Goal: Task Accomplishment & Management: Manage account settings

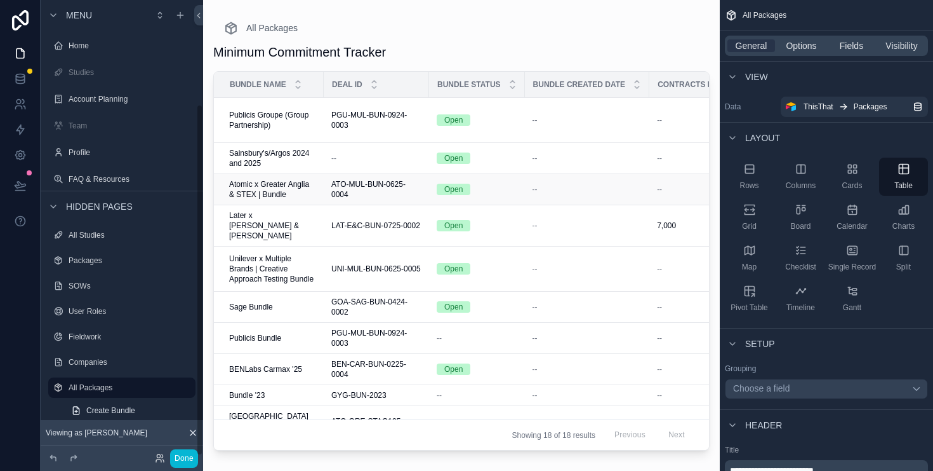
scroll to position [0, 599]
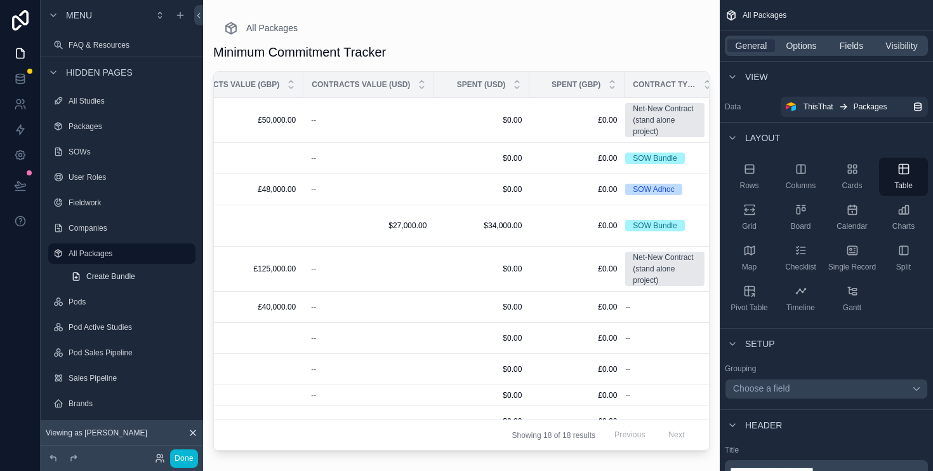
click at [697, 45] on div "Minimum Commitment Tracker" at bounding box center [461, 52] width 497 height 18
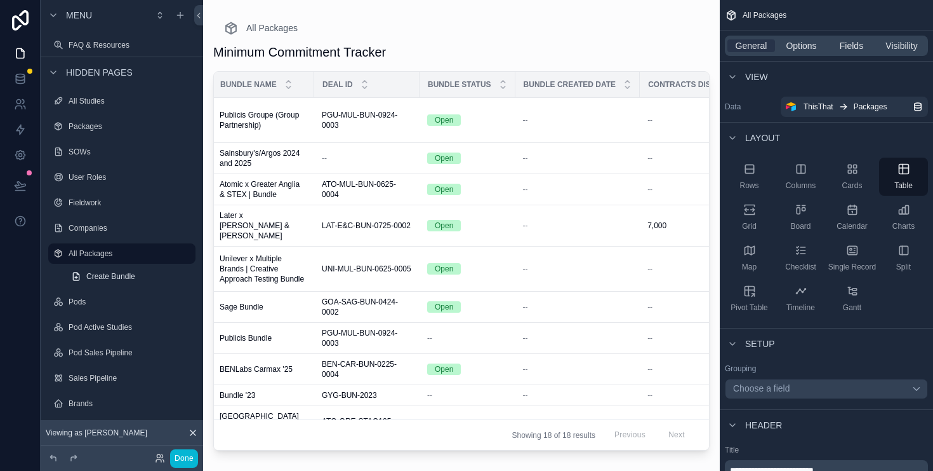
scroll to position [0, 0]
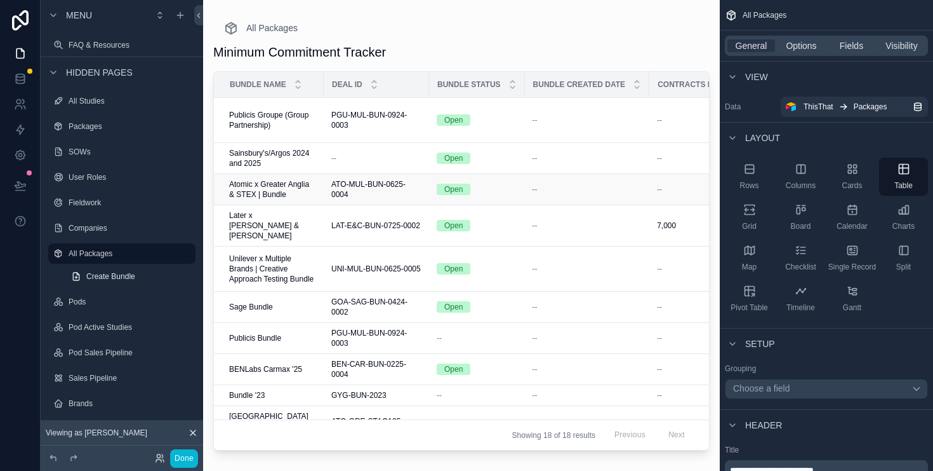
click at [283, 196] on span "Atomic x Greater Anglia & STEX | Bundle" at bounding box center [272, 189] width 87 height 20
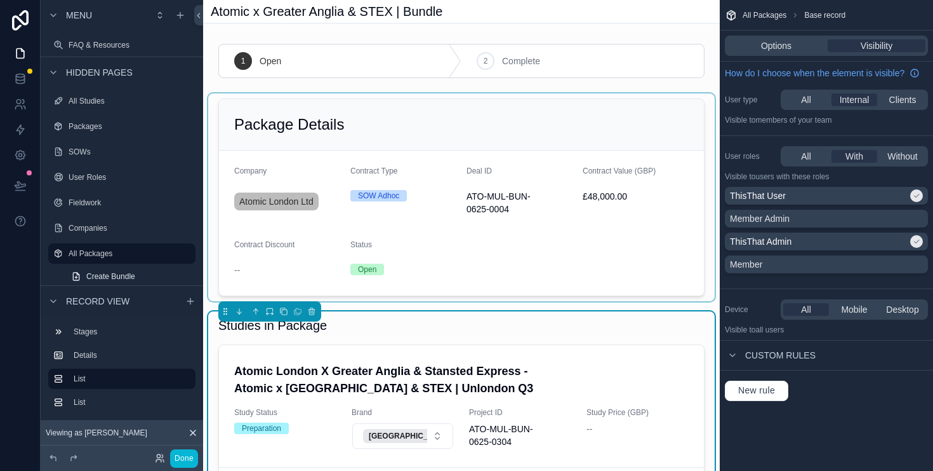
click at [655, 225] on div "scrollable content" at bounding box center [461, 197] width 507 height 208
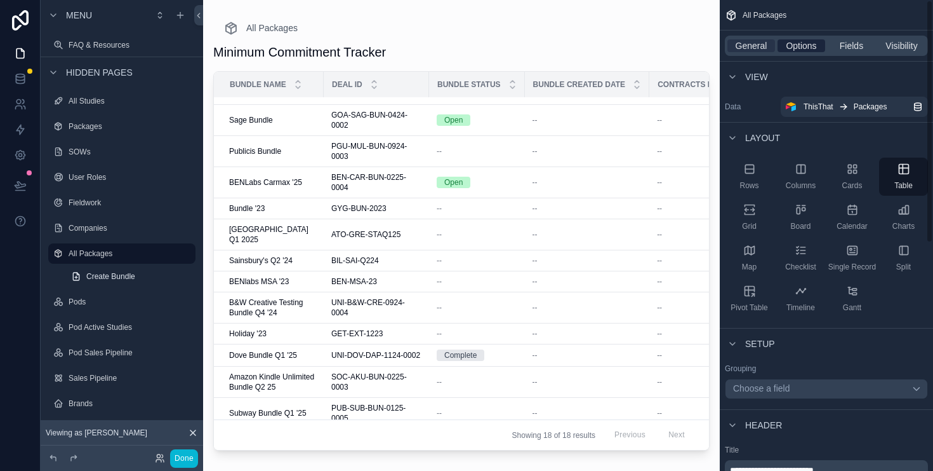
click at [803, 41] on span "Options" at bounding box center [801, 45] width 30 height 13
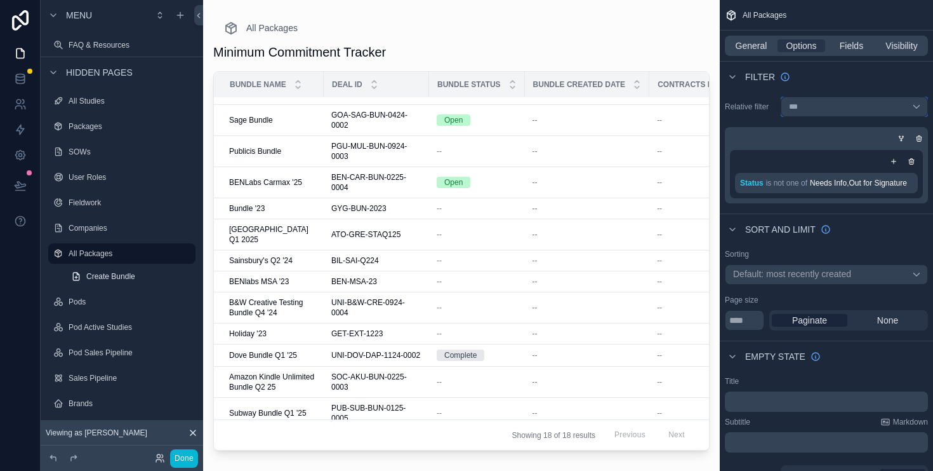
click at [850, 104] on div "***" at bounding box center [854, 107] width 147 height 20
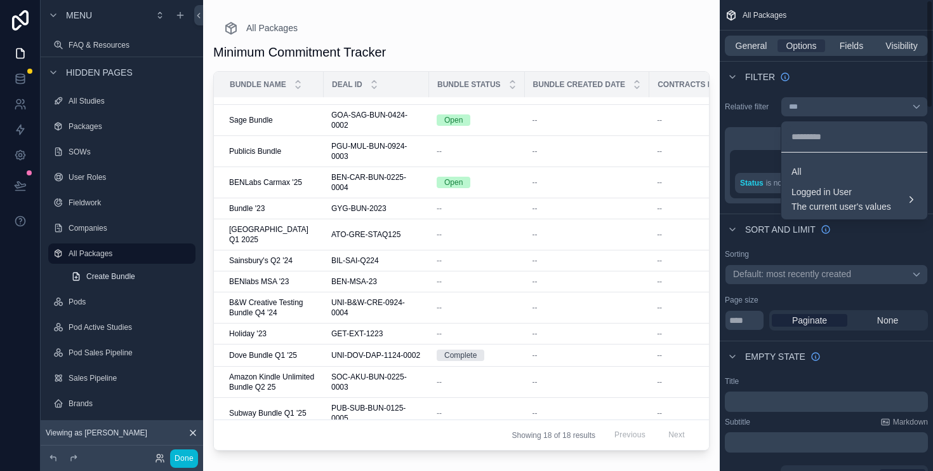
click at [874, 84] on div "scrollable content" at bounding box center [466, 235] width 933 height 471
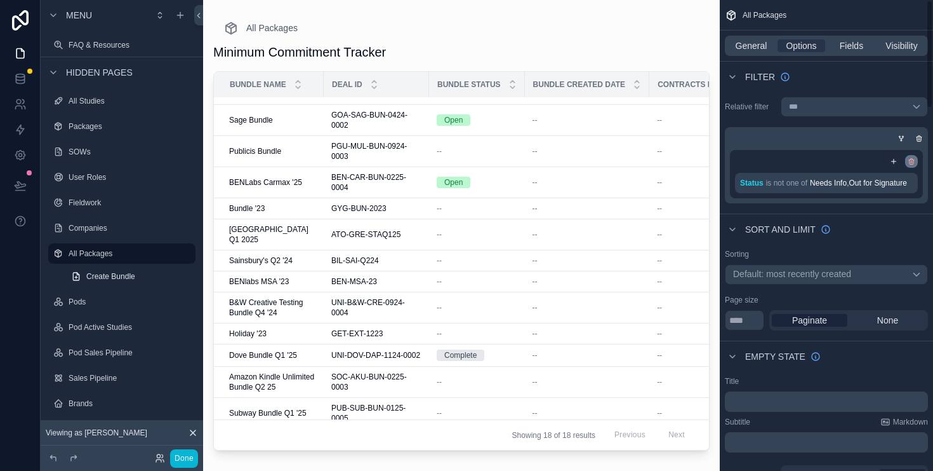
click at [914, 160] on icon "scrollable content" at bounding box center [911, 160] width 5 height 0
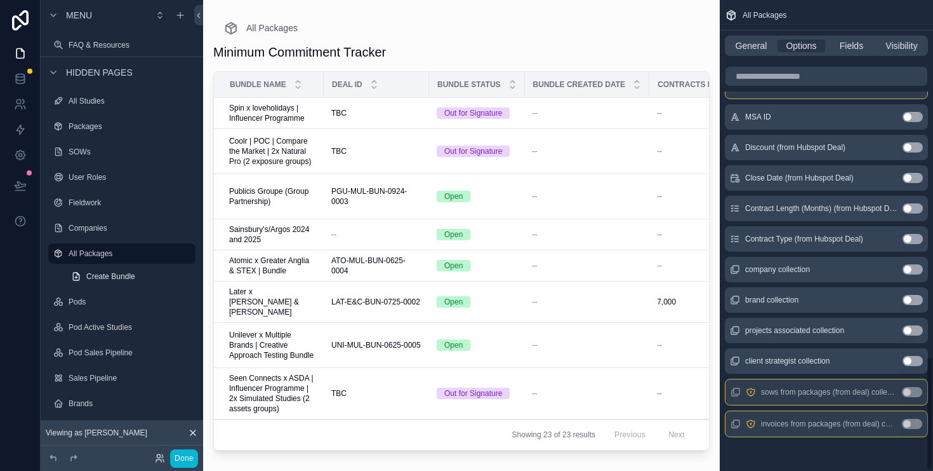
scroll to position [1477, 0]
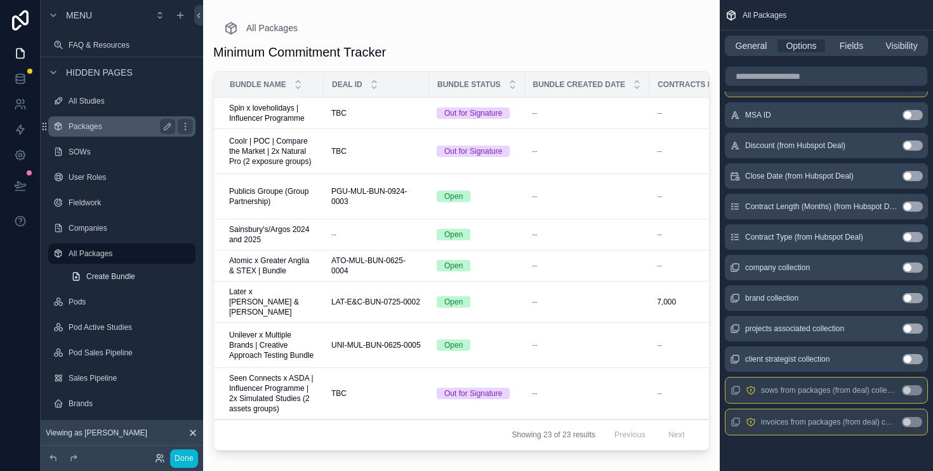
click at [78, 131] on label "Packages" at bounding box center [120, 126] width 102 height 10
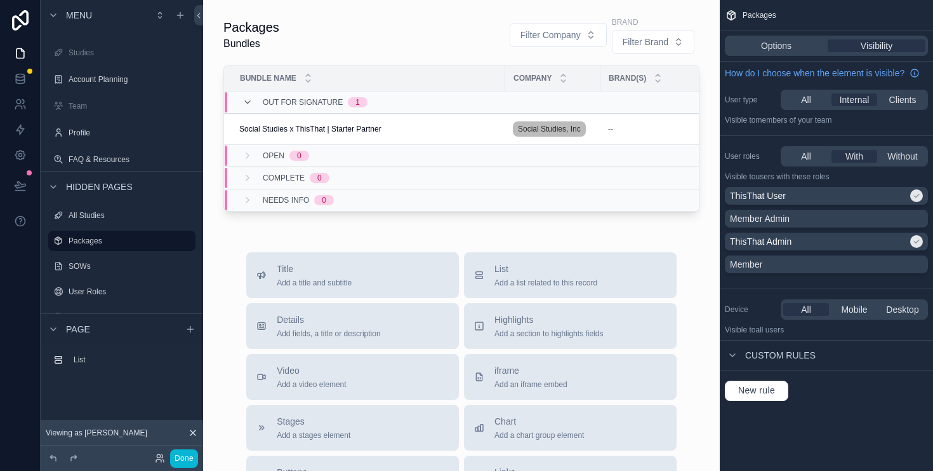
click at [688, 274] on div "Title Add a title and subtitle List Add a list related to this record Details A…" at bounding box center [461, 478] width 497 height 452
drag, startPoint x: 767, startPoint y: 37, endPoint x: 772, endPoint y: 55, distance: 18.9
click at [767, 37] on div "Options Visibility" at bounding box center [826, 46] width 203 height 20
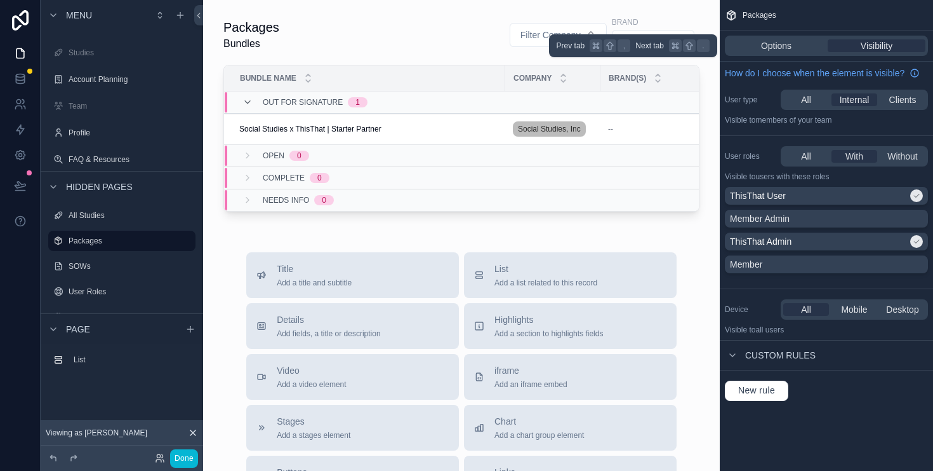
click at [772, 54] on div "Options Visibility" at bounding box center [826, 46] width 203 height 20
drag, startPoint x: 773, startPoint y: 49, endPoint x: 810, endPoint y: 58, distance: 37.3
click at [773, 49] on span "Options" at bounding box center [776, 45] width 30 height 13
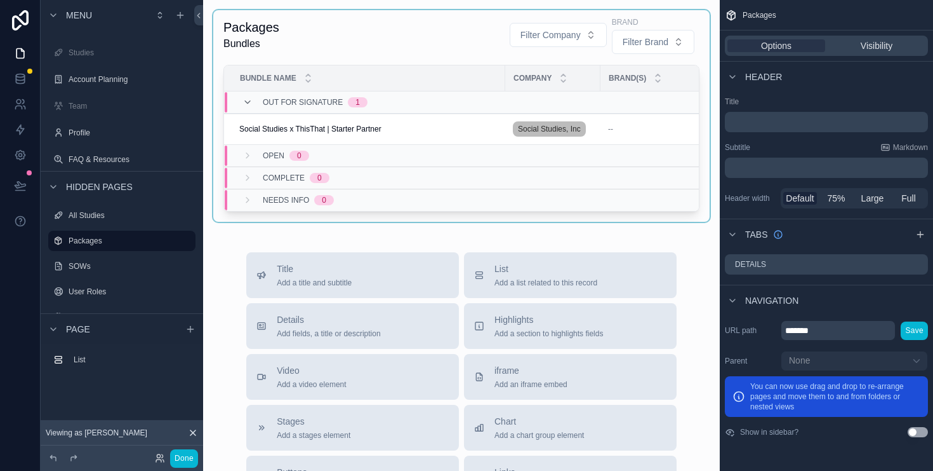
click at [380, 32] on div "scrollable content" at bounding box center [461, 115] width 497 height 211
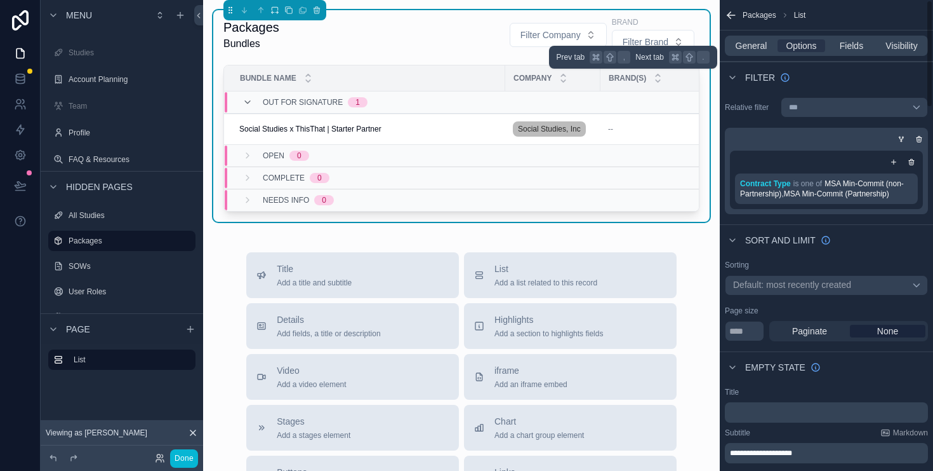
drag, startPoint x: 760, startPoint y: 48, endPoint x: 927, endPoint y: 33, distance: 167.6
click at [763, 48] on span "General" at bounding box center [752, 45] width 32 height 13
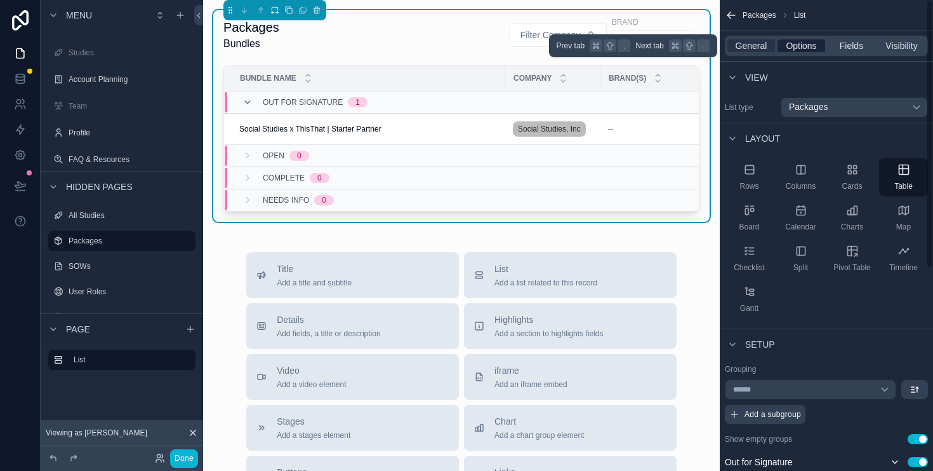
click at [795, 46] on span "Options" at bounding box center [801, 45] width 30 height 13
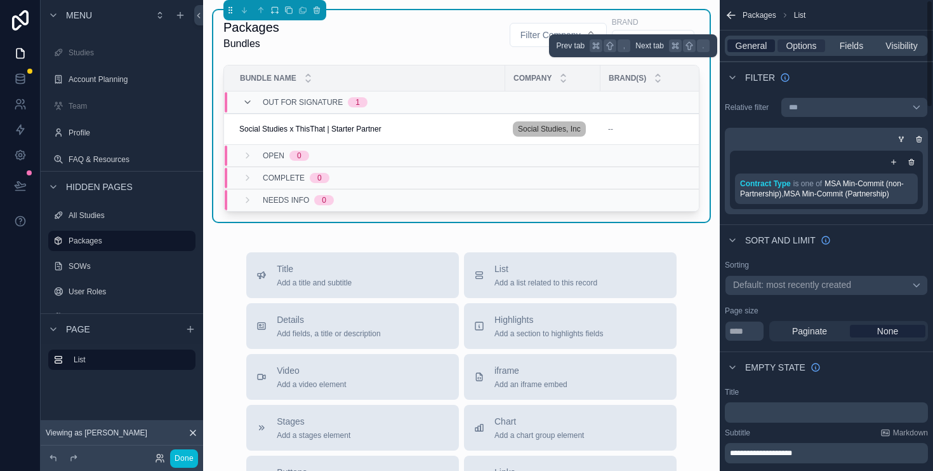
click at [748, 41] on span "General" at bounding box center [752, 45] width 32 height 13
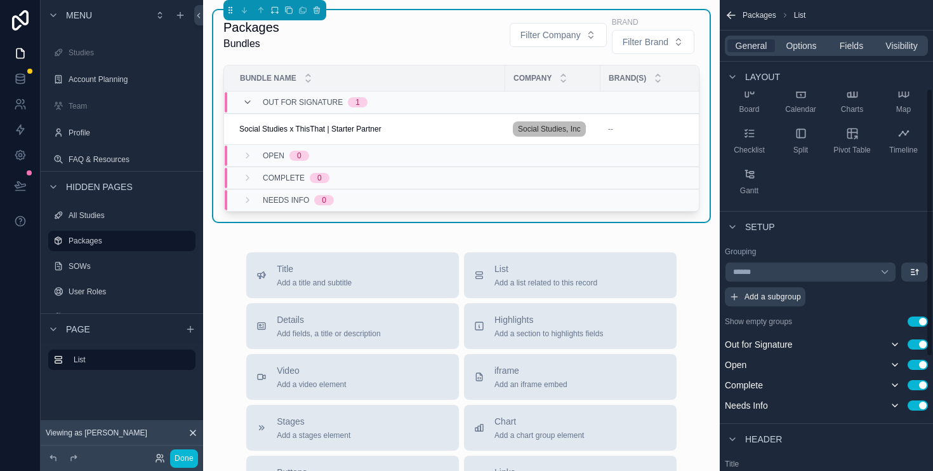
scroll to position [354, 0]
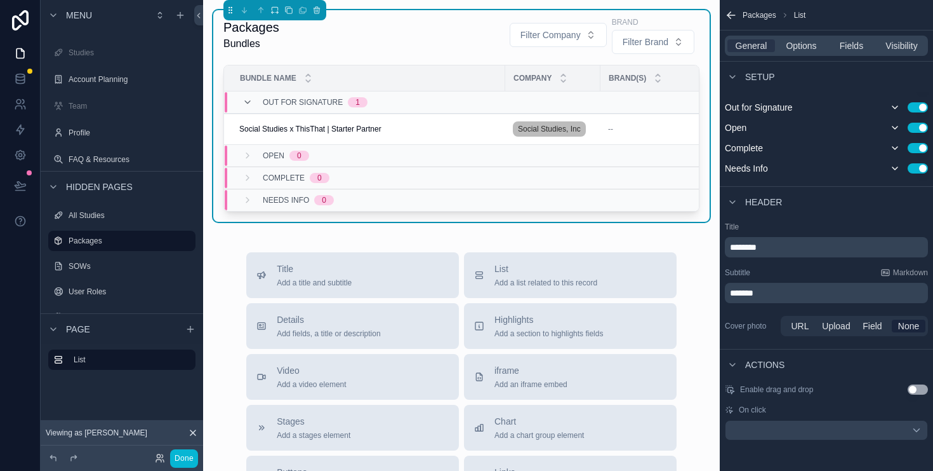
click at [777, 289] on p "*******" at bounding box center [828, 292] width 196 height 13
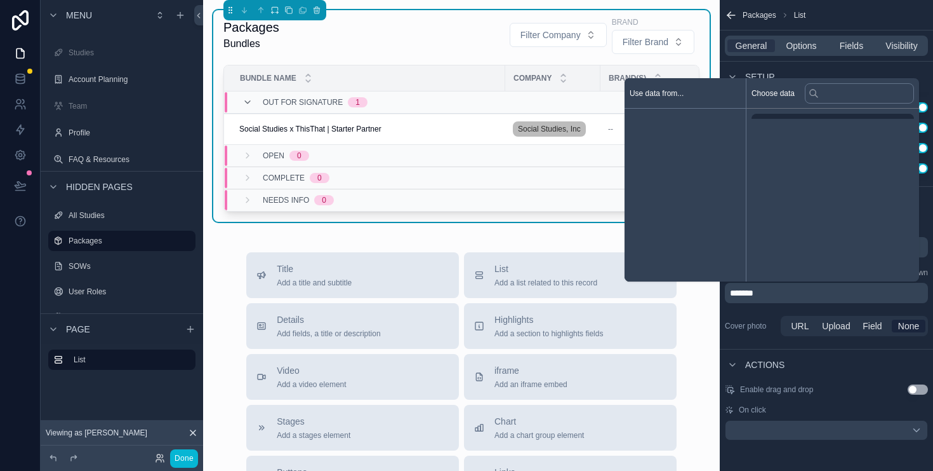
click at [776, 287] on p "*******" at bounding box center [828, 292] width 196 height 13
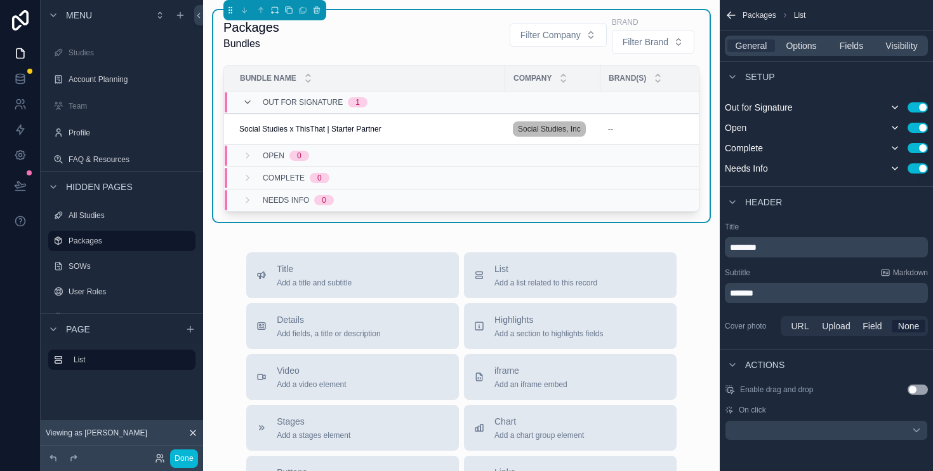
click at [776, 287] on p "*******" at bounding box center [828, 292] width 196 height 13
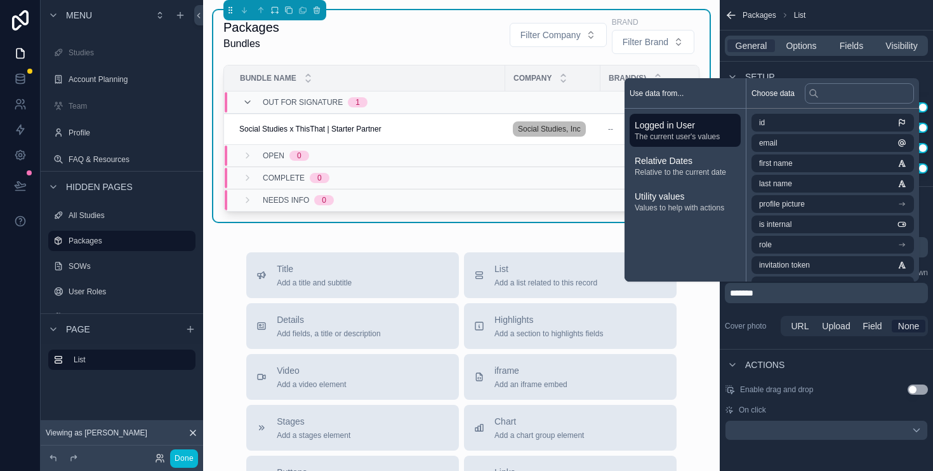
click at [735, 293] on span "*******" at bounding box center [741, 292] width 23 height 9
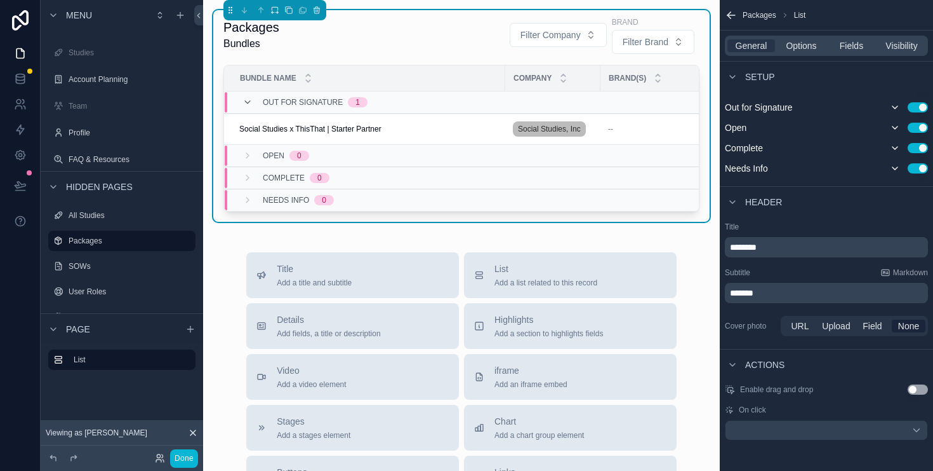
click at [735, 292] on span "*******" at bounding box center [741, 292] width 23 height 9
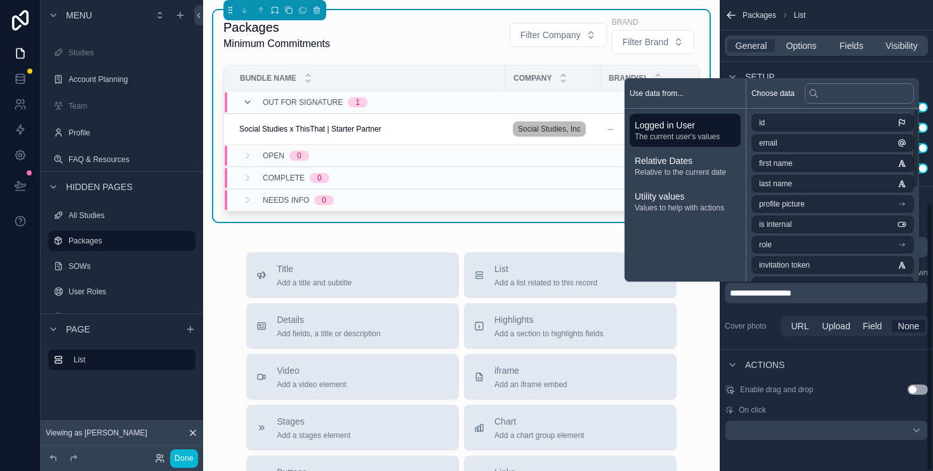
drag, startPoint x: 753, startPoint y: 314, endPoint x: 853, endPoint y: 315, distance: 100.3
click at [759, 313] on div "Cover photo URL Upload Field None" at bounding box center [826, 325] width 203 height 25
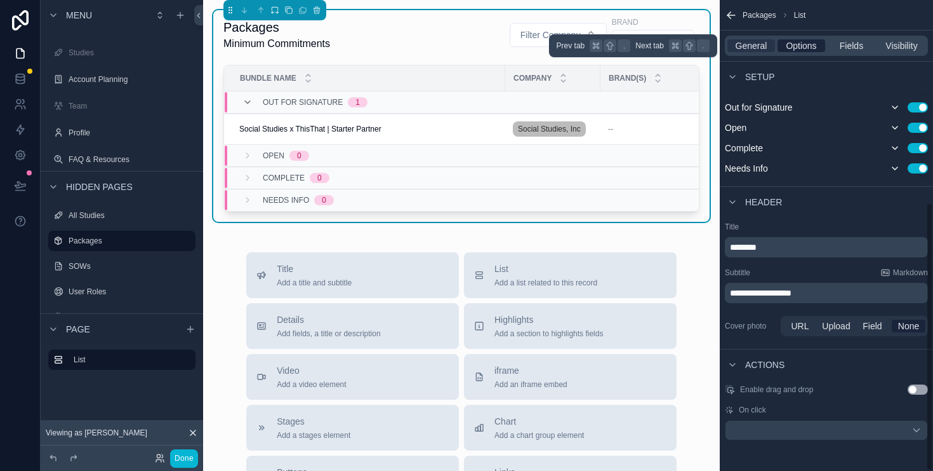
click at [808, 43] on span "Options" at bounding box center [801, 45] width 30 height 13
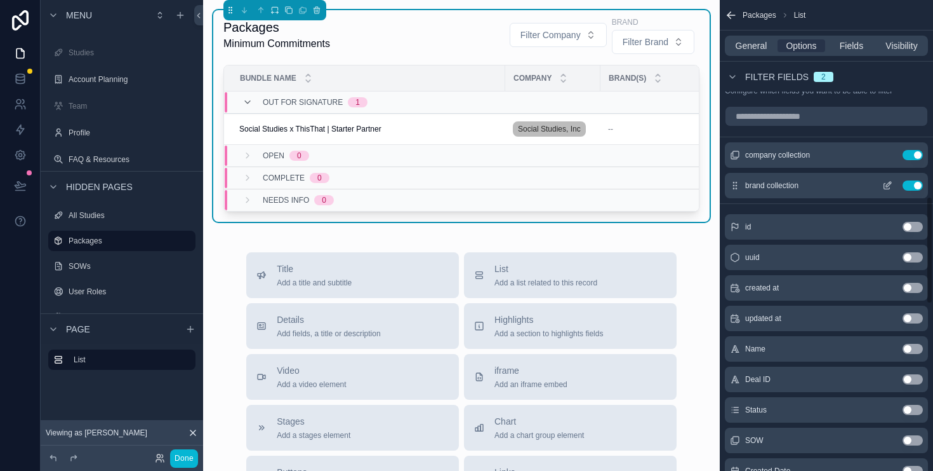
scroll to position [856, 0]
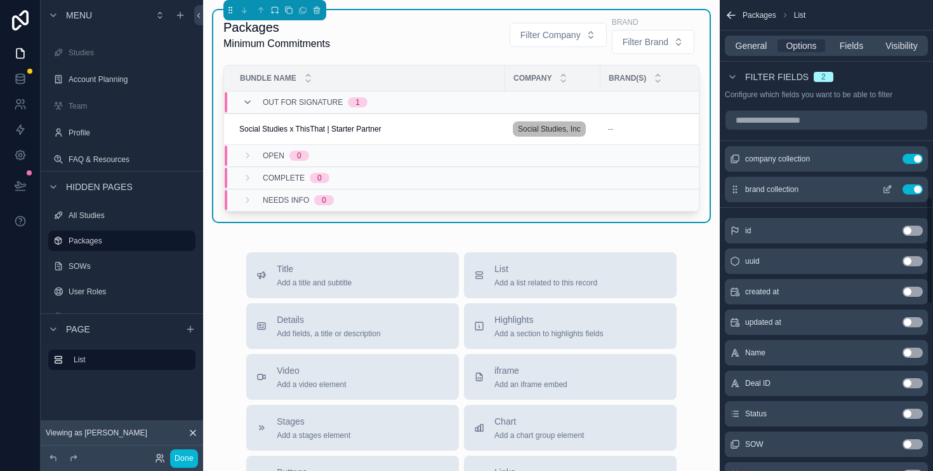
click at [883, 188] on icon "scrollable content" at bounding box center [888, 189] width 10 height 10
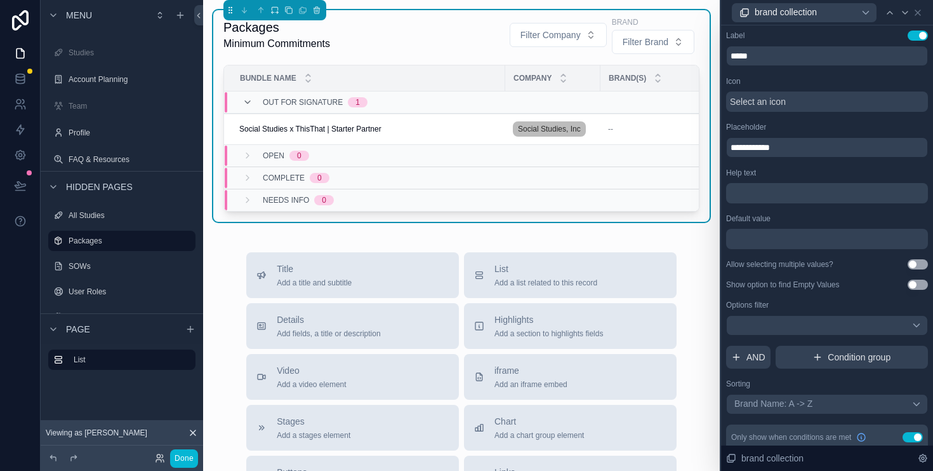
click at [819, 38] on div "Label Use setting" at bounding box center [827, 35] width 202 height 10
click at [911, 38] on button "Use setting" at bounding box center [918, 35] width 20 height 10
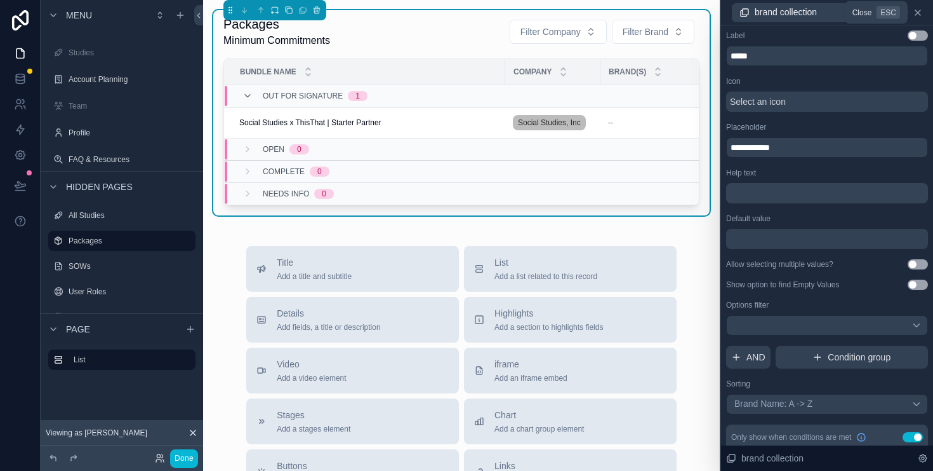
click at [919, 15] on icon at bounding box center [918, 13] width 10 height 10
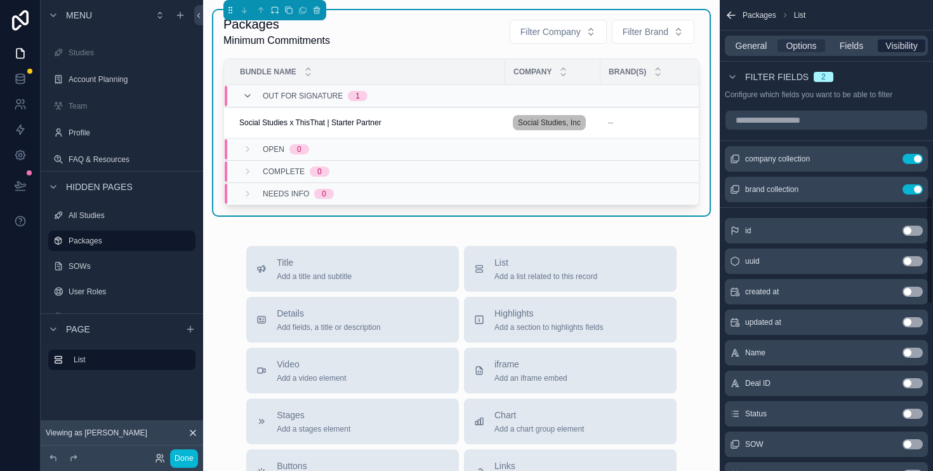
drag, startPoint x: 853, startPoint y: 41, endPoint x: 899, endPoint y: 48, distance: 47.0
click at [853, 41] on span "Fields" at bounding box center [851, 45] width 23 height 13
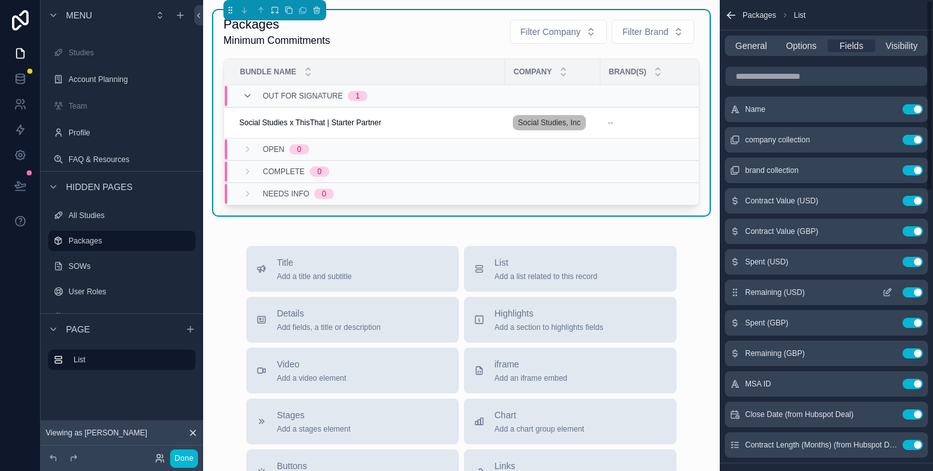
scroll to position [0, 0]
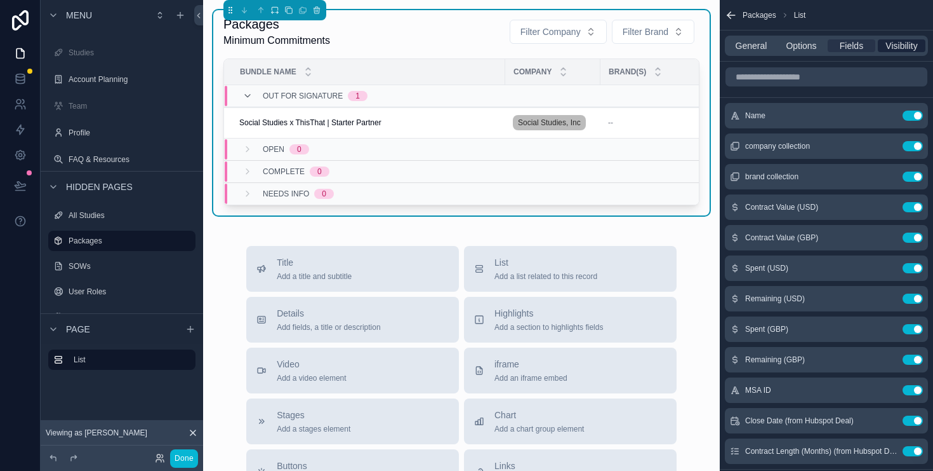
click at [905, 43] on span "Visibility" at bounding box center [902, 45] width 32 height 13
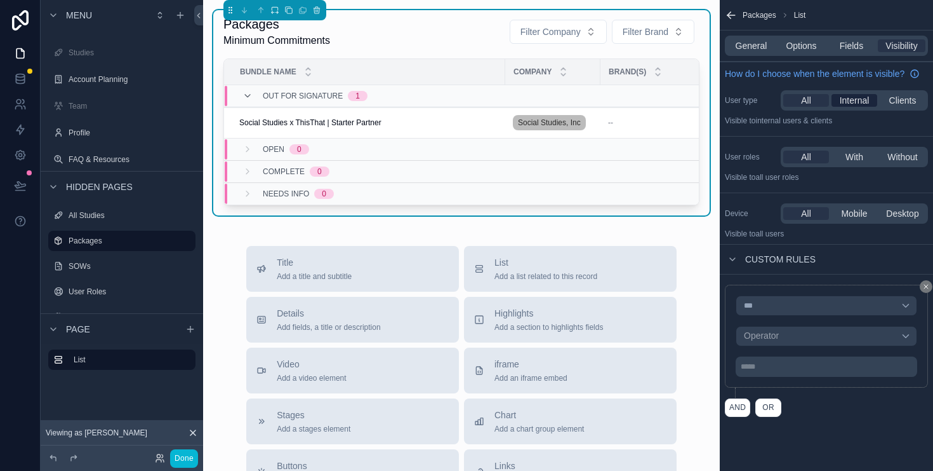
click at [867, 104] on span "Internal" at bounding box center [855, 100] width 30 height 13
drag, startPoint x: 855, startPoint y: 151, endPoint x: 893, endPoint y: 156, distance: 39.1
click at [855, 151] on span "With" at bounding box center [855, 156] width 18 height 13
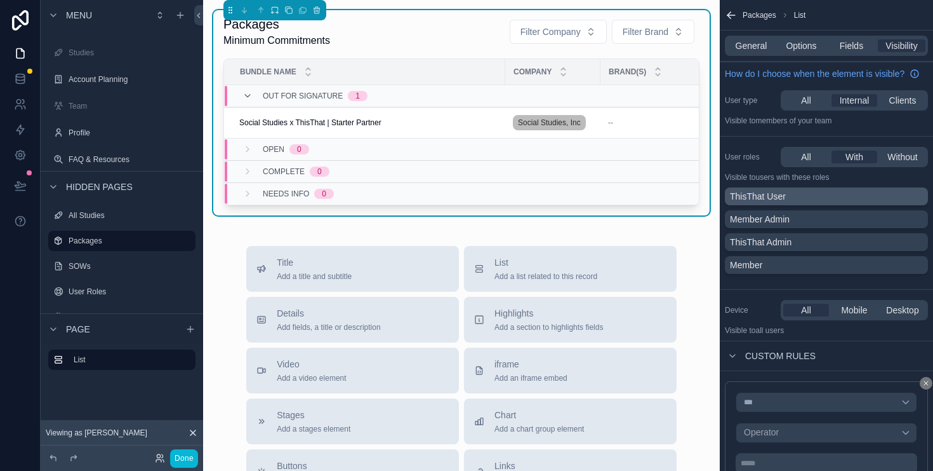
click at [787, 199] on div "ThisThat User" at bounding box center [826, 196] width 193 height 13
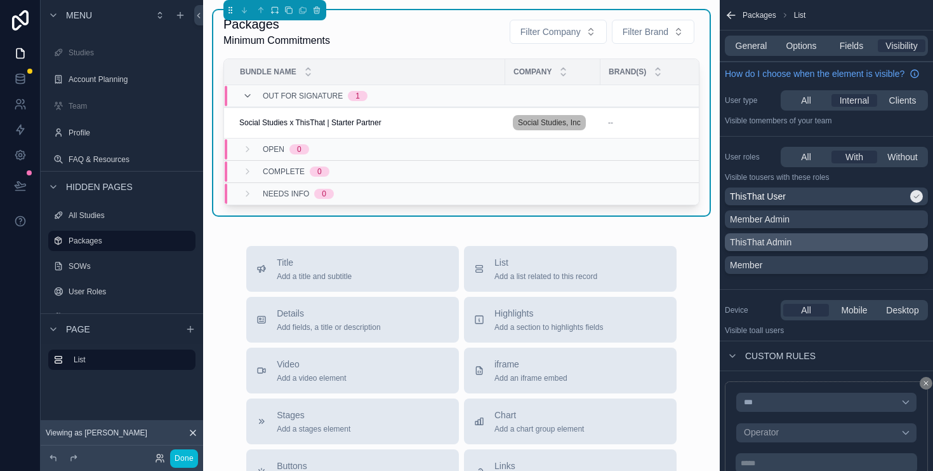
click at [787, 245] on p "ThisThat Admin" at bounding box center [761, 242] width 62 height 13
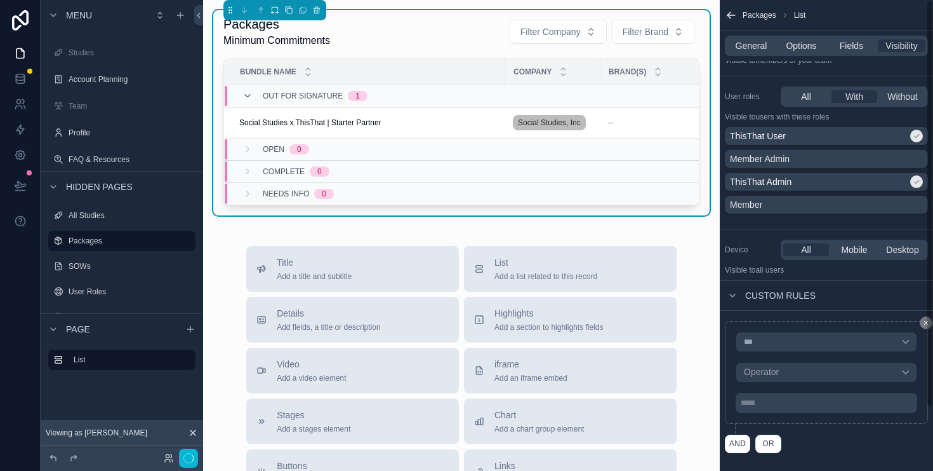
scroll to position [73, 0]
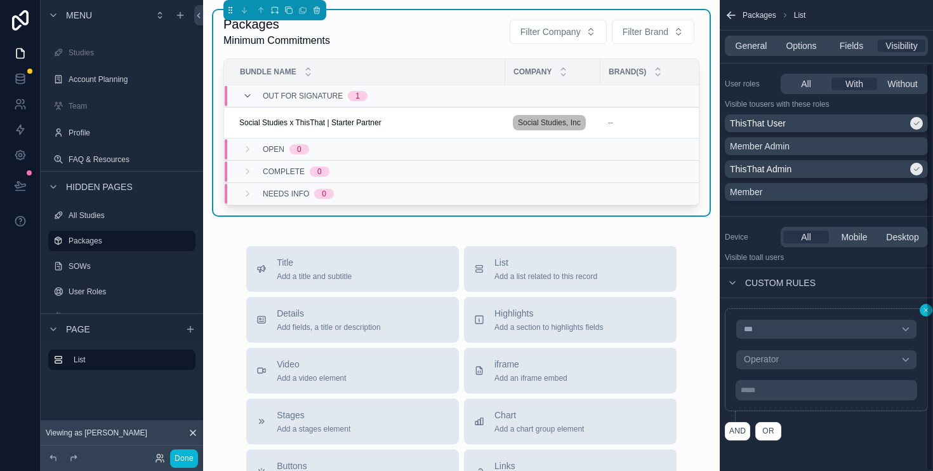
click at [924, 310] on icon "scrollable content" at bounding box center [927, 310] width 8 height 8
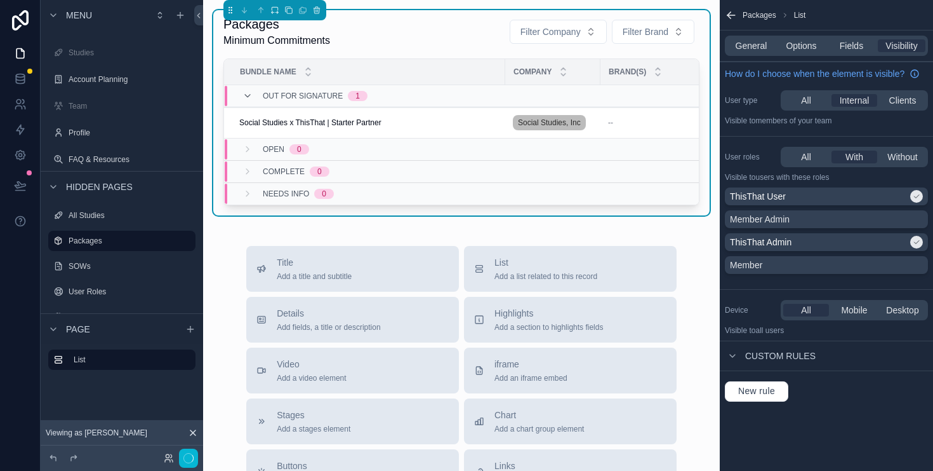
scroll to position [0, 0]
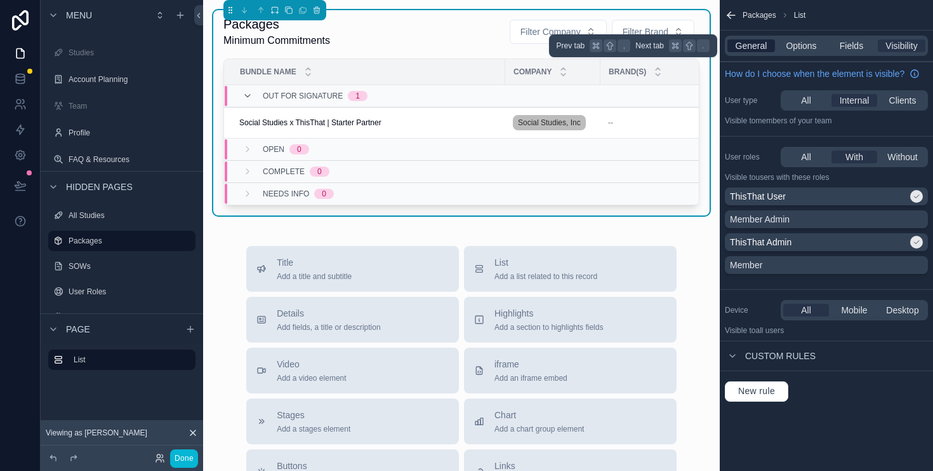
click at [743, 47] on span "General" at bounding box center [752, 45] width 32 height 13
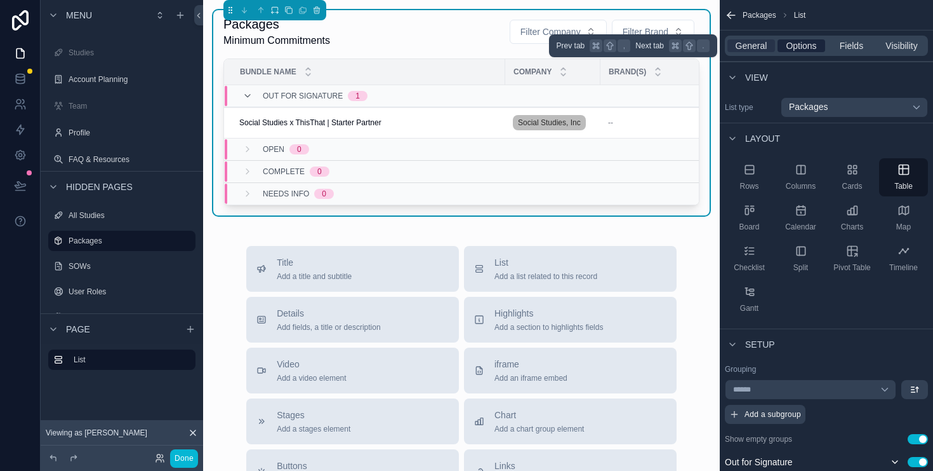
click at [809, 50] on span "Options" at bounding box center [801, 45] width 30 height 13
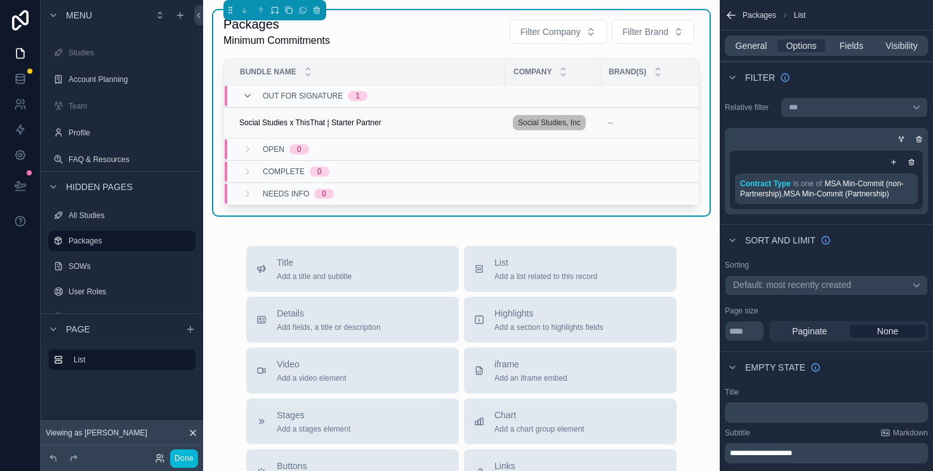
click at [337, 121] on span "Social Studies x ThisThat | Starter Partner" at bounding box center [310, 122] width 142 height 10
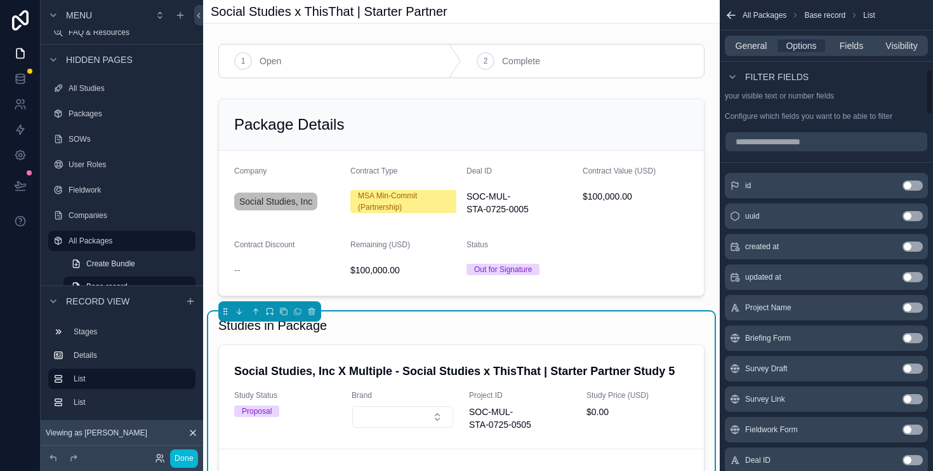
scroll to position [741, 0]
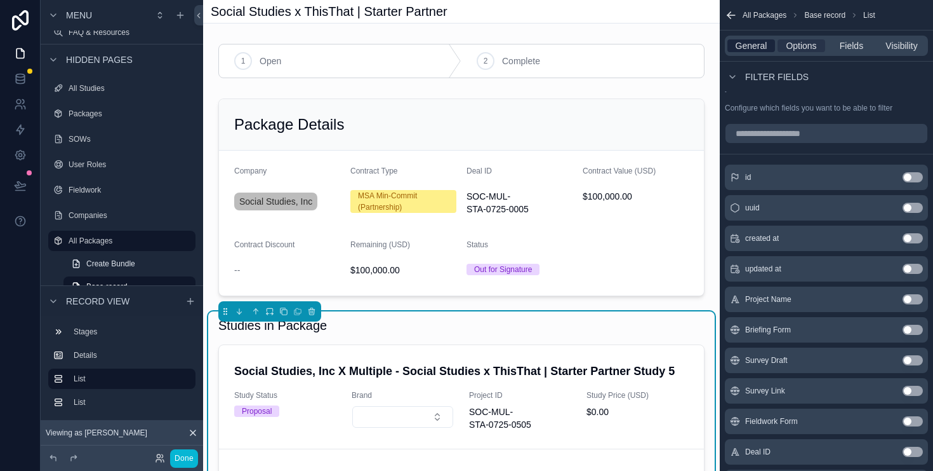
click at [758, 44] on span "General" at bounding box center [752, 45] width 32 height 13
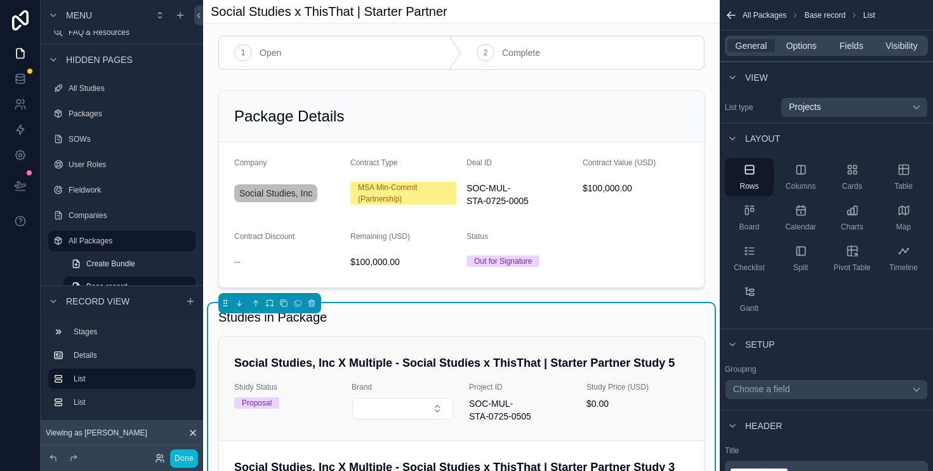
scroll to position [0, 0]
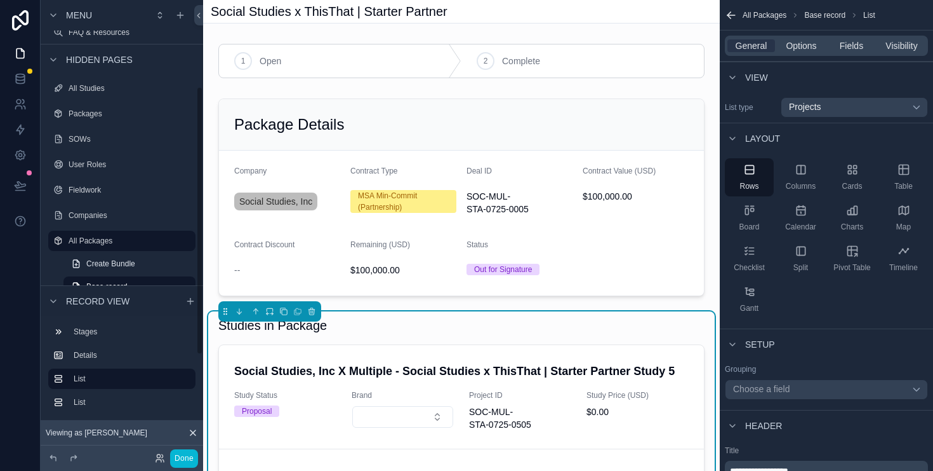
scroll to position [20, 0]
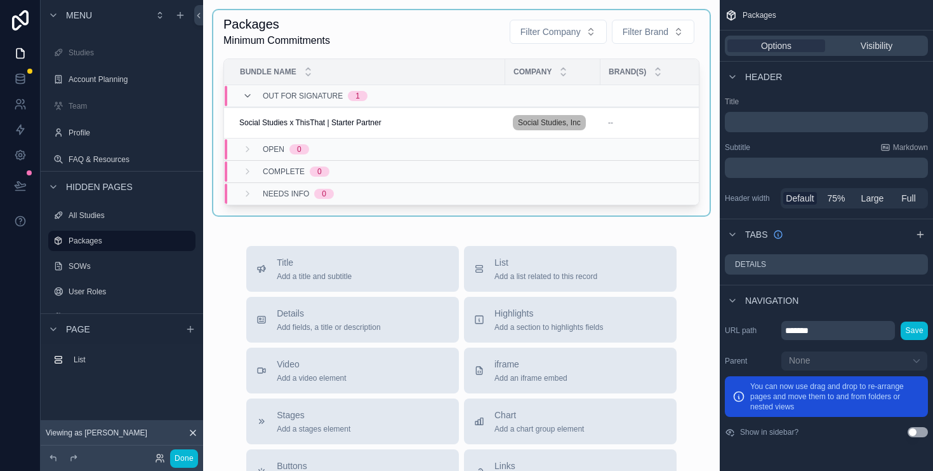
click at [396, 44] on div "scrollable content" at bounding box center [461, 112] width 497 height 205
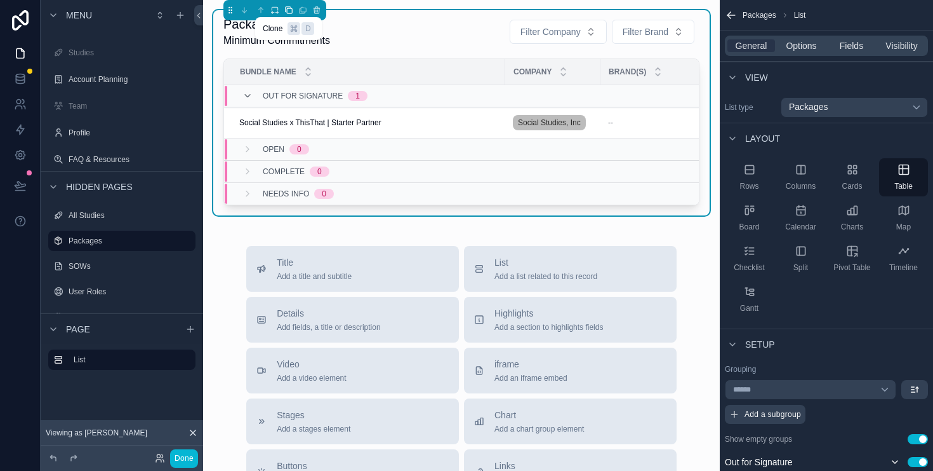
click at [286, 10] on icon "scrollable content" at bounding box center [288, 9] width 5 height 5
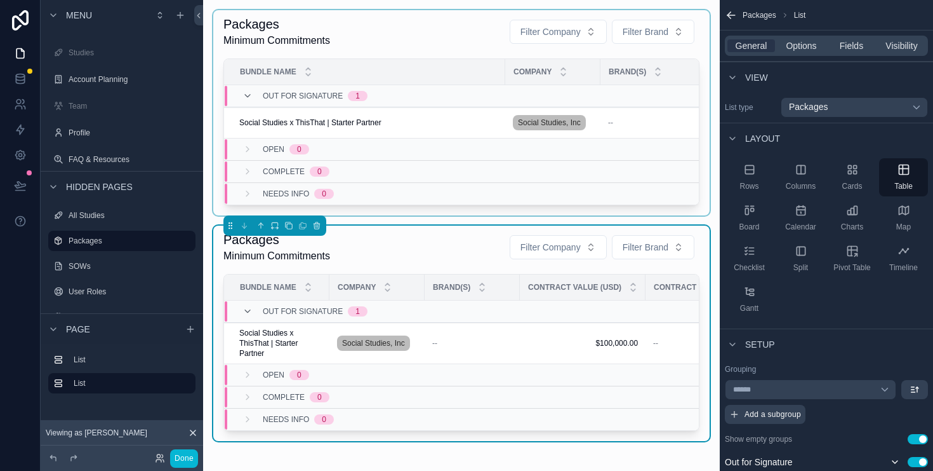
click at [392, 28] on div "scrollable content" at bounding box center [461, 112] width 497 height 205
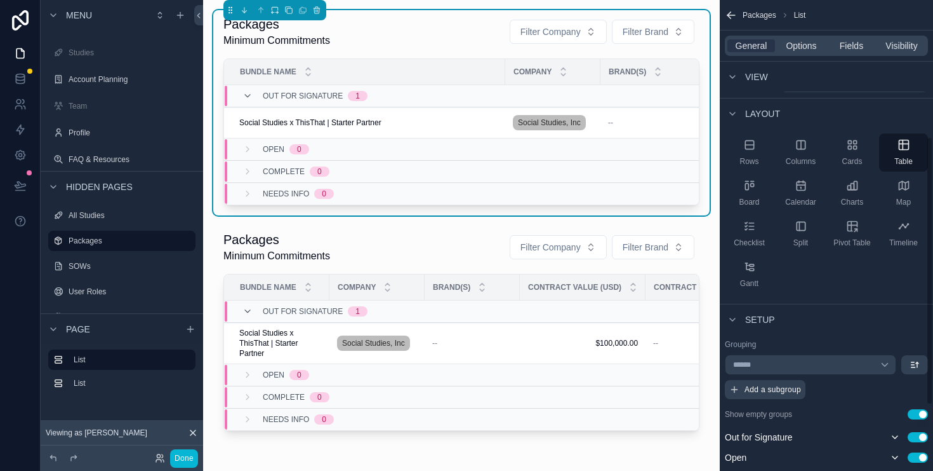
scroll to position [0, 0]
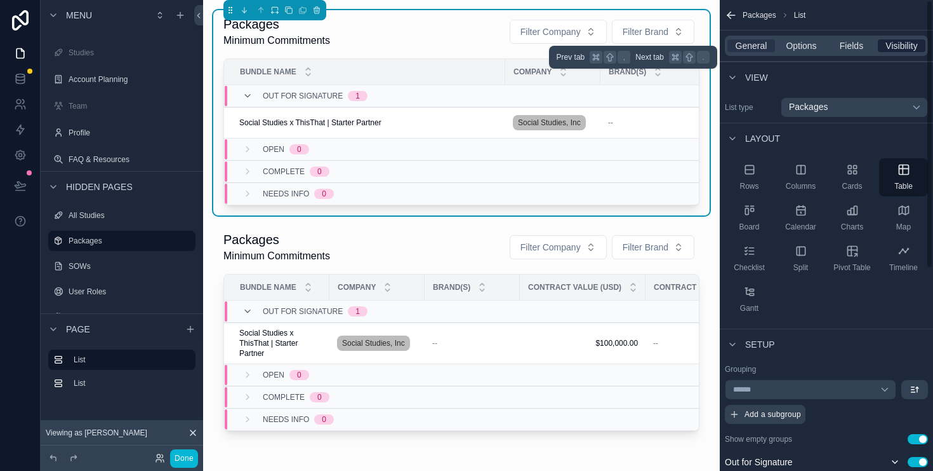
drag, startPoint x: 805, startPoint y: 45, endPoint x: 897, endPoint y: 50, distance: 92.2
click at [806, 45] on span "Options" at bounding box center [801, 45] width 30 height 13
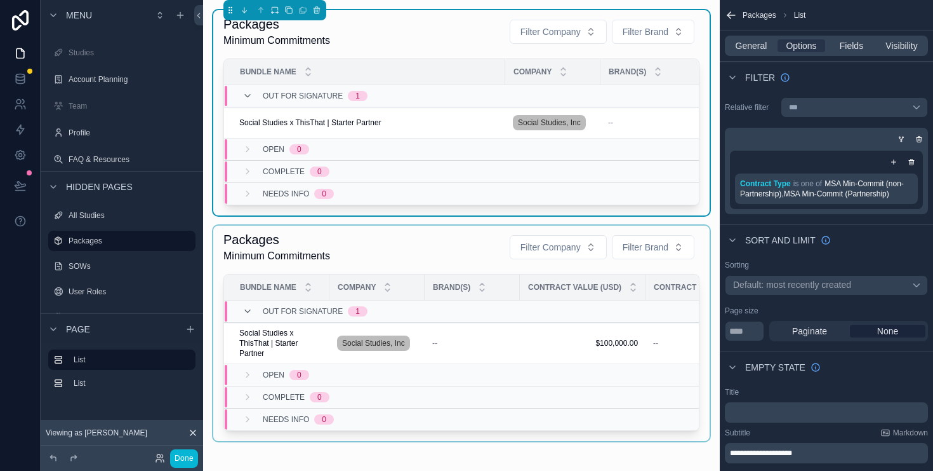
click at [423, 262] on div "scrollable content" at bounding box center [461, 332] width 497 height 215
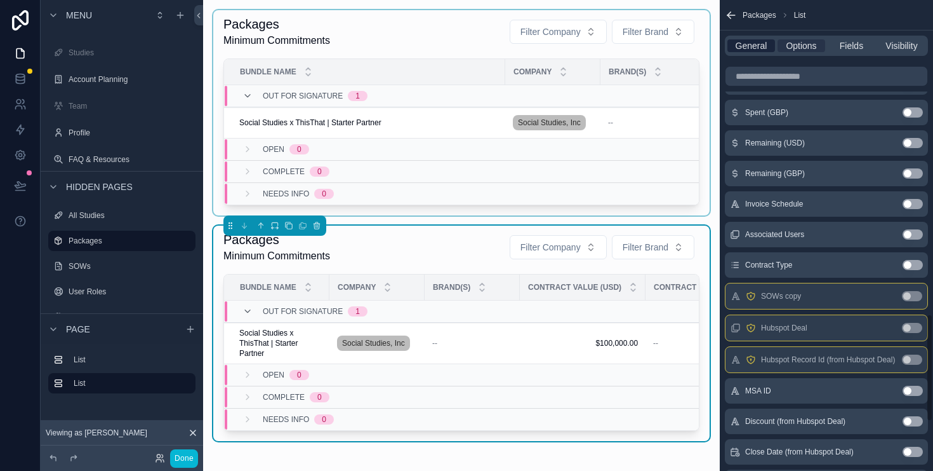
click at [755, 47] on span "General" at bounding box center [752, 45] width 32 height 13
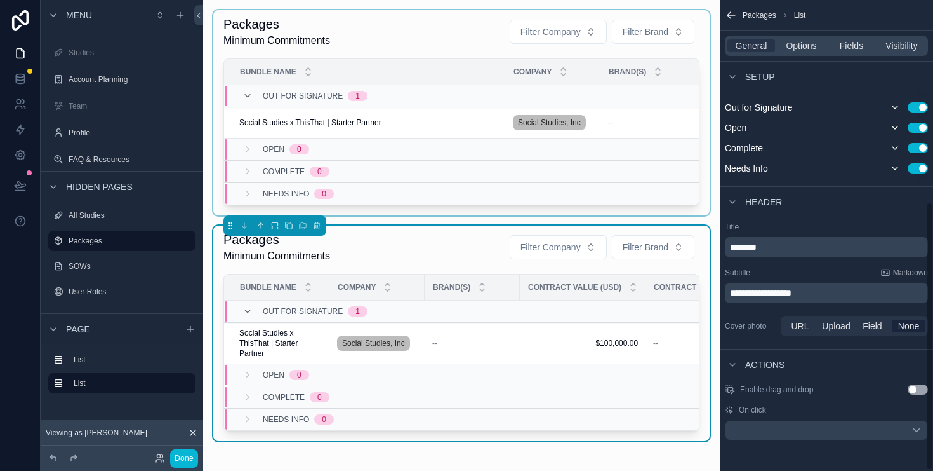
scroll to position [333, 0]
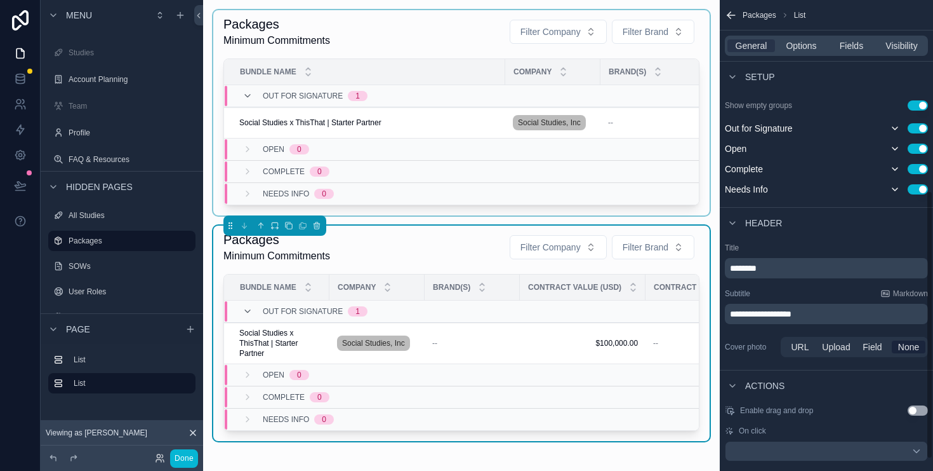
click at [781, 271] on p "********" at bounding box center [828, 268] width 196 height 13
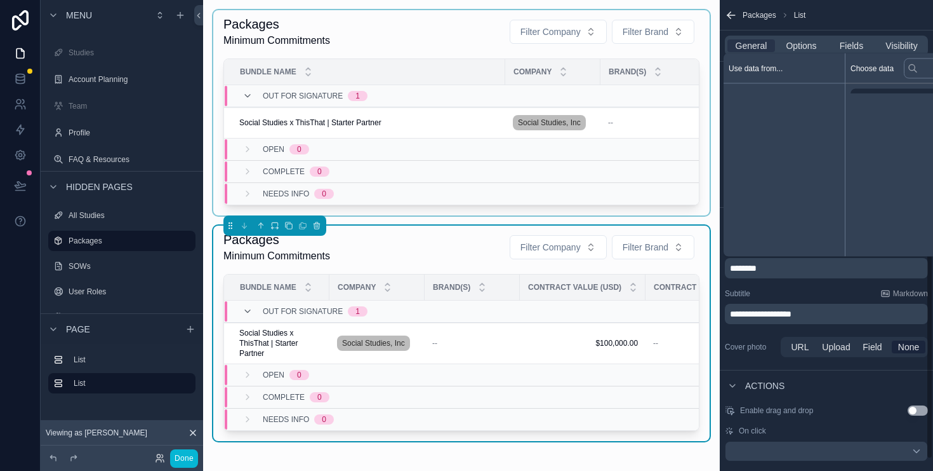
click at [781, 270] on p "********" at bounding box center [828, 268] width 196 height 13
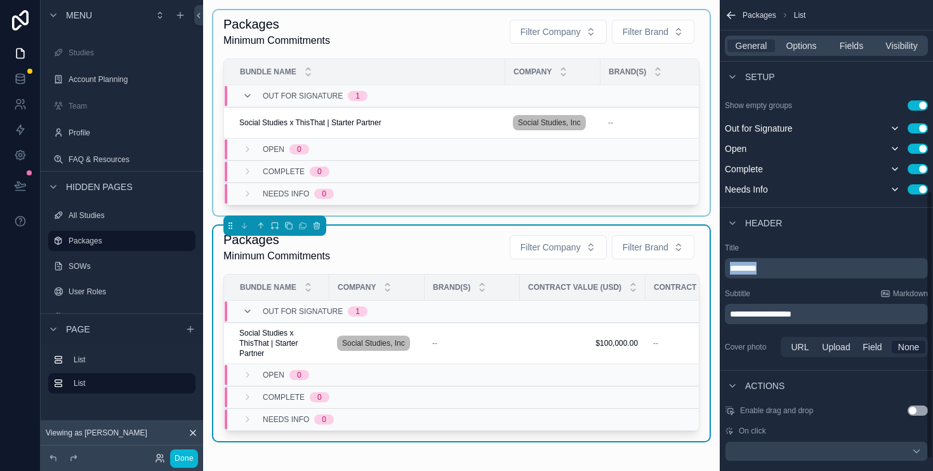
click at [781, 270] on p "********" at bounding box center [828, 268] width 196 height 13
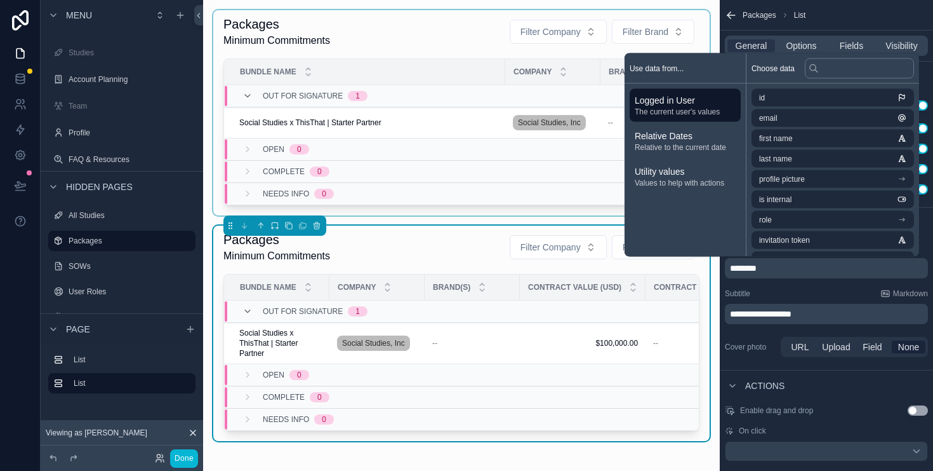
click at [837, 309] on p "**********" at bounding box center [828, 313] width 196 height 13
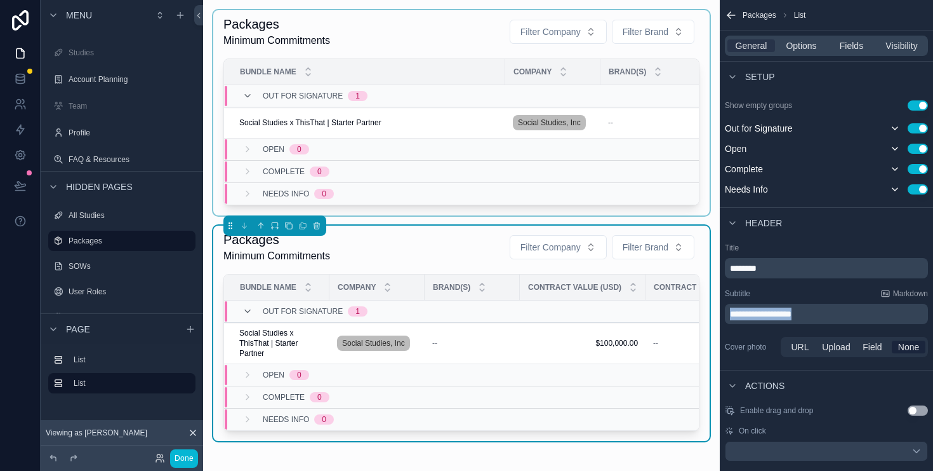
click at [838, 309] on p "**********" at bounding box center [828, 313] width 196 height 13
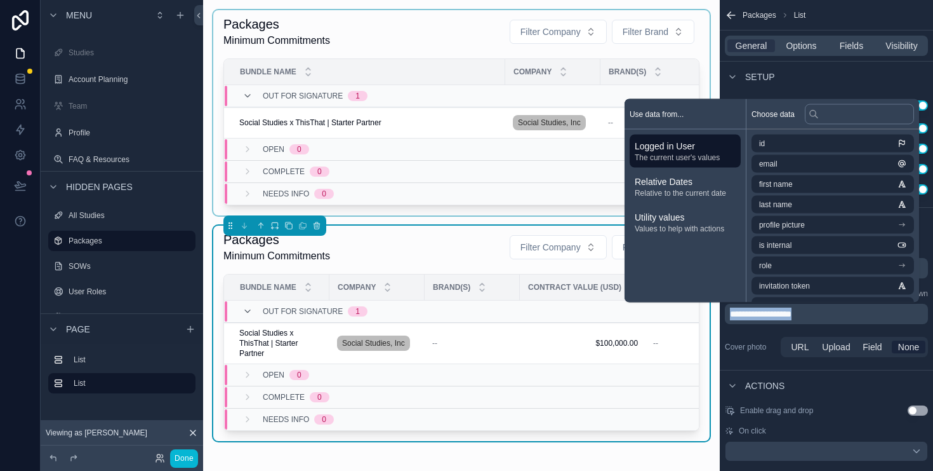
copy span "**********"
click at [872, 326] on div "**********" at bounding box center [826, 300] width 213 height 127
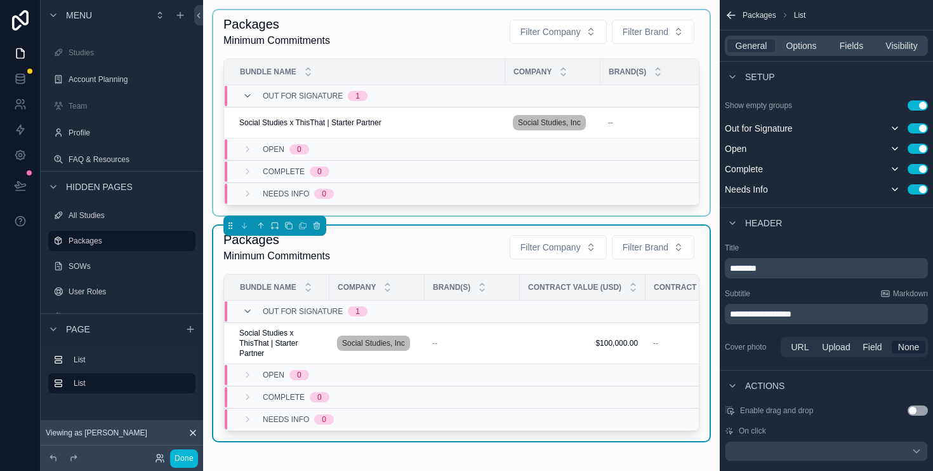
click at [793, 271] on p "********" at bounding box center [828, 268] width 196 height 13
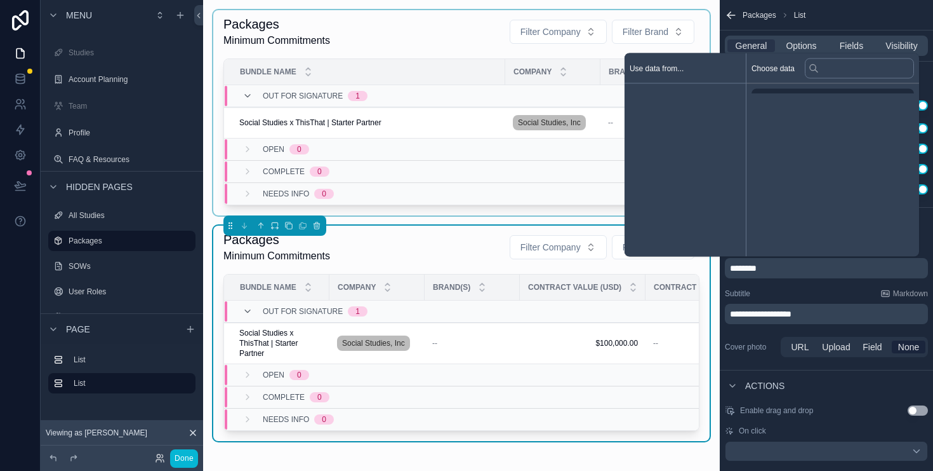
click at [792, 270] on p "********" at bounding box center [828, 268] width 196 height 13
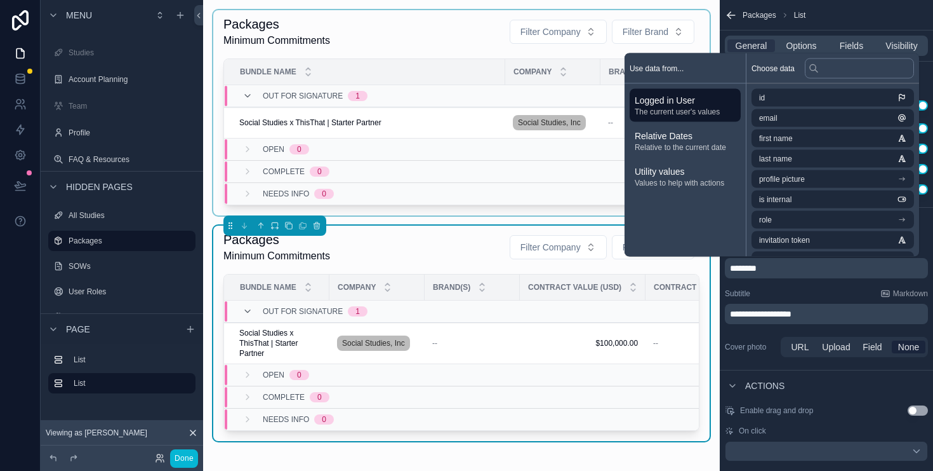
click at [792, 270] on p "********" at bounding box center [828, 268] width 196 height 13
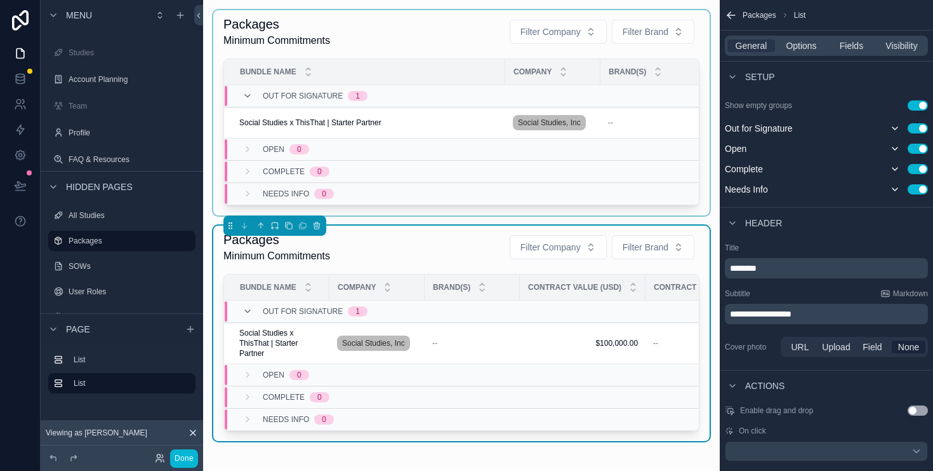
click at [754, 268] on span "********" at bounding box center [743, 268] width 27 height 9
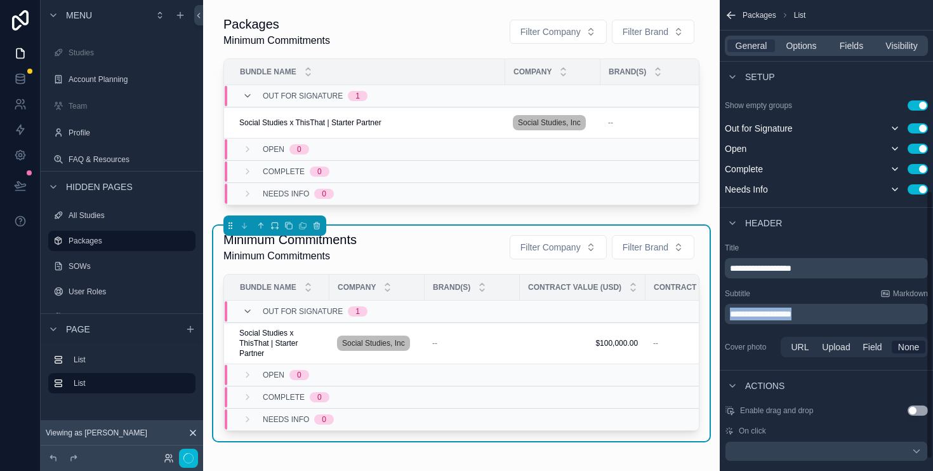
drag, startPoint x: 854, startPoint y: 317, endPoint x: 620, endPoint y: 318, distance: 234.3
click at [620, 318] on div "Home Studies Account Planning Team Profile FAQ & Resources All Studies Packages…" at bounding box center [568, 235] width 730 height 471
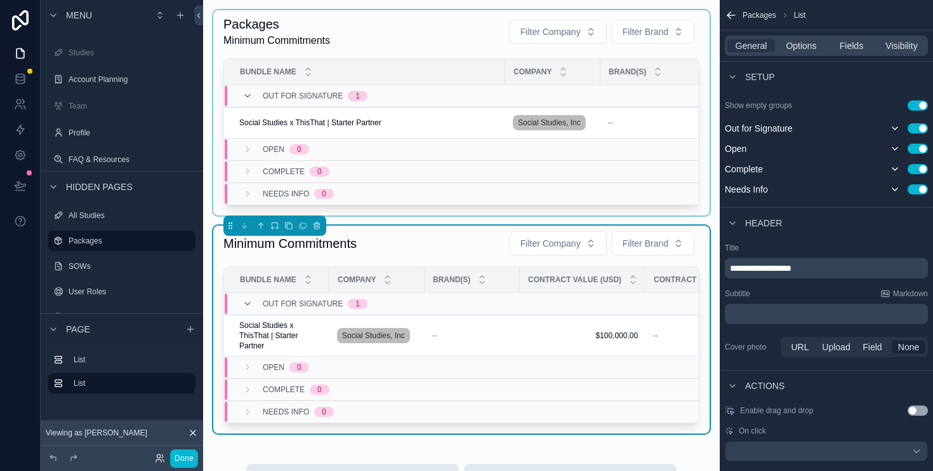
click at [693, 133] on div "scrollable content" at bounding box center [461, 112] width 497 height 205
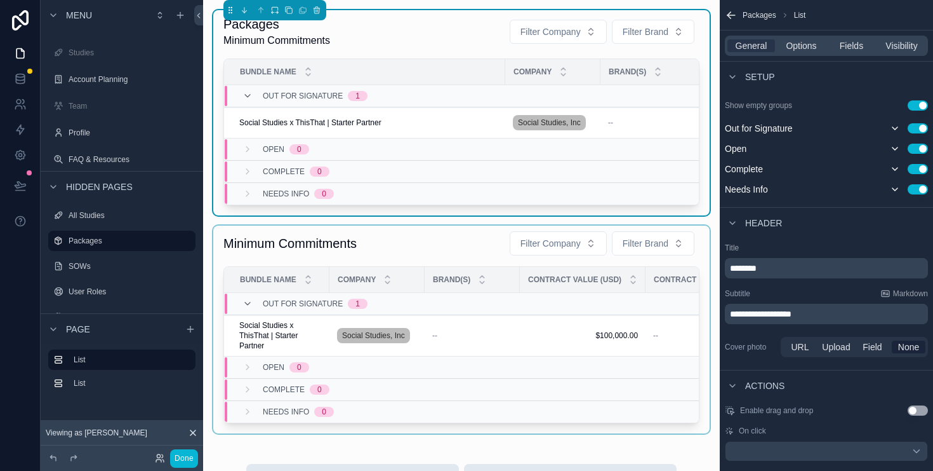
drag, startPoint x: 816, startPoint y: 317, endPoint x: 633, endPoint y: 338, distance: 184.0
click at [634, 338] on div "Home Studies Account Planning Team Profile FAQ & Resources All Studies Packages…" at bounding box center [568, 235] width 730 height 471
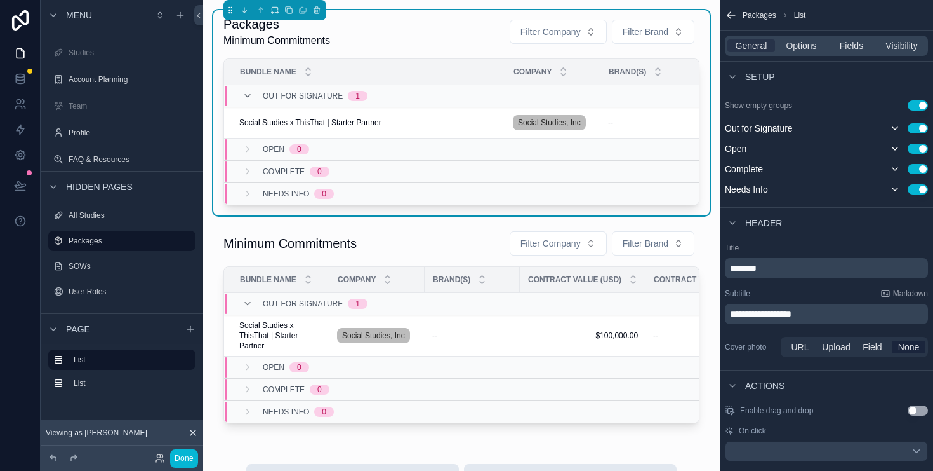
drag, startPoint x: 825, startPoint y: 312, endPoint x: 717, endPoint y: 321, distance: 108.3
click at [717, 321] on div "Home Studies Account Planning Team Profile FAQ & Resources All Studies Packages…" at bounding box center [568, 235] width 730 height 471
drag, startPoint x: 848, startPoint y: 315, endPoint x: 723, endPoint y: 316, distance: 125.1
click at [723, 316] on div "**********" at bounding box center [826, 300] width 213 height 127
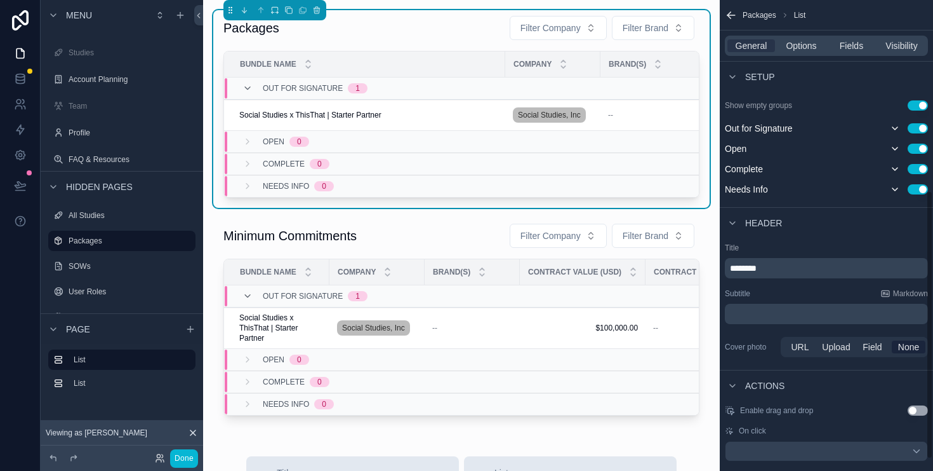
click at [755, 264] on span "********" at bounding box center [743, 268] width 27 height 9
click at [754, 264] on span "********" at bounding box center [743, 268] width 27 height 9
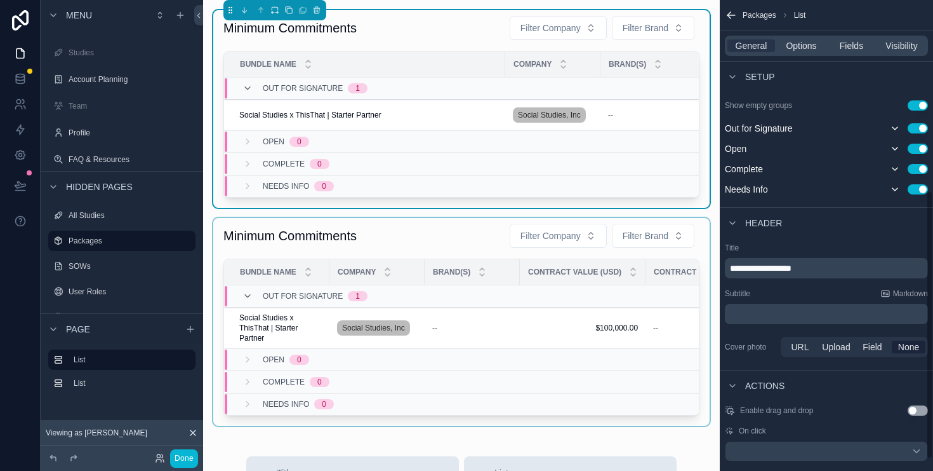
click at [471, 252] on div "scrollable content" at bounding box center [461, 322] width 497 height 208
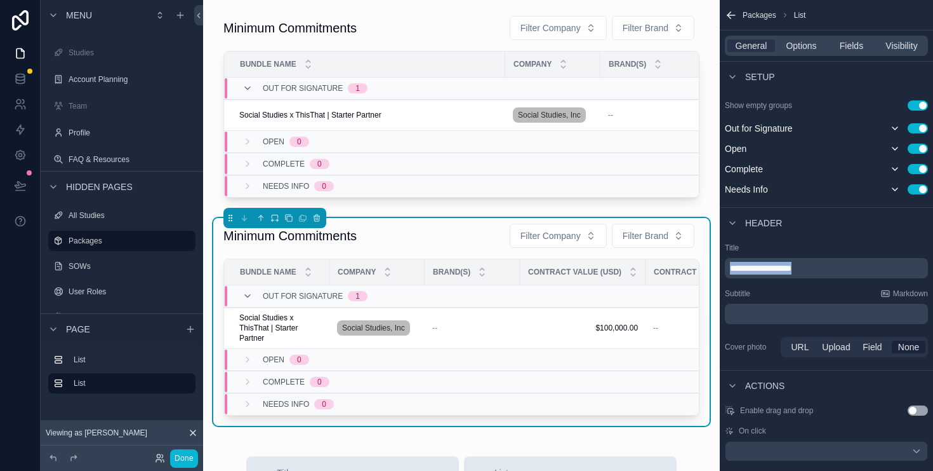
drag, startPoint x: 834, startPoint y: 266, endPoint x: 665, endPoint y: 272, distance: 169.6
click at [665, 272] on div "Home Studies Account Planning Team Profile FAQ & Resources All Studies Packages…" at bounding box center [568, 235] width 730 height 471
click at [808, 292] on div "Subtitle Markdown" at bounding box center [826, 293] width 203 height 10
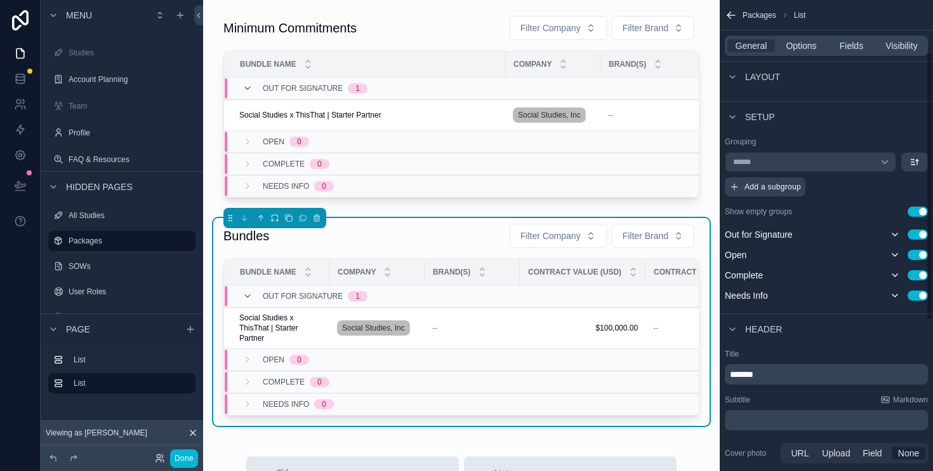
scroll to position [20, 0]
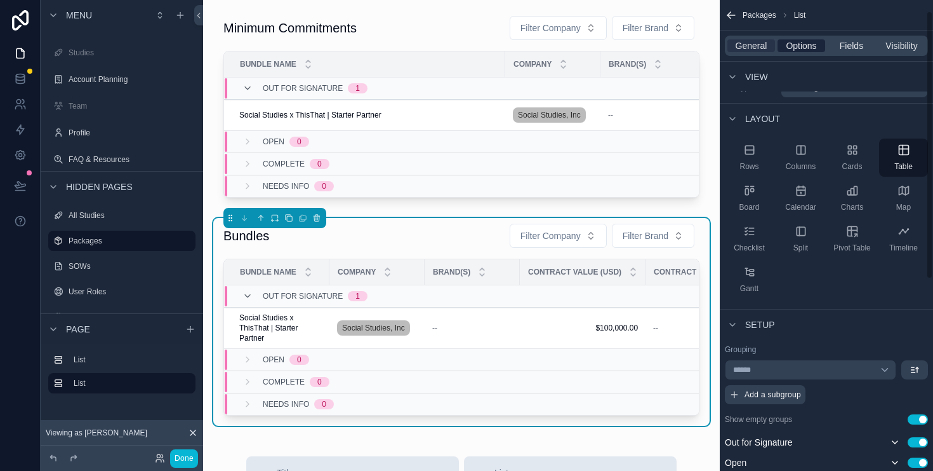
click at [813, 49] on span "Options" at bounding box center [801, 45] width 30 height 13
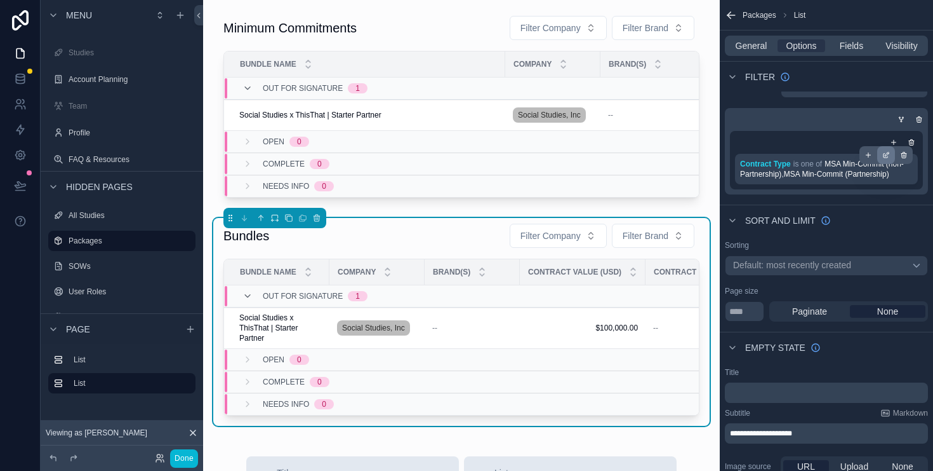
click at [886, 156] on icon "scrollable content" at bounding box center [888, 154] width 4 height 4
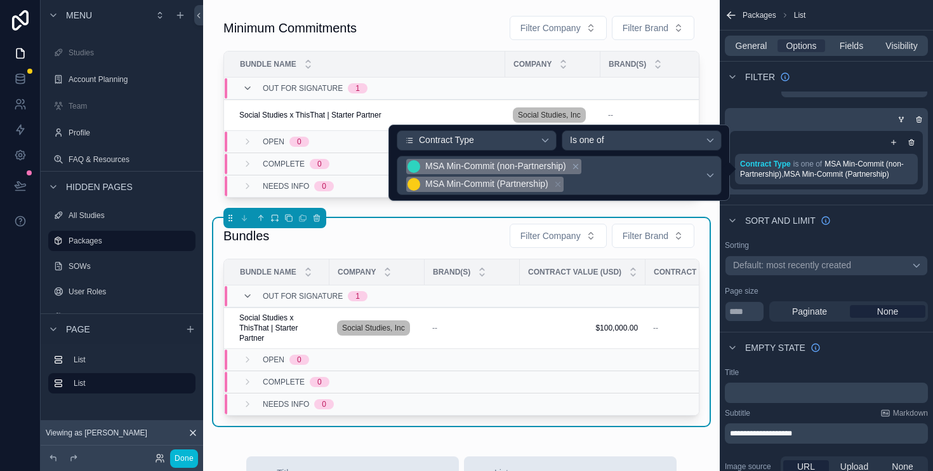
click at [579, 167] on icon at bounding box center [575, 166] width 9 height 9
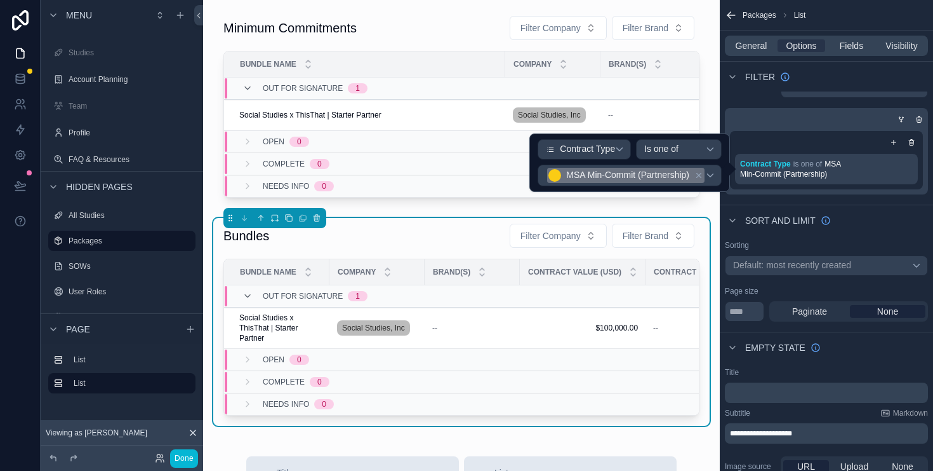
click at [698, 172] on icon at bounding box center [699, 175] width 9 height 9
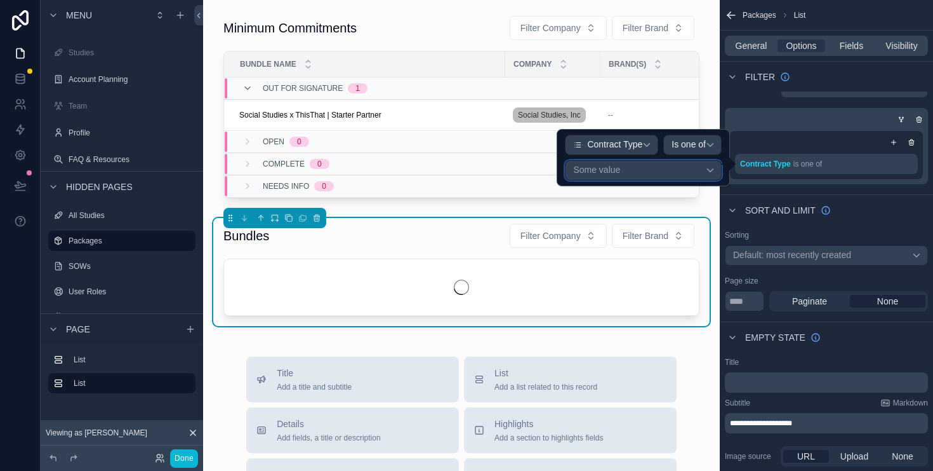
click at [705, 167] on div "Some value" at bounding box center [643, 170] width 157 height 20
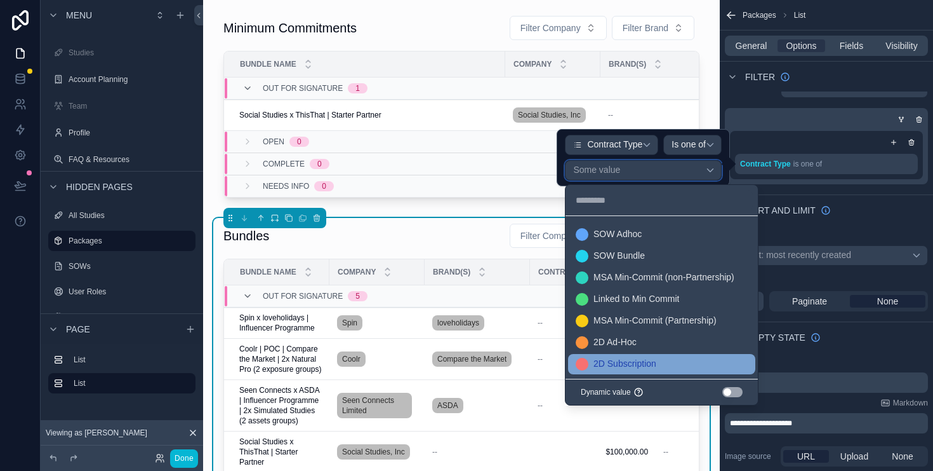
scroll to position [0, 0]
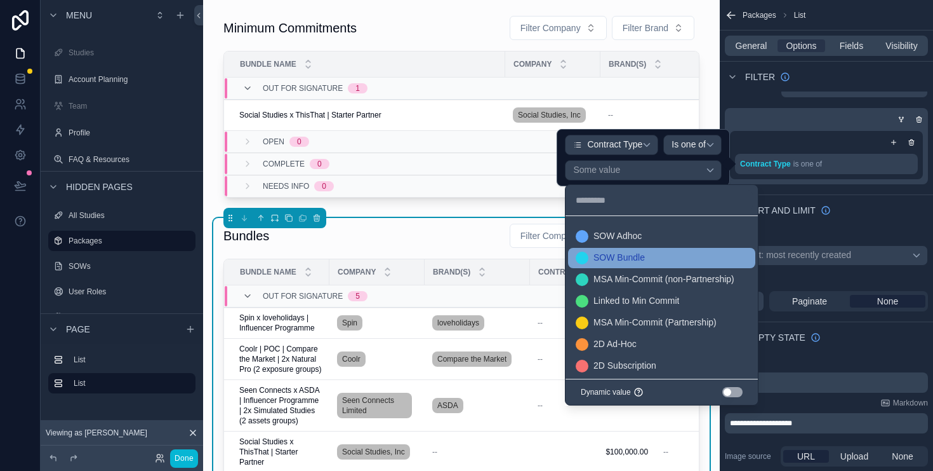
click at [679, 258] on div "SOW Bundle" at bounding box center [662, 257] width 172 height 13
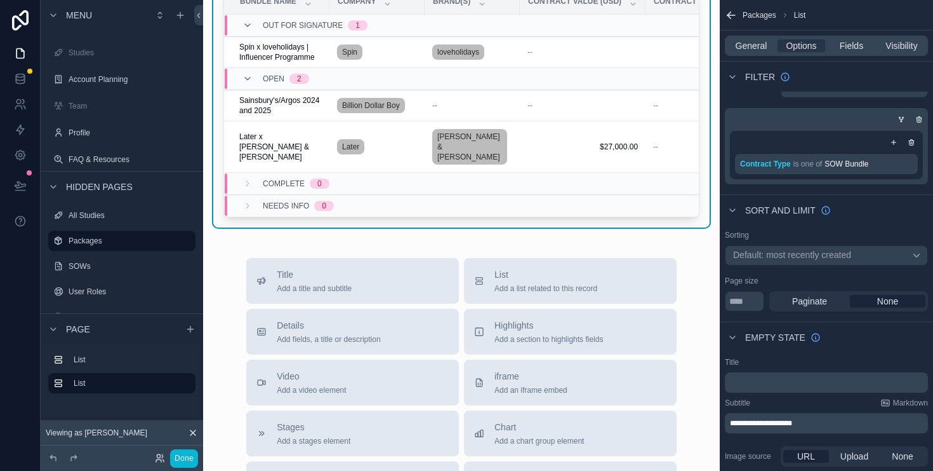
scroll to position [631, 0]
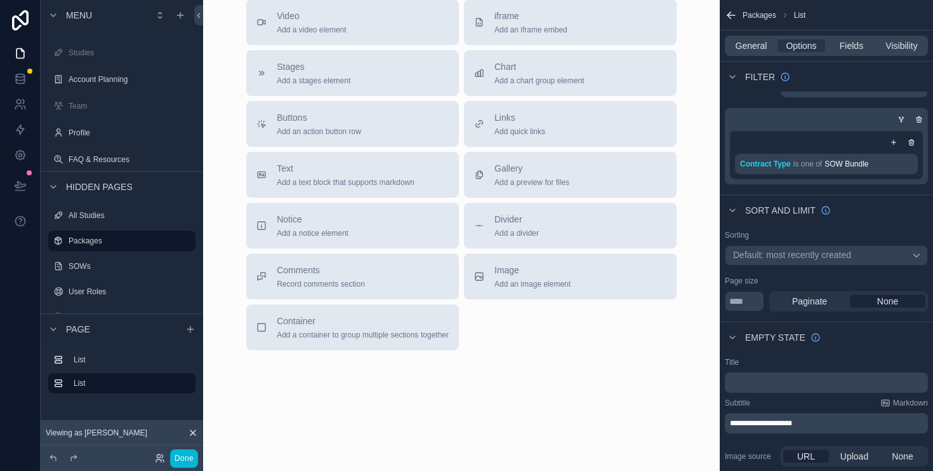
drag, startPoint x: 749, startPoint y: 45, endPoint x: 778, endPoint y: 50, distance: 29.5
click at [749, 45] on span "General" at bounding box center [752, 45] width 32 height 13
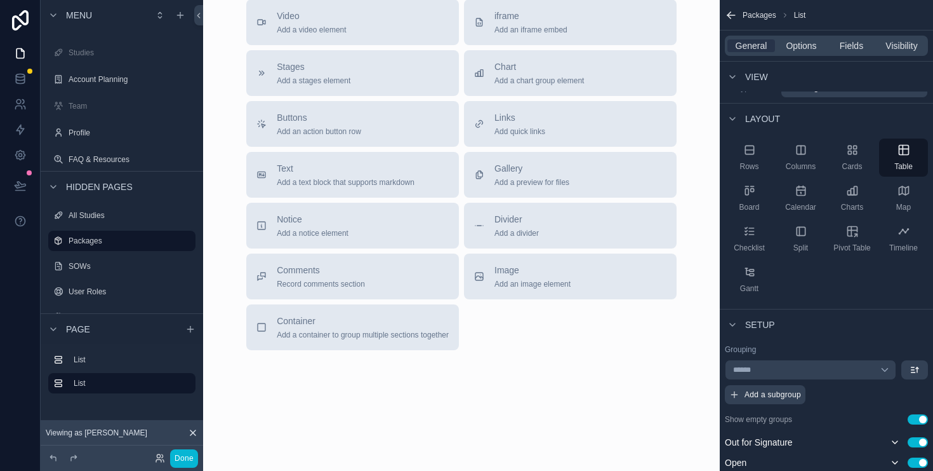
drag, startPoint x: 504, startPoint y: 397, endPoint x: 544, endPoint y: 392, distance: 39.6
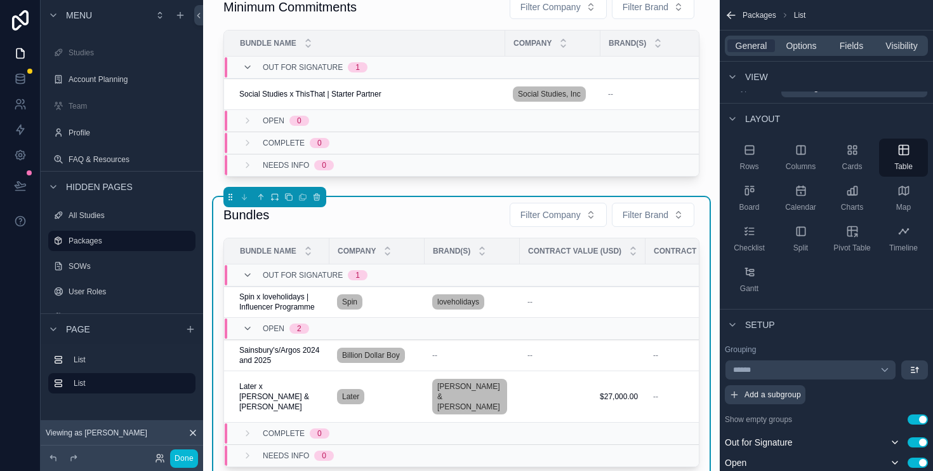
scroll to position [0, 0]
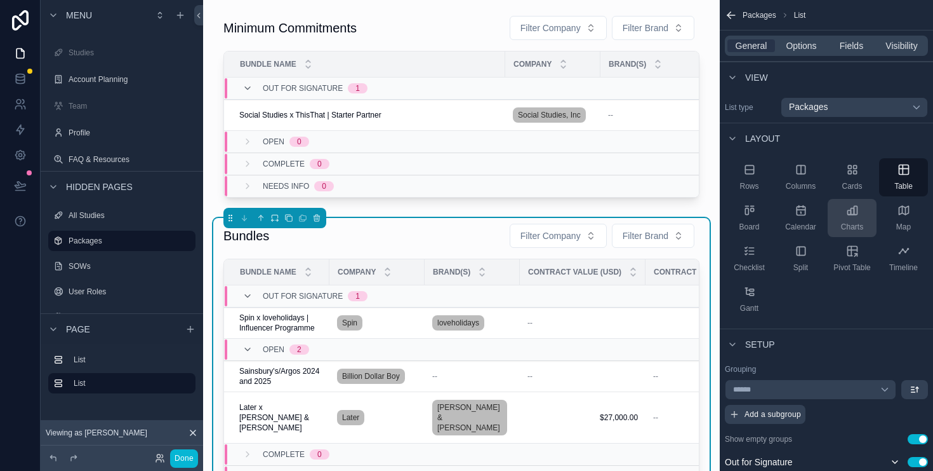
scroll to position [3, 0]
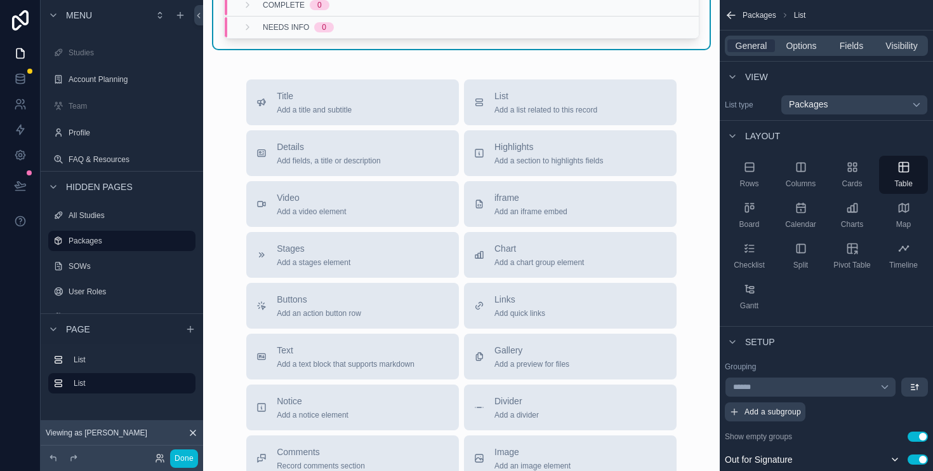
scroll to position [631, 0]
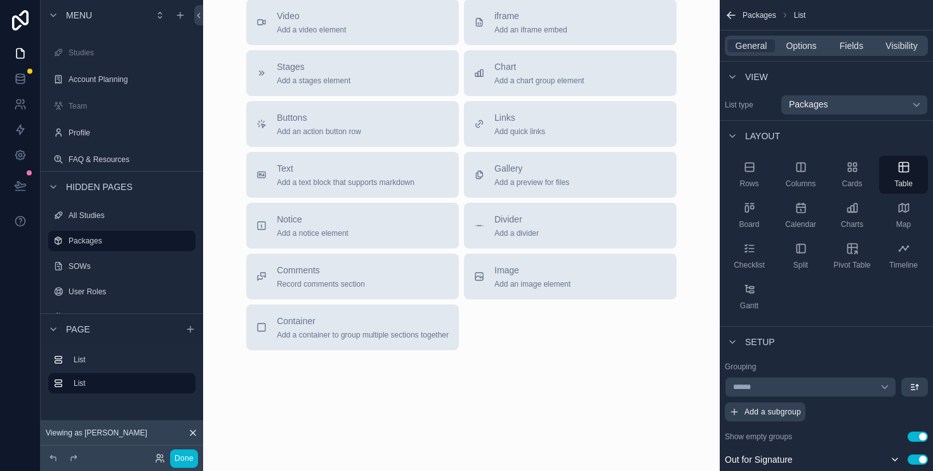
drag, startPoint x: 539, startPoint y: 417, endPoint x: 552, endPoint y: 362, distance: 56.8
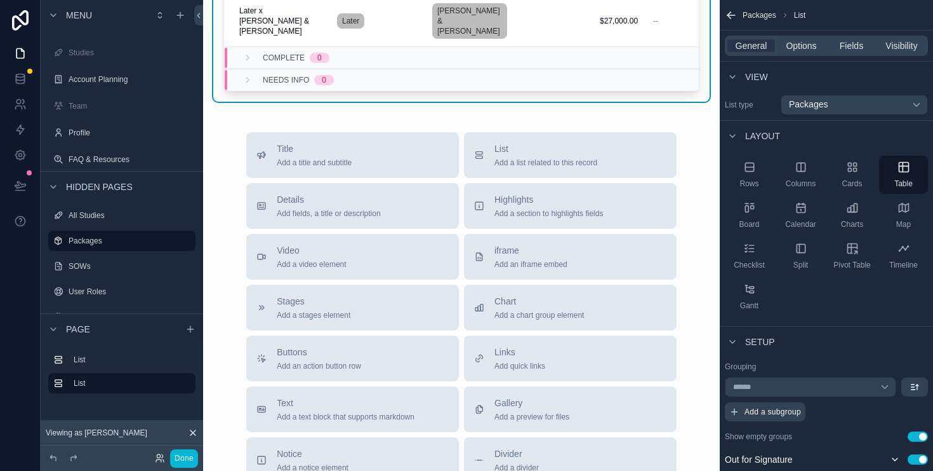
scroll to position [303, 0]
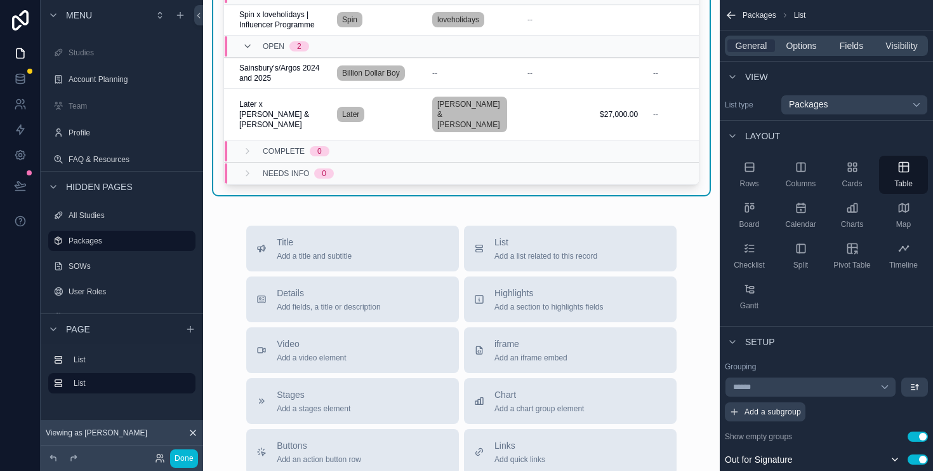
click at [554, 201] on div "Minimum Commitments Filter Company Filter Brand Bundle Name Company Brand(s) Co…" at bounding box center [461, 238] width 517 height 1082
click at [298, 198] on div "Minimum Commitments Filter Company Filter Brand Bundle Name Company Brand(s) Co…" at bounding box center [461, 238] width 517 height 1082
click at [334, 244] on span "Title" at bounding box center [314, 242] width 75 height 13
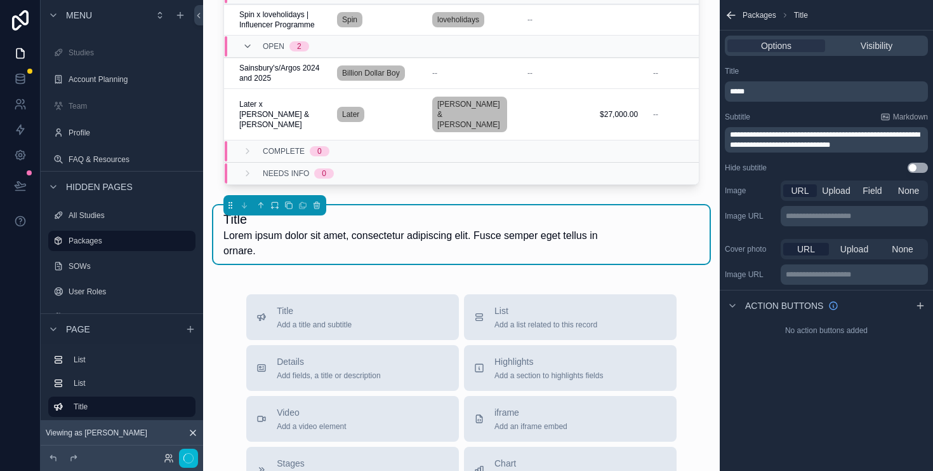
scroll to position [300, 0]
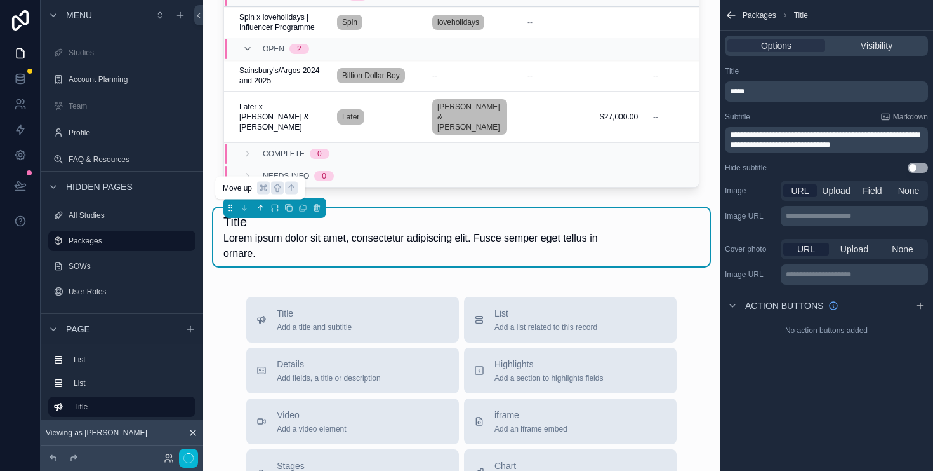
click at [259, 205] on icon "scrollable content" at bounding box center [260, 206] width 3 height 3
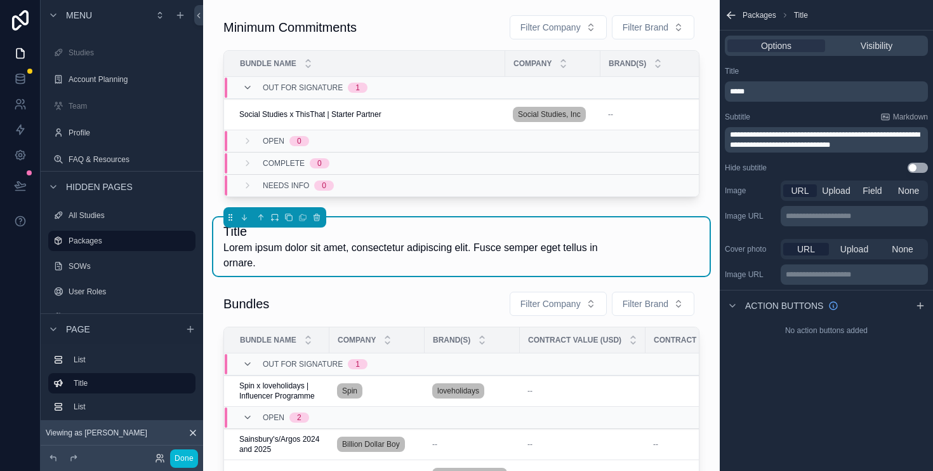
scroll to position [0, 0]
click at [263, 222] on icon "scrollable content" at bounding box center [261, 217] width 9 height 9
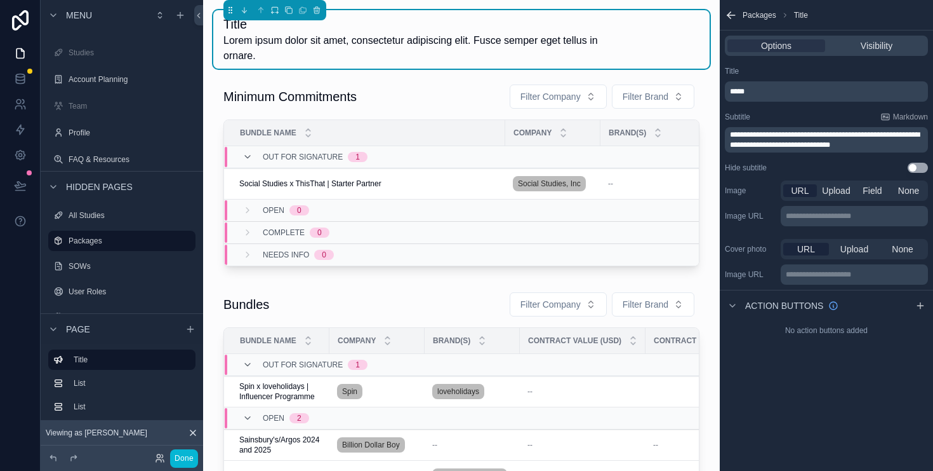
drag, startPoint x: 688, startPoint y: 69, endPoint x: 688, endPoint y: 76, distance: 7.6
drag, startPoint x: 657, startPoint y: 7, endPoint x: 703, endPoint y: 3, distance: 46.6
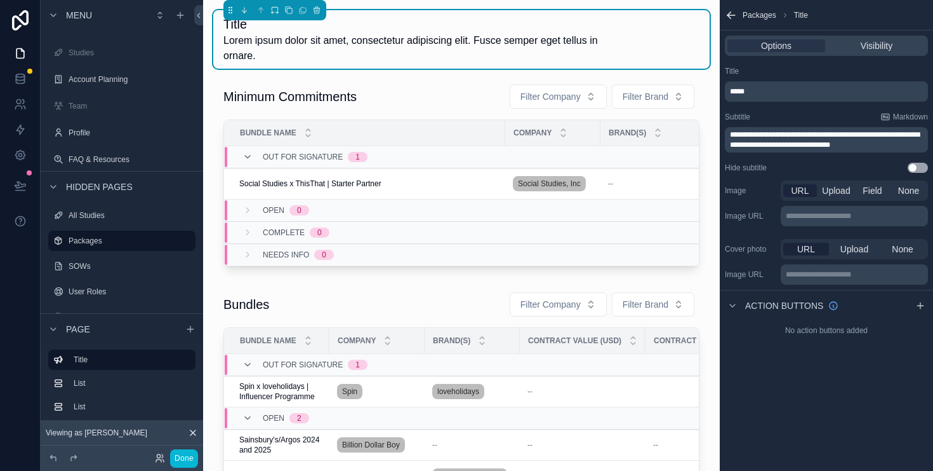
click at [732, 14] on icon "scrollable content" at bounding box center [731, 15] width 13 height 13
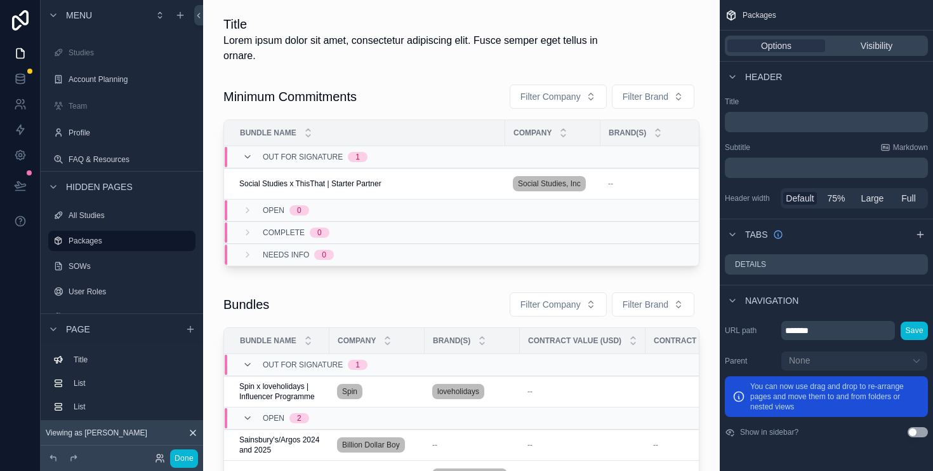
click at [798, 116] on p "﻿" at bounding box center [828, 122] width 196 height 13
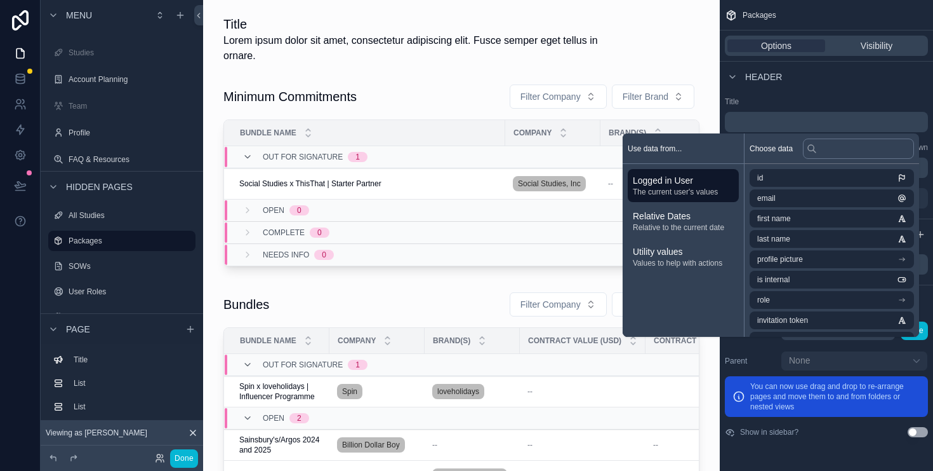
click at [899, 105] on label "Title" at bounding box center [826, 102] width 203 height 10
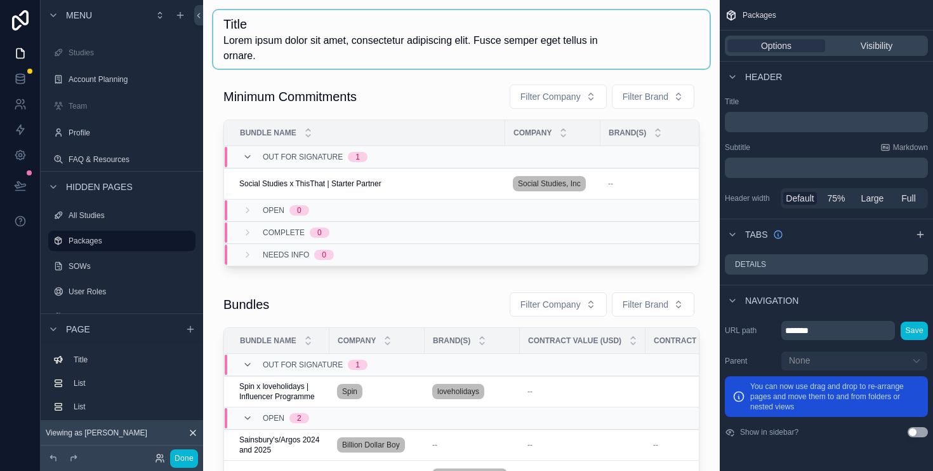
click at [323, 39] on div "scrollable content" at bounding box center [461, 39] width 497 height 58
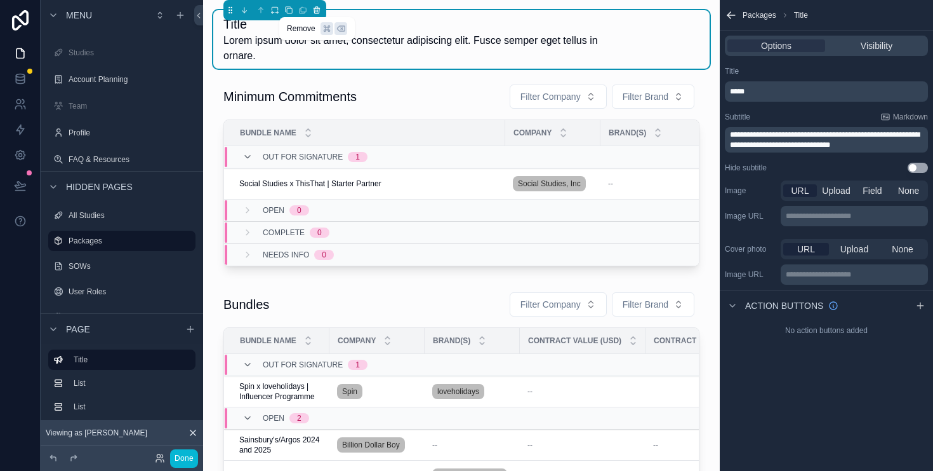
click at [318, 8] on icon "scrollable content" at bounding box center [316, 10] width 9 height 9
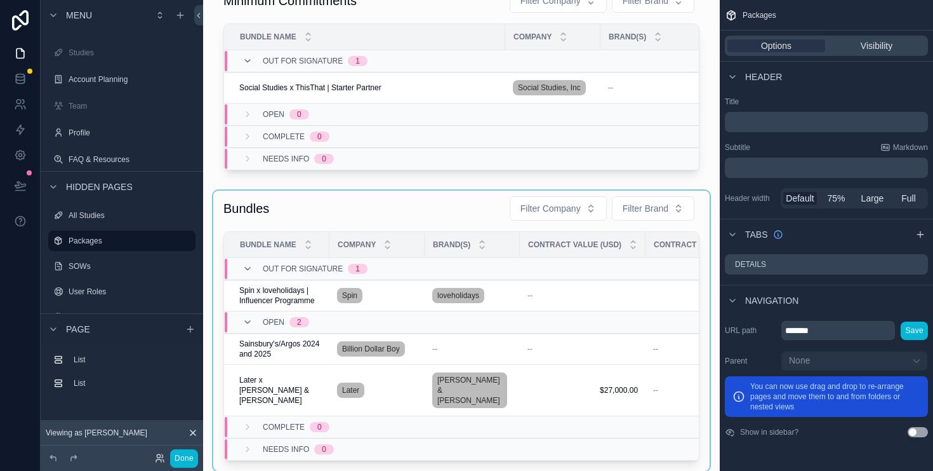
scroll to position [37, 0]
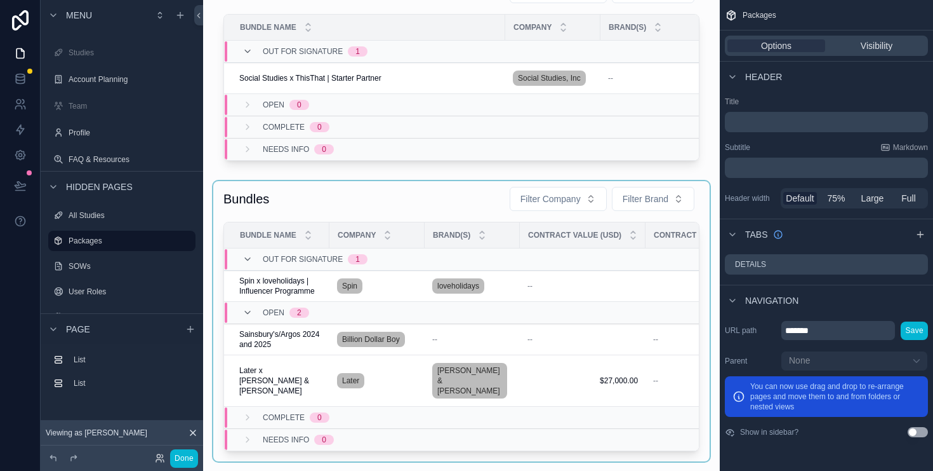
click at [463, 210] on div "scrollable content" at bounding box center [461, 321] width 497 height 280
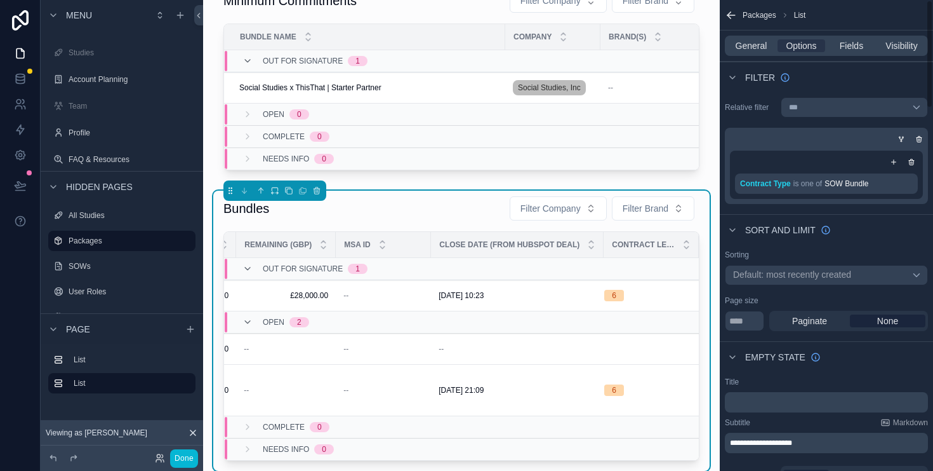
scroll to position [0, 0]
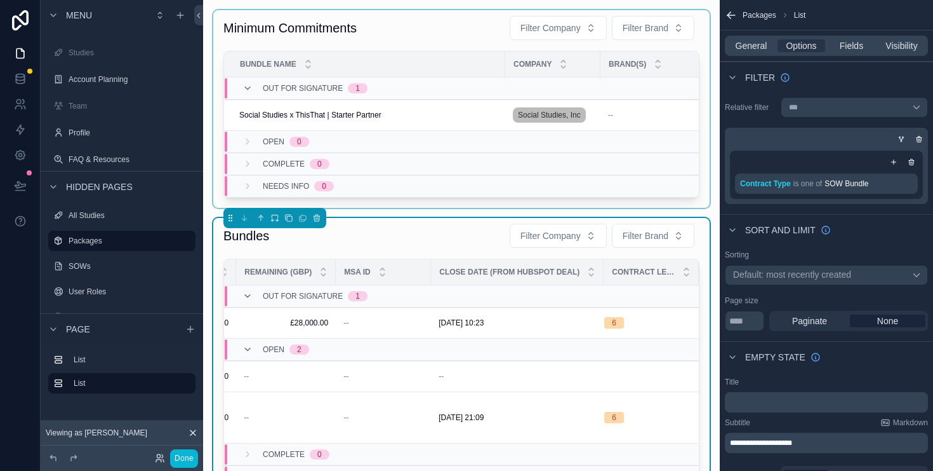
click at [690, 208] on div "scrollable content" at bounding box center [461, 108] width 497 height 197
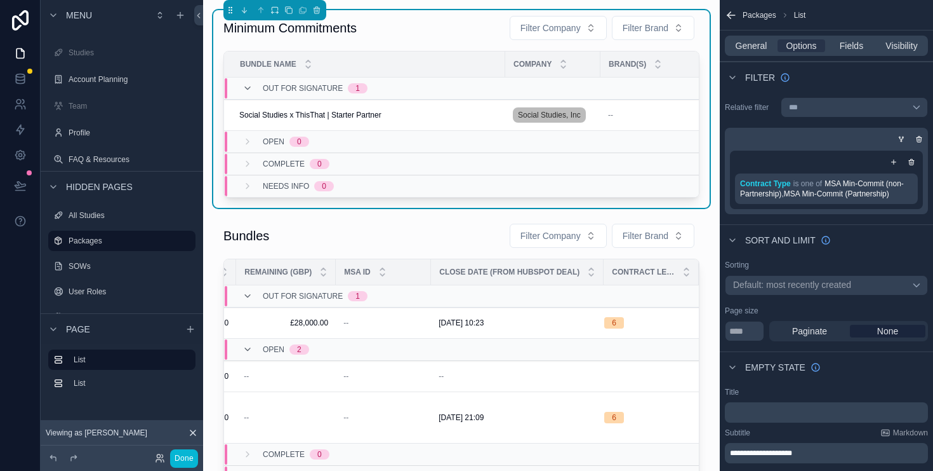
drag, startPoint x: 693, startPoint y: 227, endPoint x: 724, endPoint y: 218, distance: 32.4
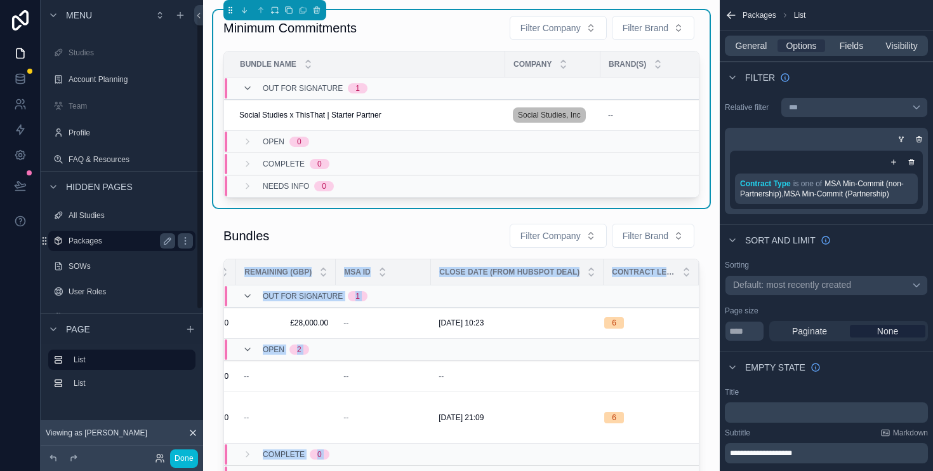
click at [106, 236] on label "Packages" at bounding box center [120, 241] width 102 height 10
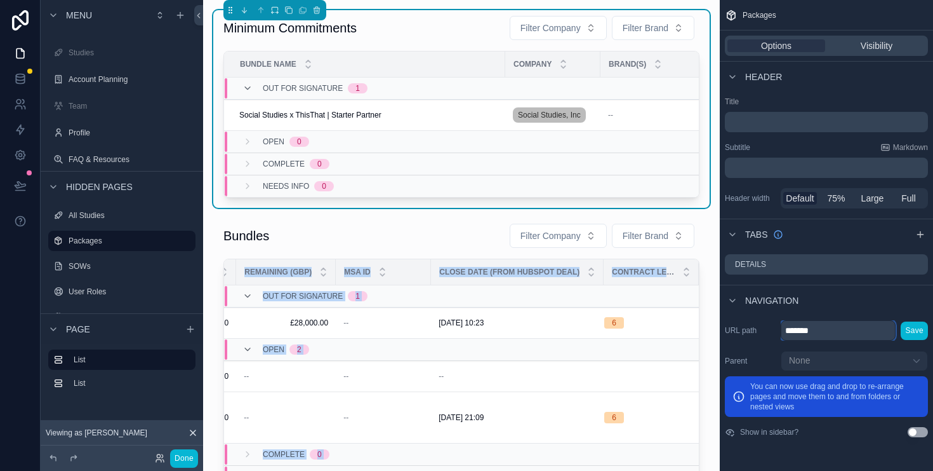
click at [843, 325] on input "*******" at bounding box center [838, 330] width 115 height 20
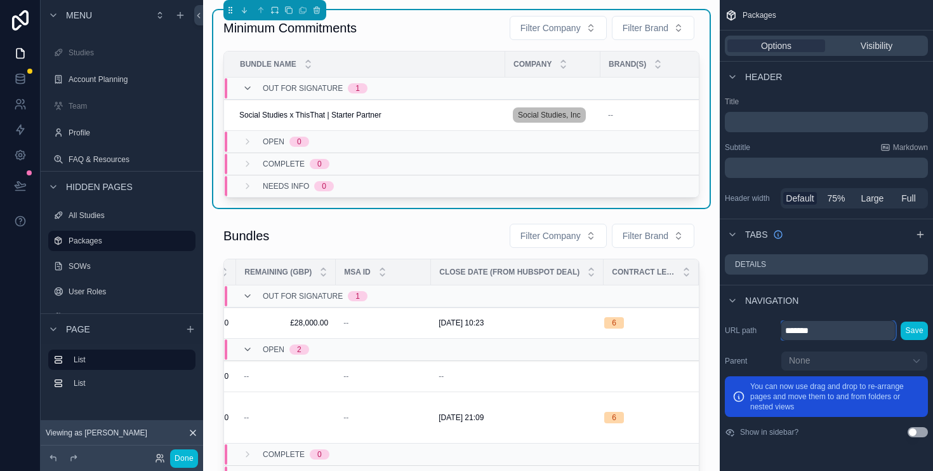
click at [843, 325] on input "*******" at bounding box center [838, 330] width 115 height 20
click at [797, 124] on p "﻿" at bounding box center [828, 122] width 196 height 13
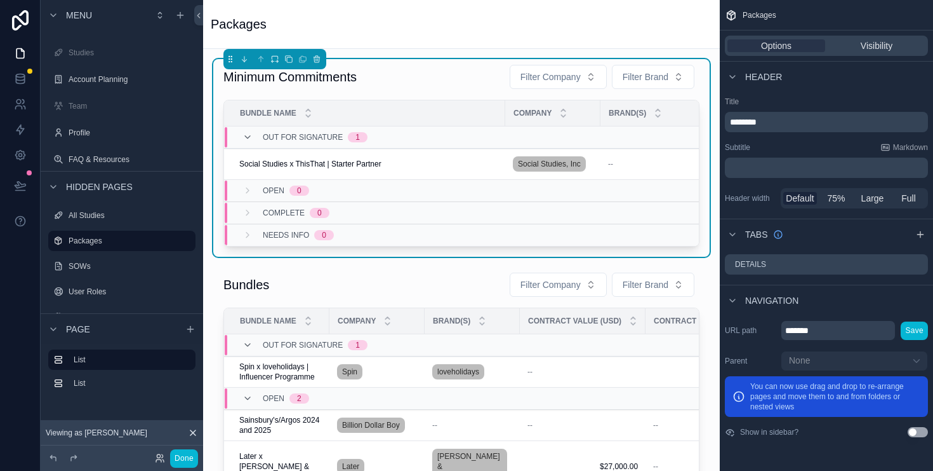
drag, startPoint x: 888, startPoint y: 98, endPoint x: 921, endPoint y: 105, distance: 33.8
click at [893, 98] on label "Title" at bounding box center [826, 102] width 203 height 10
click at [790, 170] on p "﻿" at bounding box center [828, 167] width 196 height 13
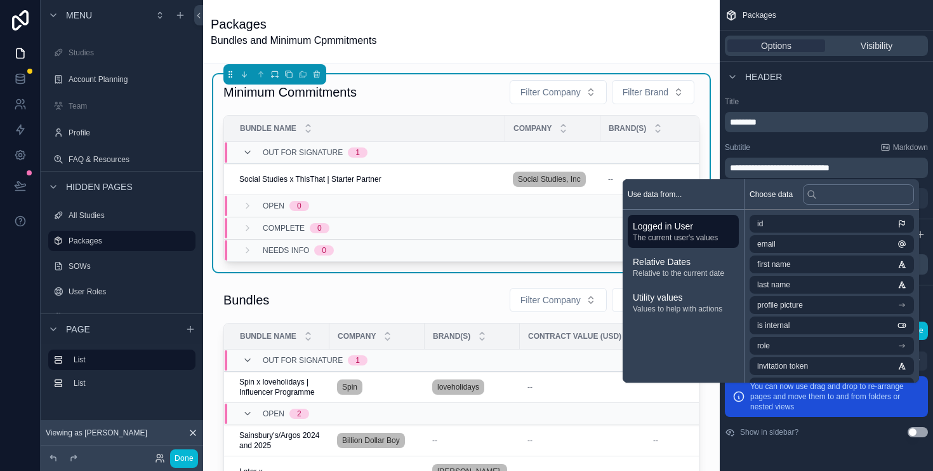
click at [830, 168] on span "**********" at bounding box center [780, 167] width 100 height 9
click at [880, 104] on label "Title" at bounding box center [826, 102] width 203 height 10
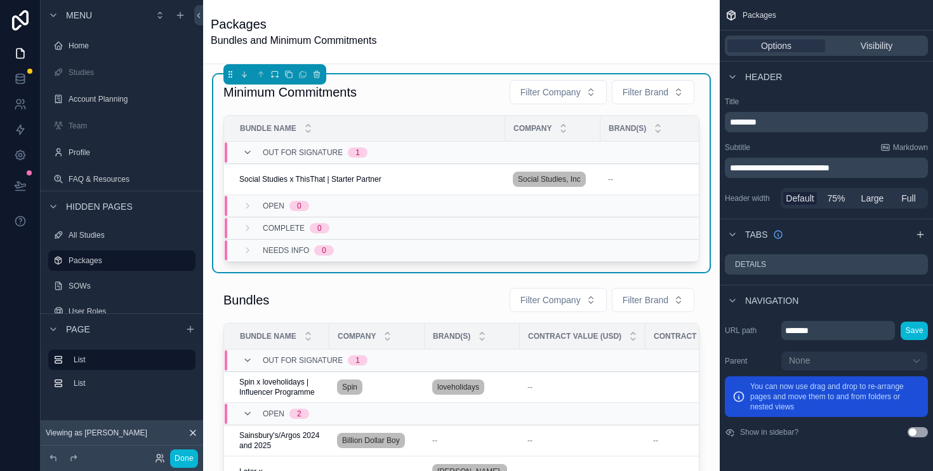
click at [872, 53] on div "Options Visibility" at bounding box center [826, 46] width 203 height 20
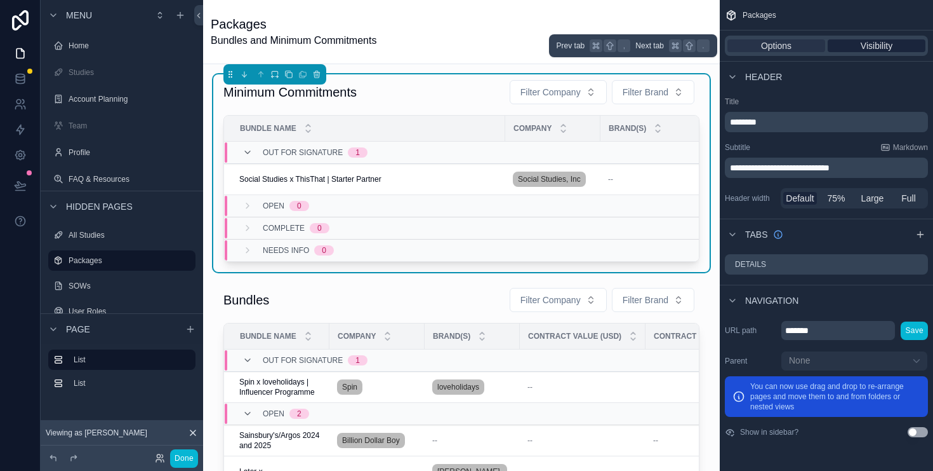
click at [897, 45] on div "Visibility" at bounding box center [877, 45] width 98 height 13
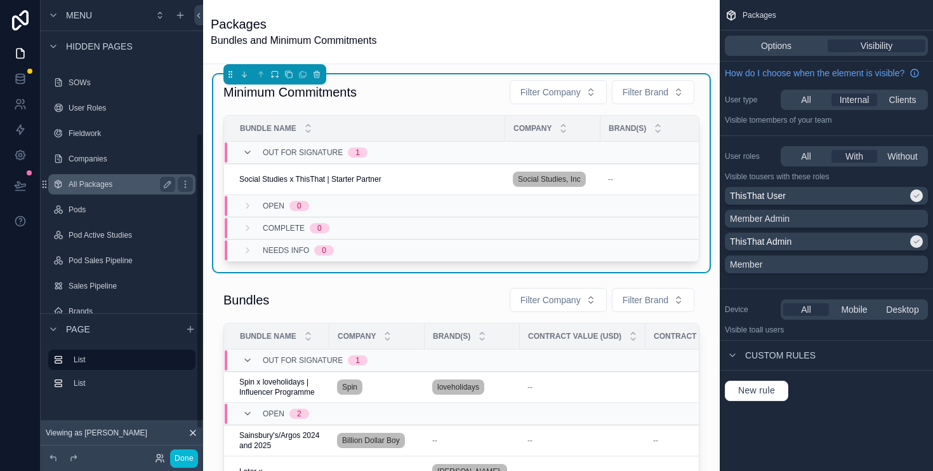
click at [83, 184] on label "All Packages" at bounding box center [120, 184] width 102 height 10
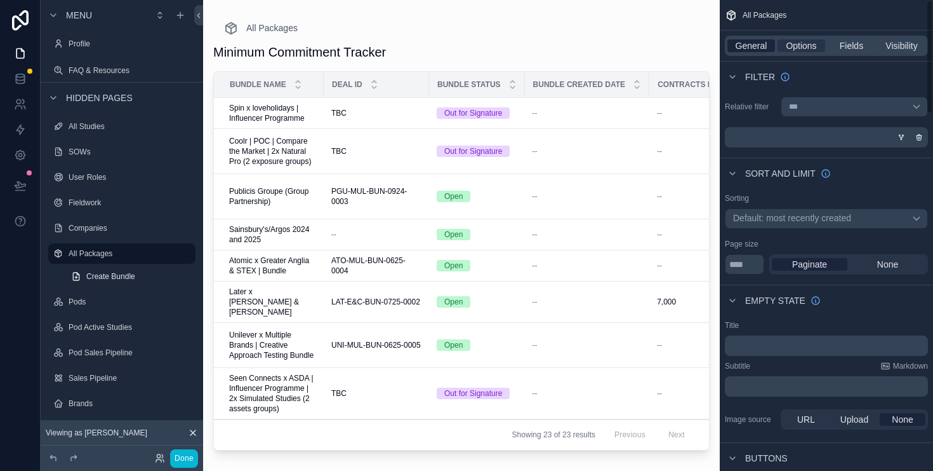
click at [758, 43] on span "General" at bounding box center [752, 45] width 32 height 13
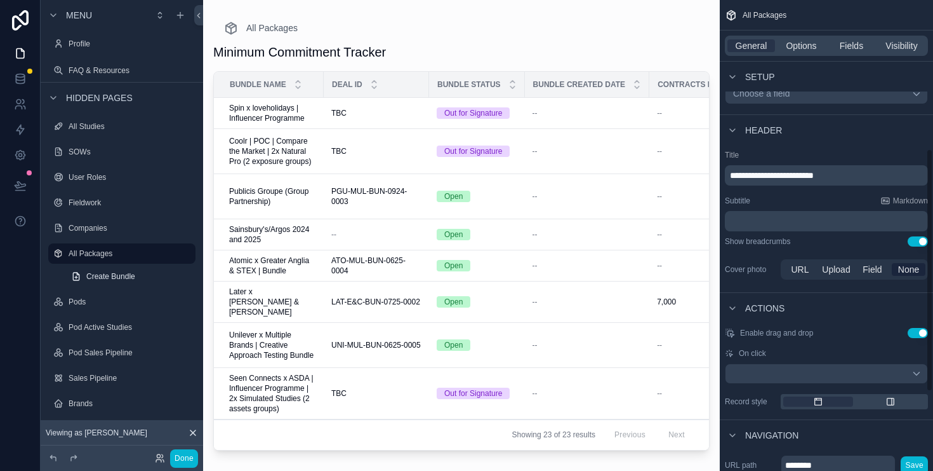
scroll to position [281, 0]
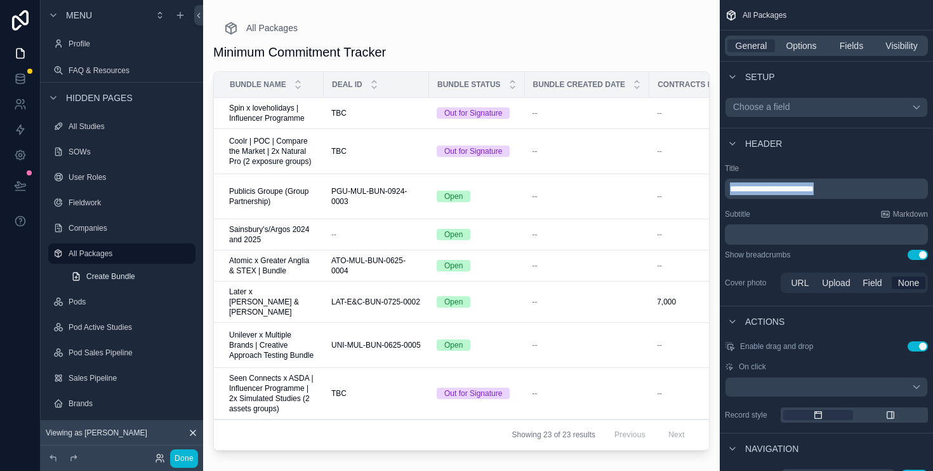
drag, startPoint x: 865, startPoint y: 192, endPoint x: 665, endPoint y: 190, distance: 200.7
click at [665, 190] on div "Home Studies Account Planning Team Packages Profile FAQ & Resources All Studies…" at bounding box center [568, 235] width 730 height 471
click at [907, 159] on div "**********" at bounding box center [826, 229] width 213 height 142
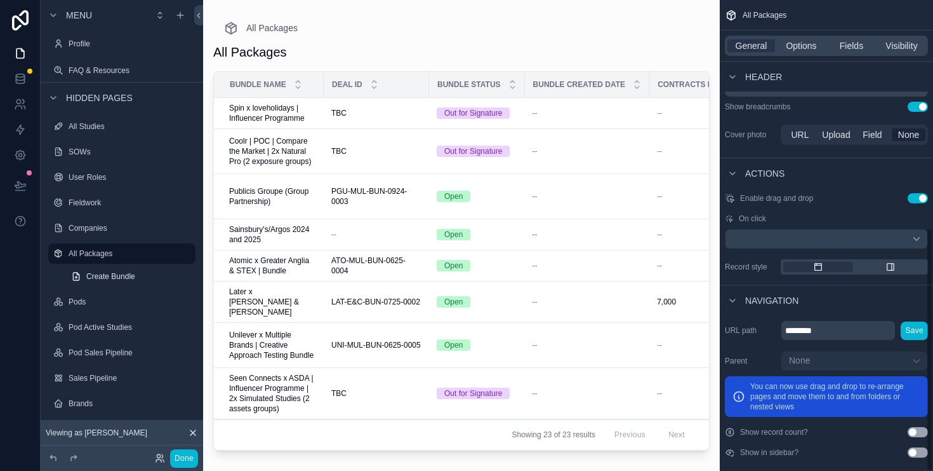
scroll to position [441, 0]
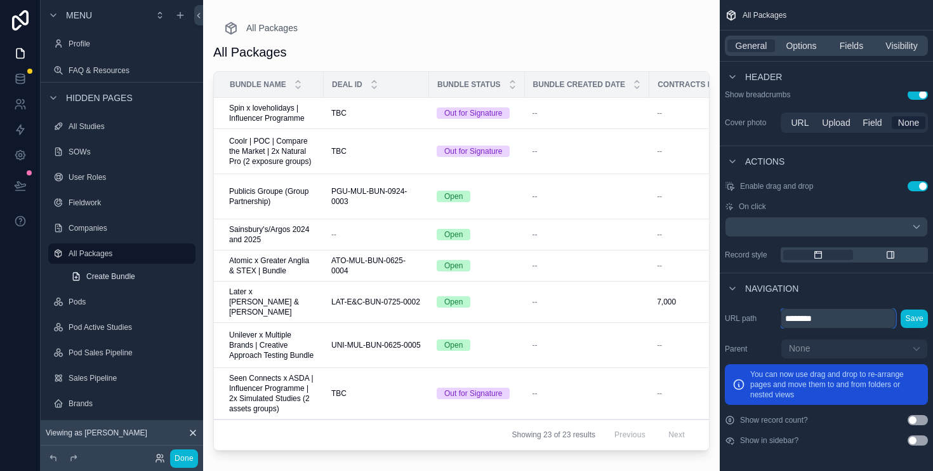
click at [858, 321] on input "********" at bounding box center [838, 318] width 115 height 20
type input "**********"
click at [916, 320] on button "Save" at bounding box center [914, 318] width 27 height 18
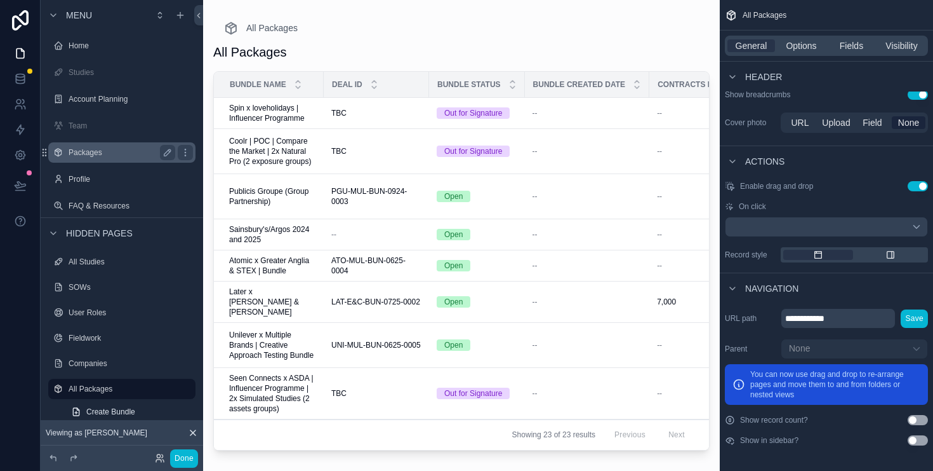
click at [87, 154] on label "Packages" at bounding box center [120, 152] width 102 height 10
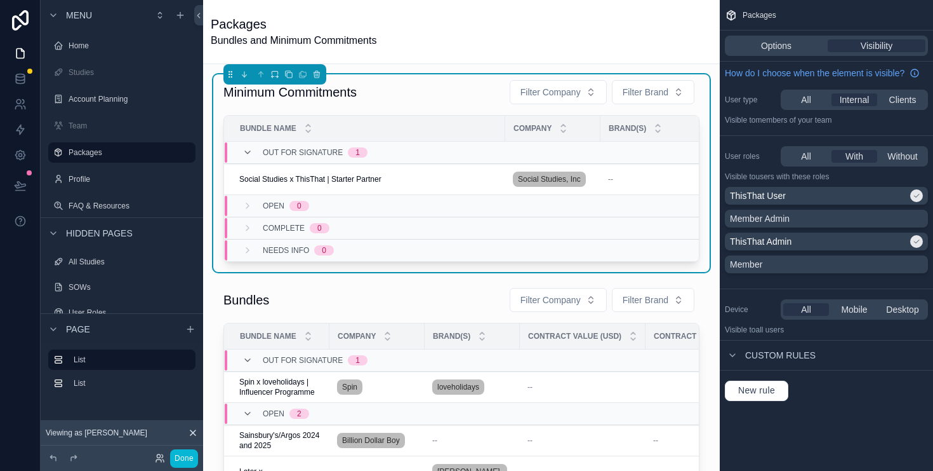
drag, startPoint x: 791, startPoint y: 46, endPoint x: 856, endPoint y: 55, distance: 66.0
click at [791, 46] on span "Options" at bounding box center [776, 45] width 30 height 13
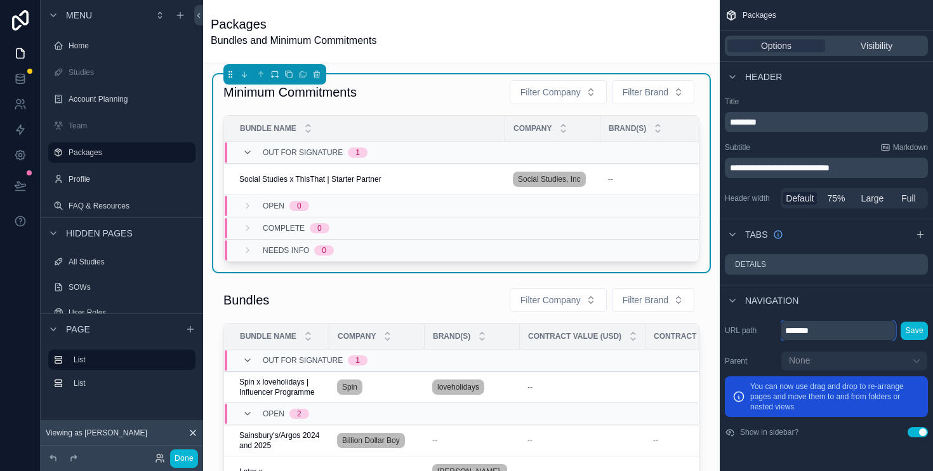
click at [840, 336] on input "*******" at bounding box center [838, 330] width 115 height 20
click at [839, 335] on input "*******" at bounding box center [838, 330] width 115 height 20
click at [839, 334] on input "*******" at bounding box center [838, 330] width 115 height 20
type input "********"
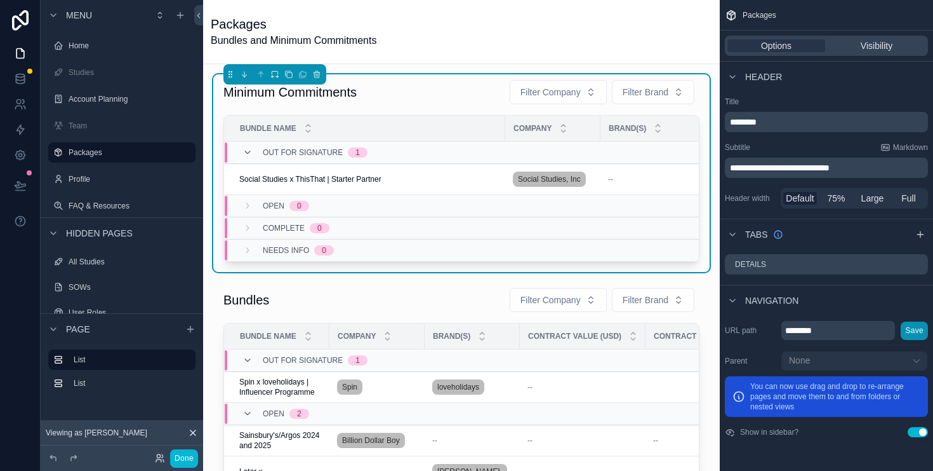
click at [918, 331] on button "Save" at bounding box center [914, 330] width 27 height 18
drag, startPoint x: 918, startPoint y: 329, endPoint x: 930, endPoint y: 329, distance: 12.1
click at [918, 329] on button "Save" at bounding box center [914, 330] width 27 height 18
click at [162, 457] on icon at bounding box center [162, 455] width 1 height 3
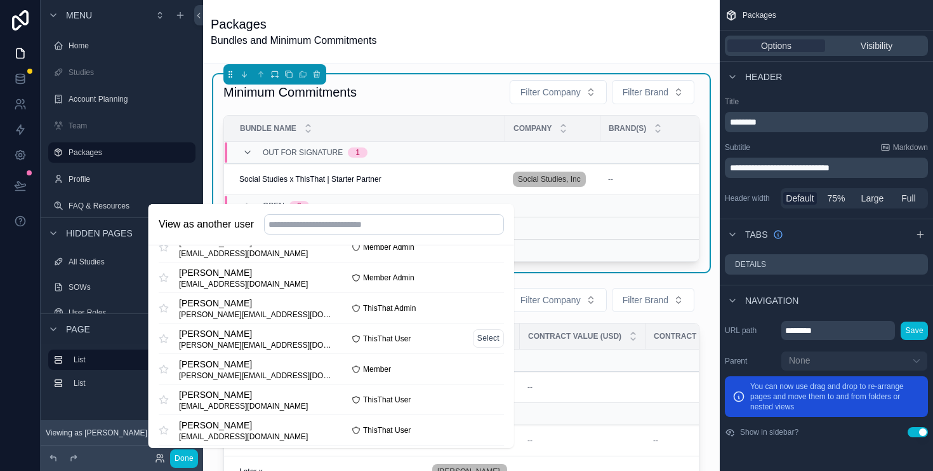
scroll to position [298, 0]
click at [478, 274] on button "Select" at bounding box center [487, 277] width 31 height 18
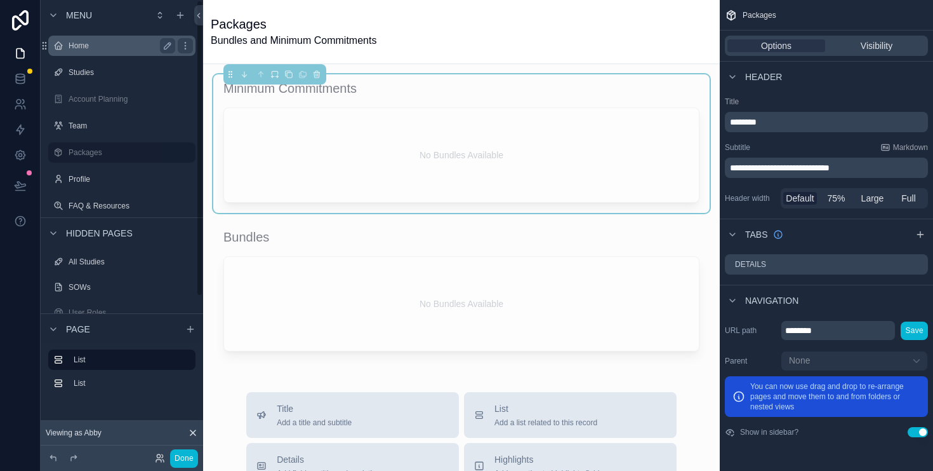
click at [104, 42] on label "Home" at bounding box center [120, 46] width 102 height 10
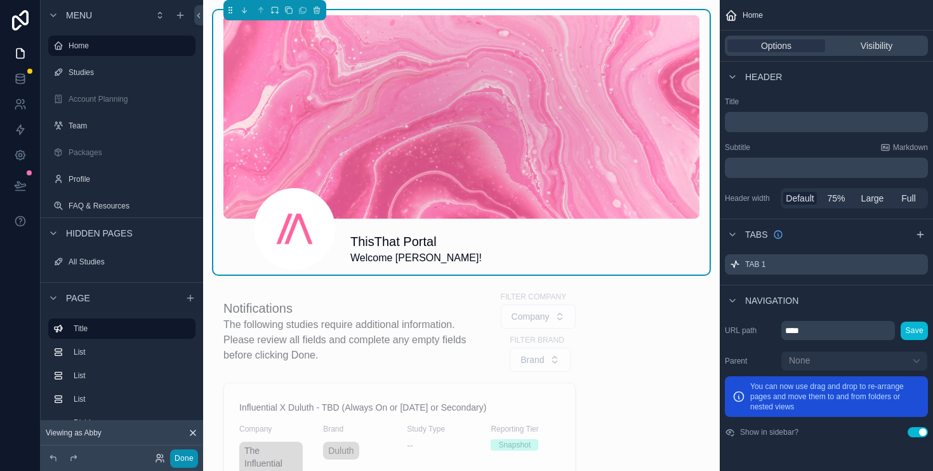
click at [192, 457] on button "Done" at bounding box center [184, 458] width 28 height 18
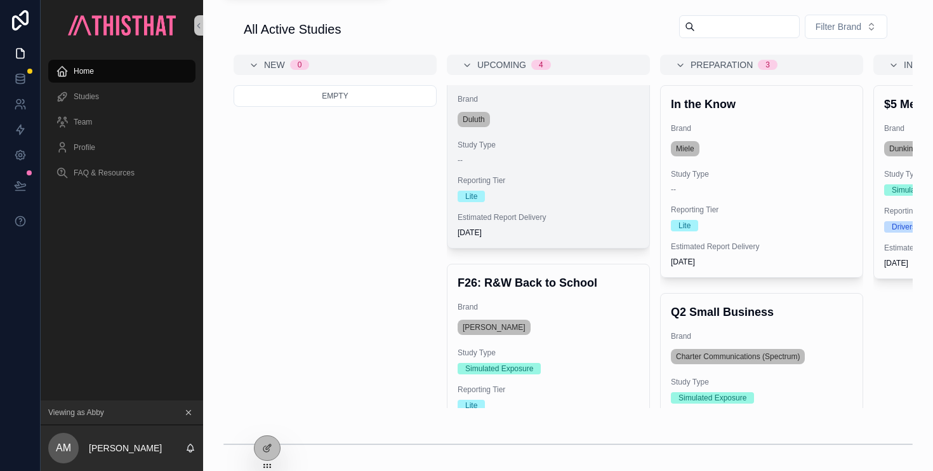
scroll to position [504, 0]
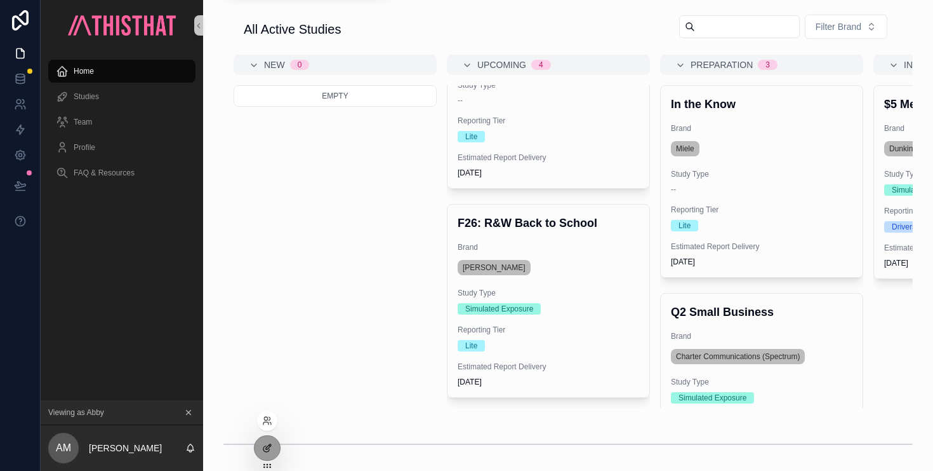
click at [269, 444] on icon at bounding box center [268, 446] width 5 height 5
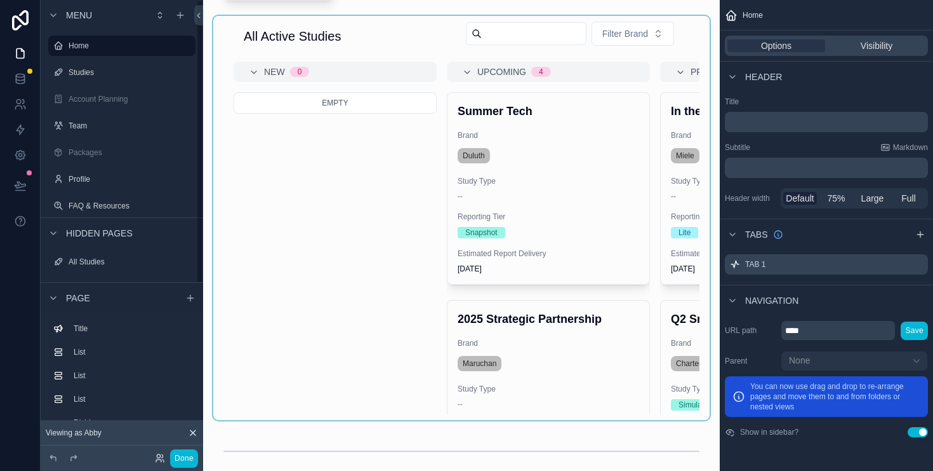
scroll to position [819, 0]
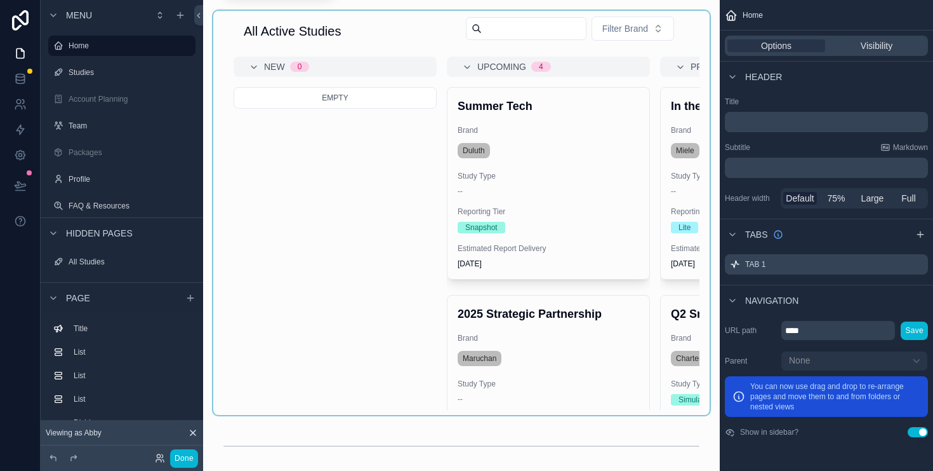
click at [326, 301] on div "scrollable content" at bounding box center [461, 213] width 497 height 404
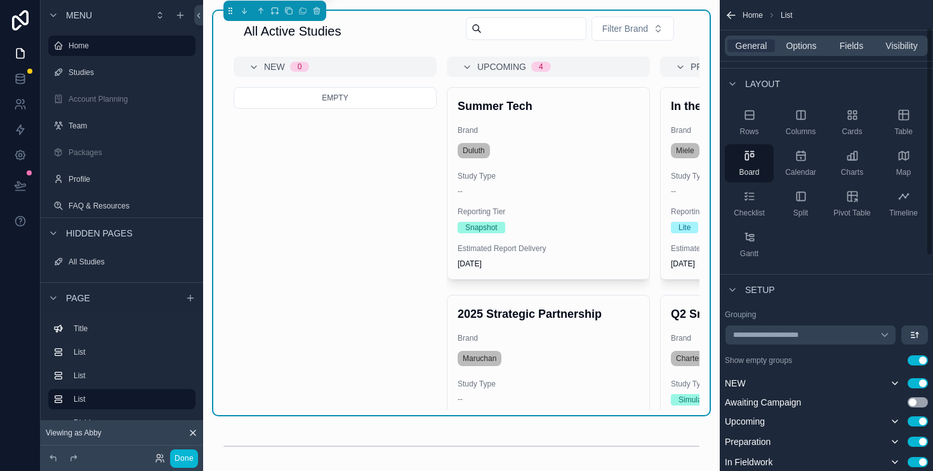
scroll to position [58, 0]
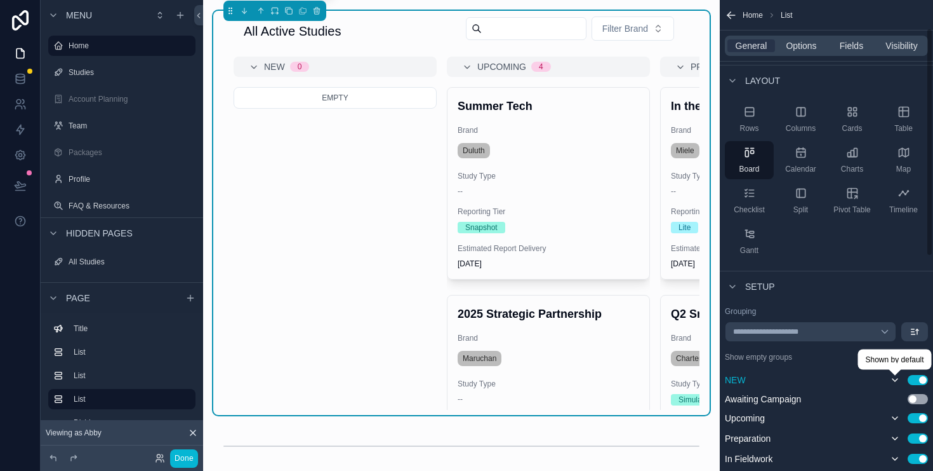
click at [895, 379] on icon "scrollable content" at bounding box center [895, 380] width 10 height 10
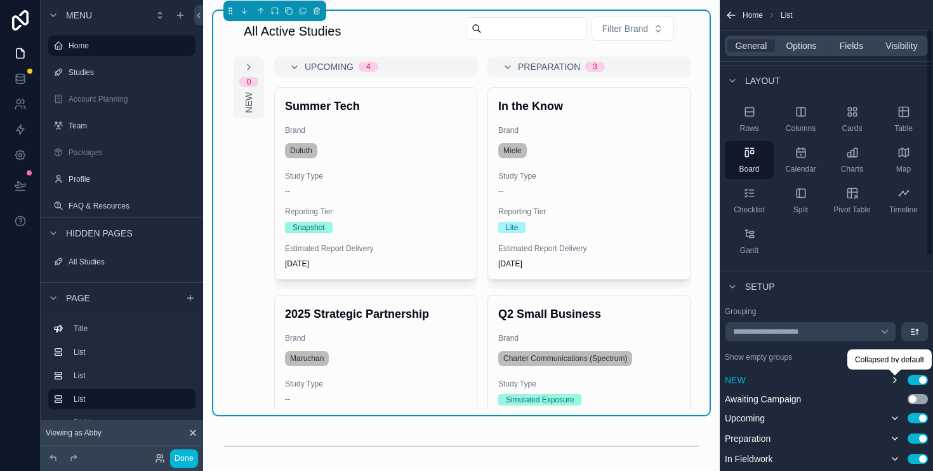
click at [897, 378] on icon "scrollable content" at bounding box center [895, 380] width 10 height 10
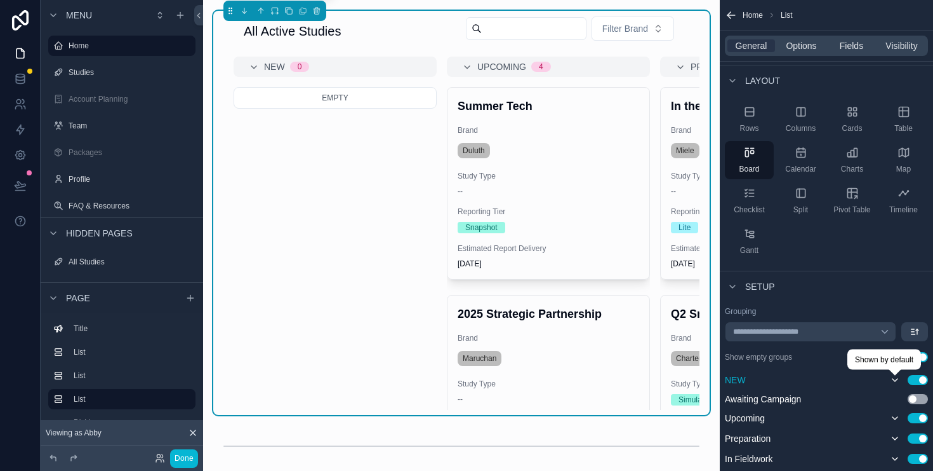
click at [924, 380] on button "Use setting" at bounding box center [918, 380] width 20 height 10
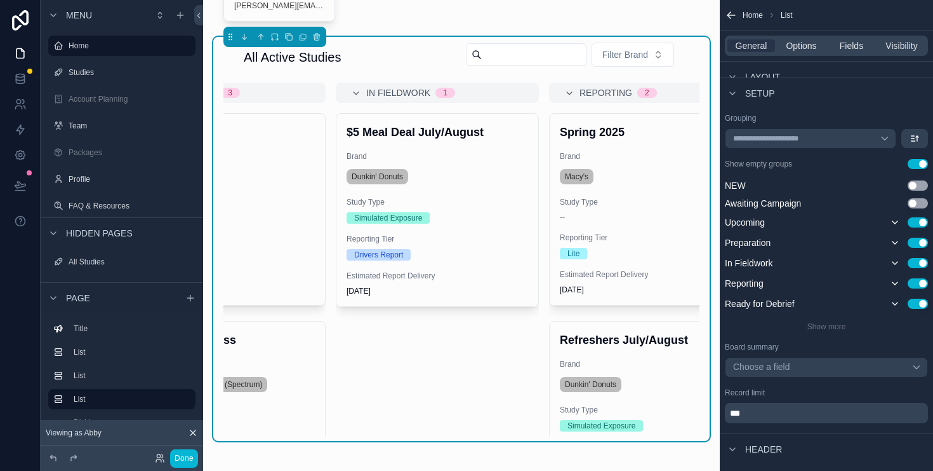
scroll to position [0, 610]
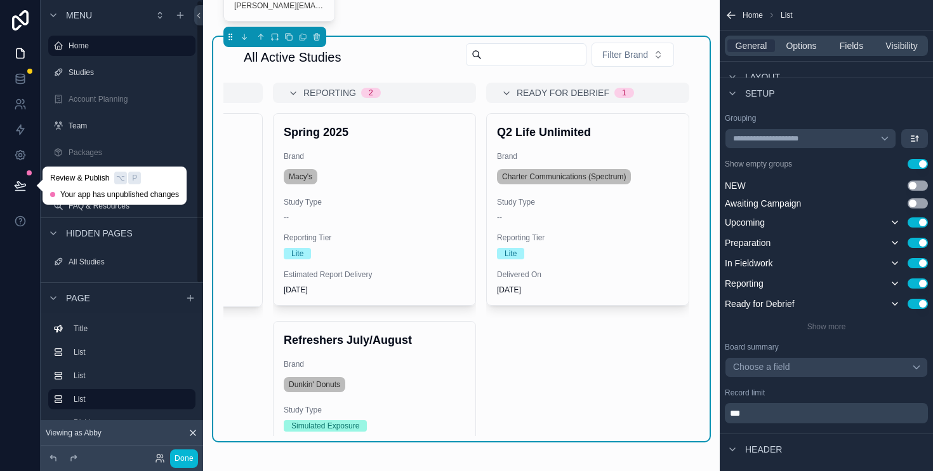
click at [14, 184] on icon at bounding box center [20, 185] width 13 height 13
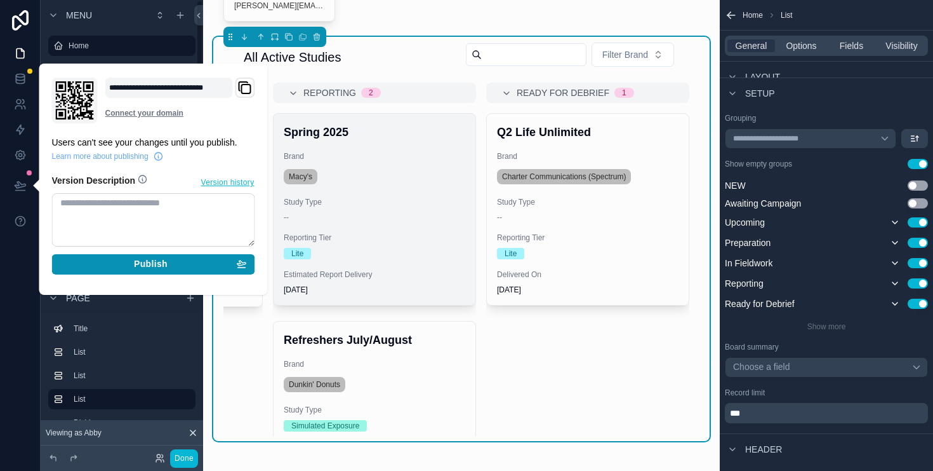
drag, startPoint x: 172, startPoint y: 261, endPoint x: 339, endPoint y: 274, distance: 167.5
click at [172, 262] on div "Publish" at bounding box center [153, 263] width 187 height 11
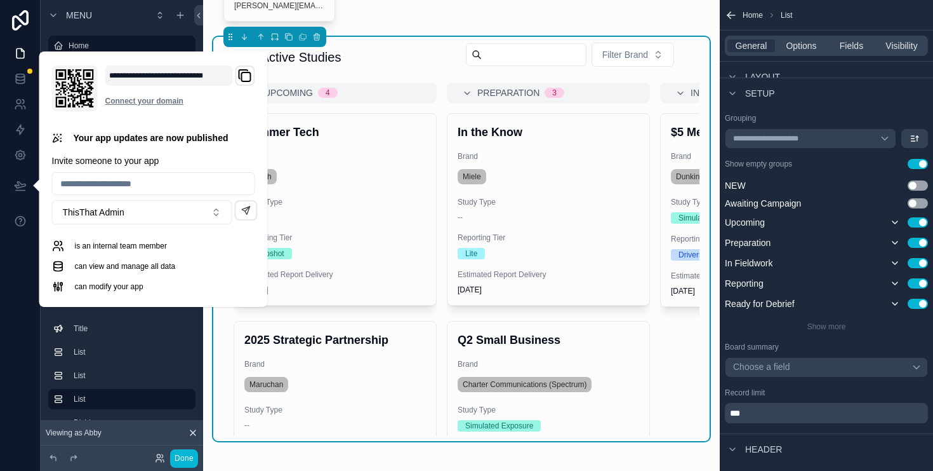
click at [707, 437] on div "ThisThat Portal Welcome Abby! Notifications The following studies require addit…" at bounding box center [461, 142] width 517 height 1869
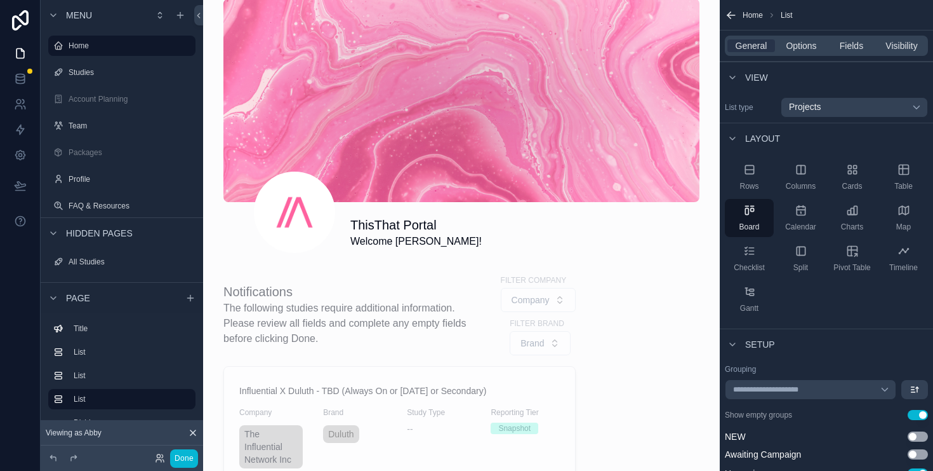
scroll to position [129, 0]
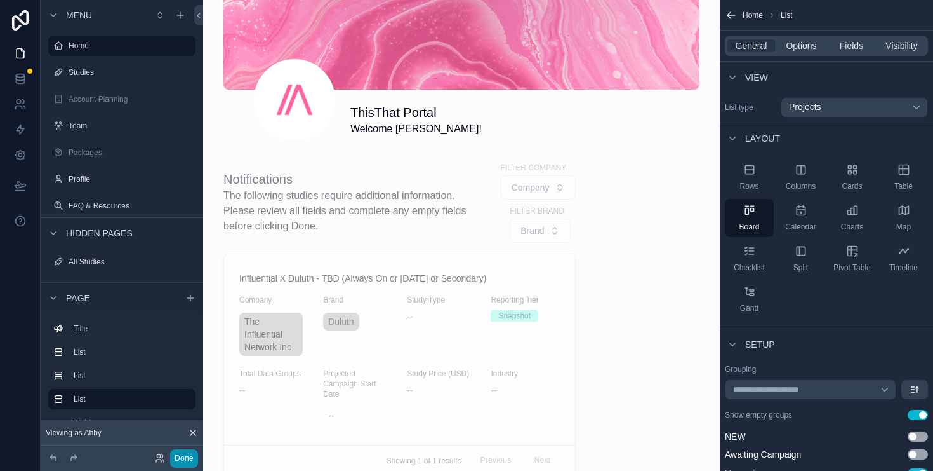
click at [177, 457] on button "Done" at bounding box center [184, 458] width 28 height 18
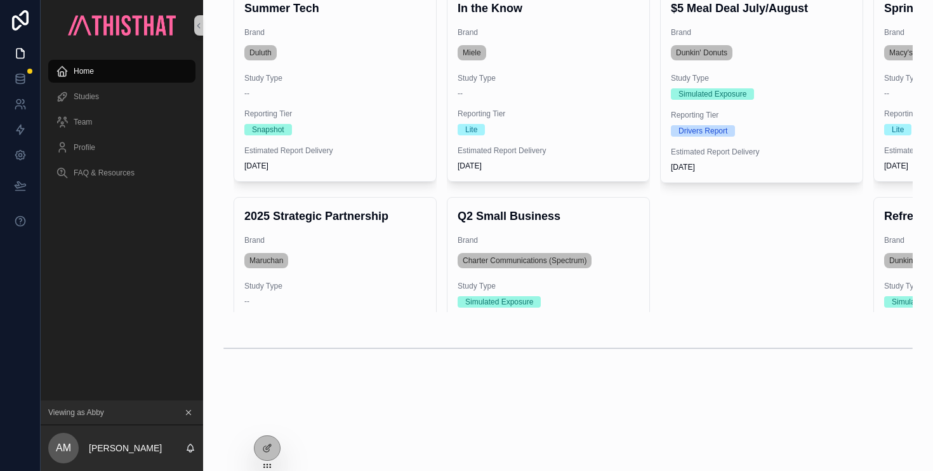
scroll to position [0, 0]
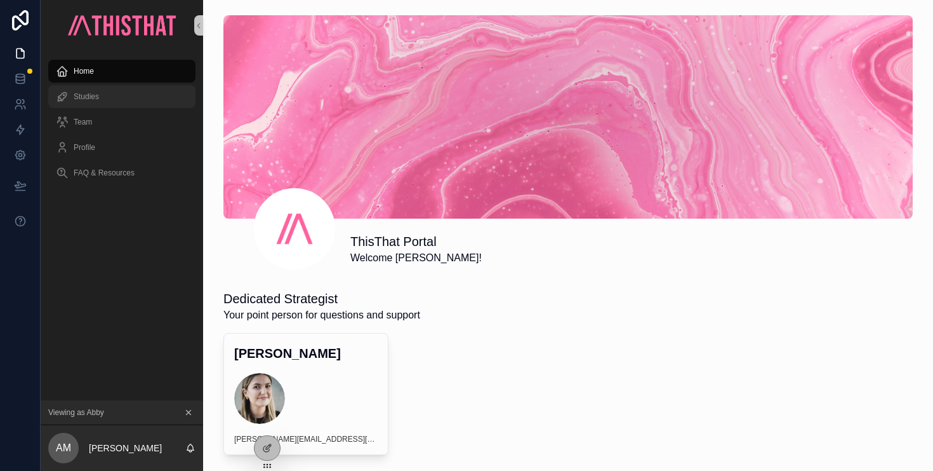
click at [94, 93] on span "Studies" at bounding box center [86, 96] width 25 height 10
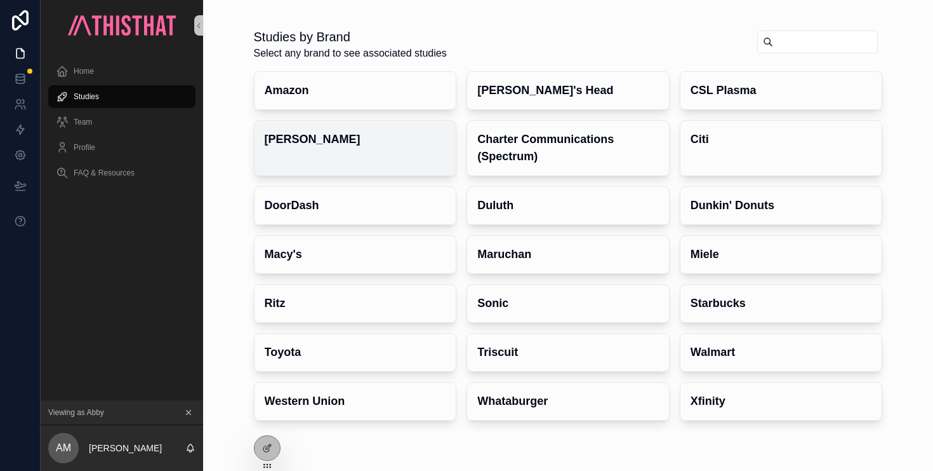
click at [393, 150] on div "[PERSON_NAME]" at bounding box center [356, 139] width 202 height 37
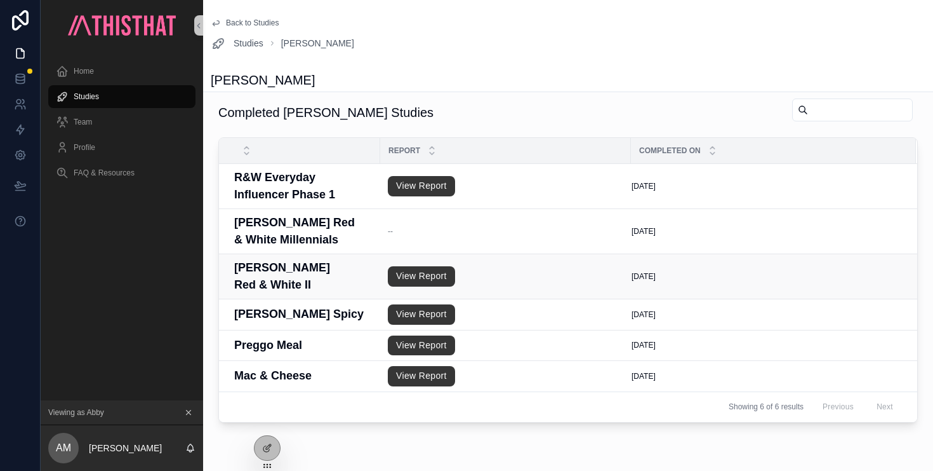
scroll to position [542, 0]
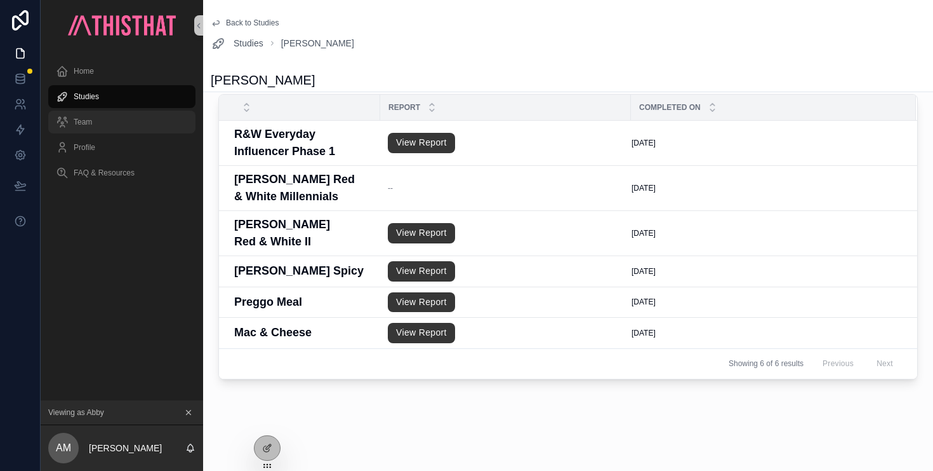
click at [114, 120] on div "Team" at bounding box center [122, 122] width 132 height 20
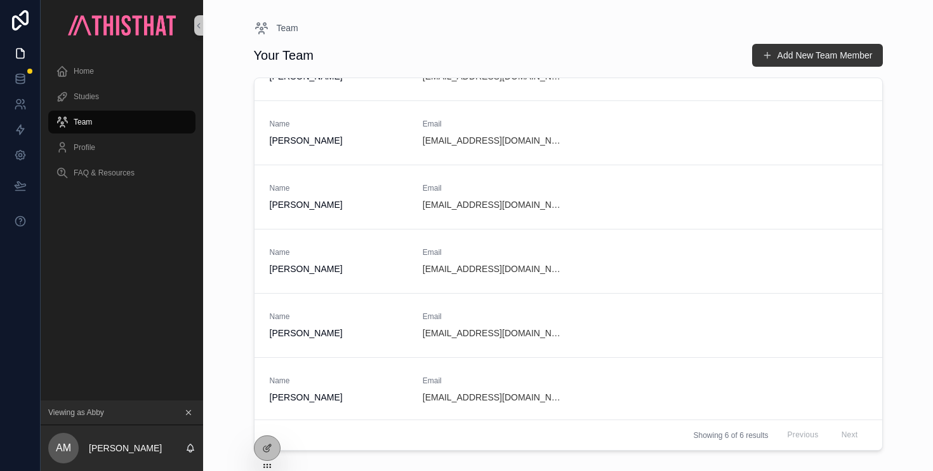
scroll to position [43, 0]
click at [123, 172] on span "FAQ & Resources" at bounding box center [104, 173] width 61 height 10
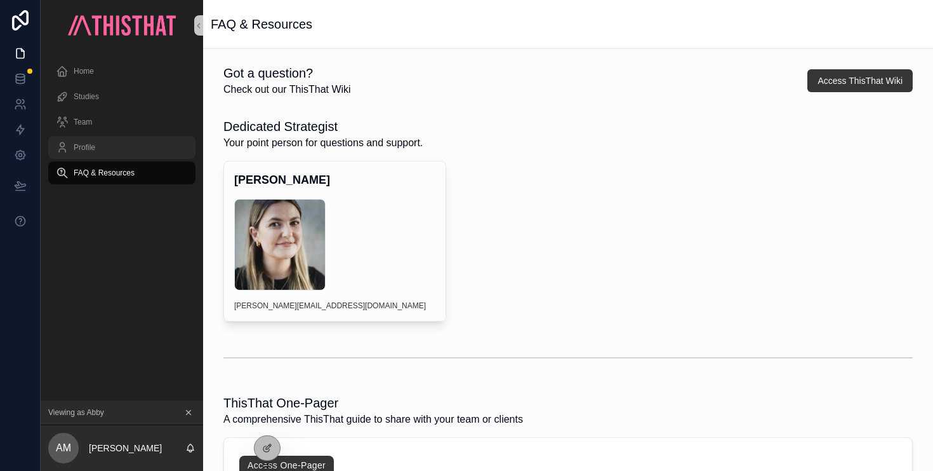
click at [86, 147] on span "Profile" at bounding box center [85, 147] width 22 height 10
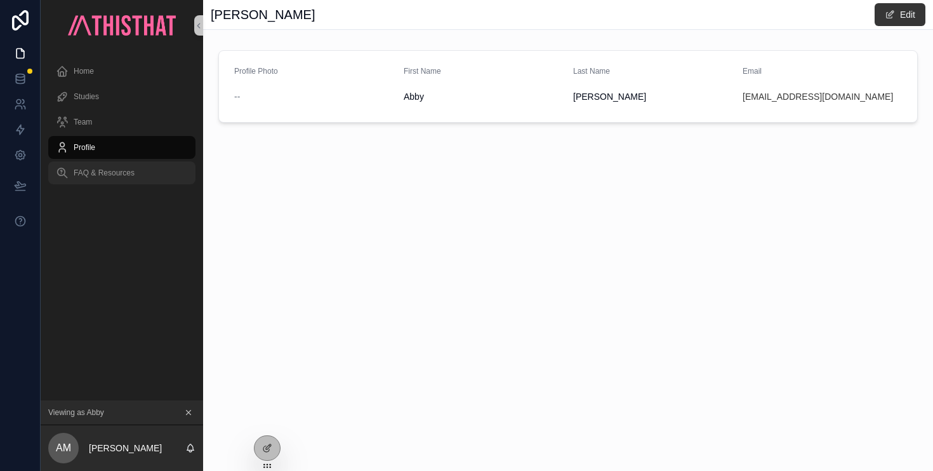
click at [107, 170] on span "FAQ & Resources" at bounding box center [104, 173] width 61 height 10
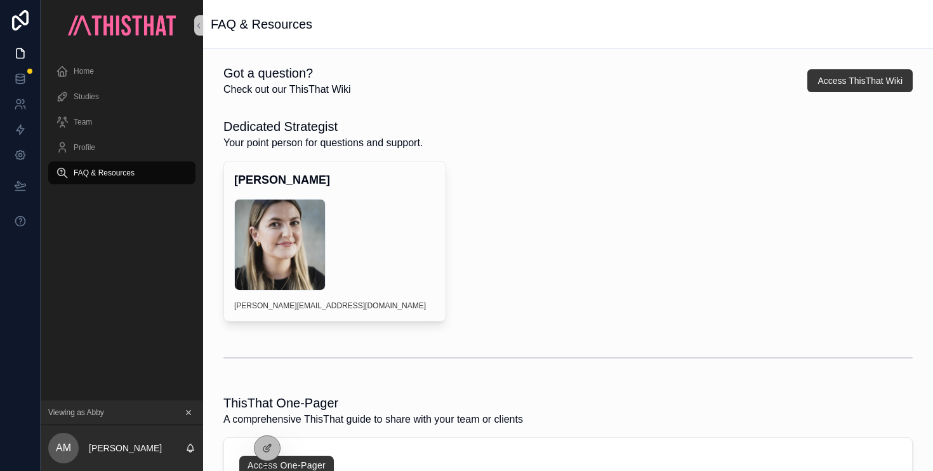
drag, startPoint x: 270, startPoint y: 443, endPoint x: 280, endPoint y: 423, distance: 22.7
click at [270, 444] on icon at bounding box center [267, 448] width 10 height 10
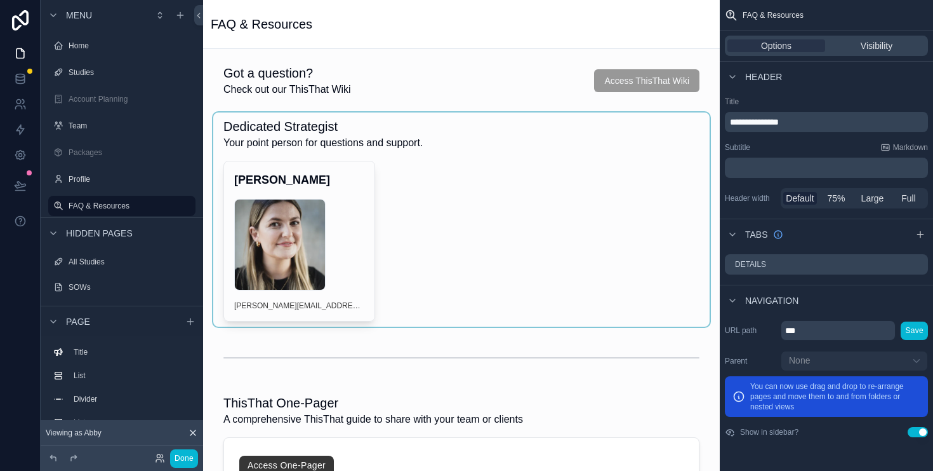
click at [516, 251] on div "scrollable content" at bounding box center [461, 219] width 497 height 214
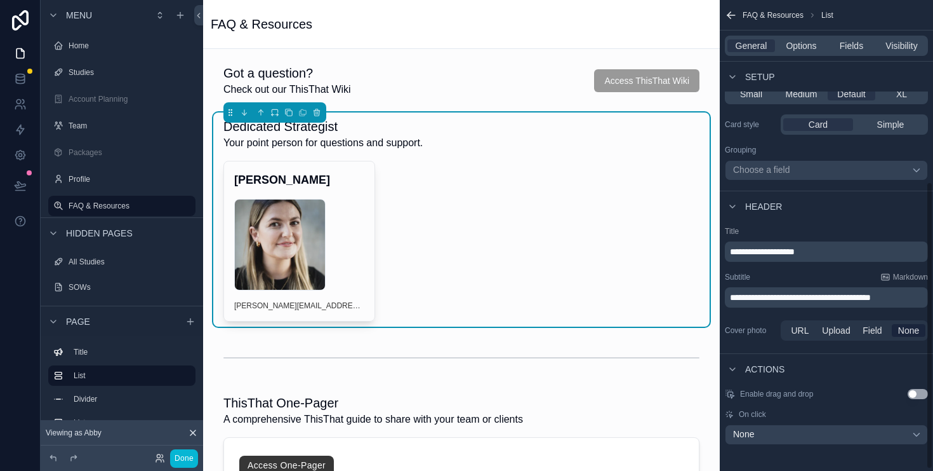
scroll to position [300, 0]
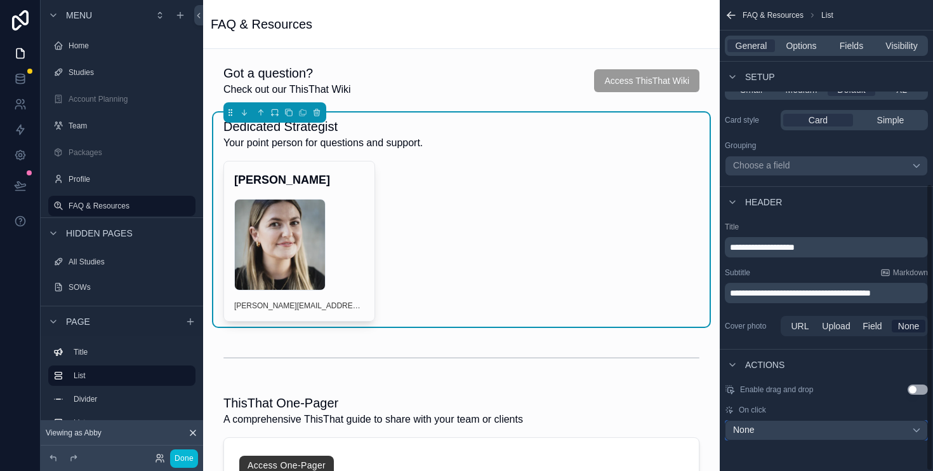
click at [897, 429] on div "None" at bounding box center [826, 430] width 203 height 20
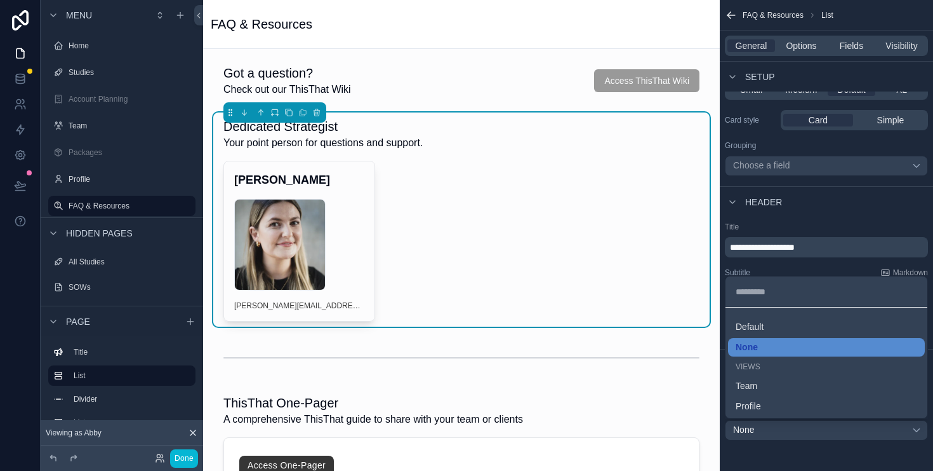
click at [851, 452] on div "scrollable content" at bounding box center [466, 235] width 933 height 471
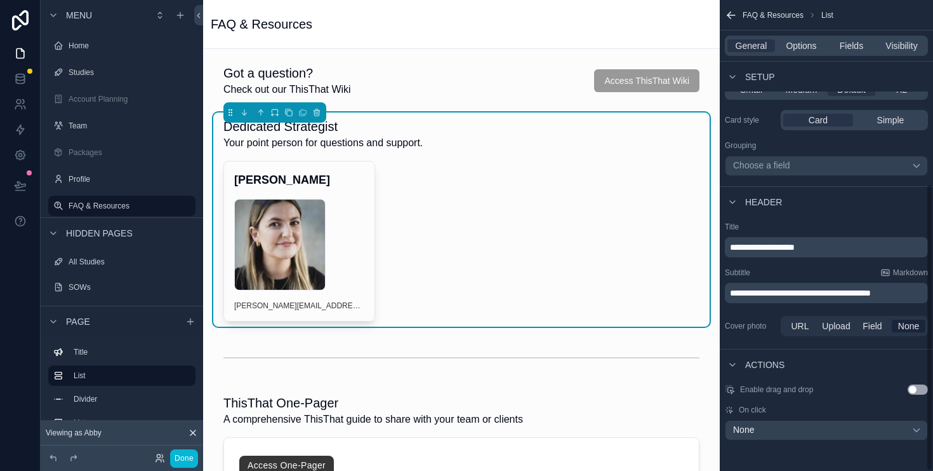
scroll to position [0, 0]
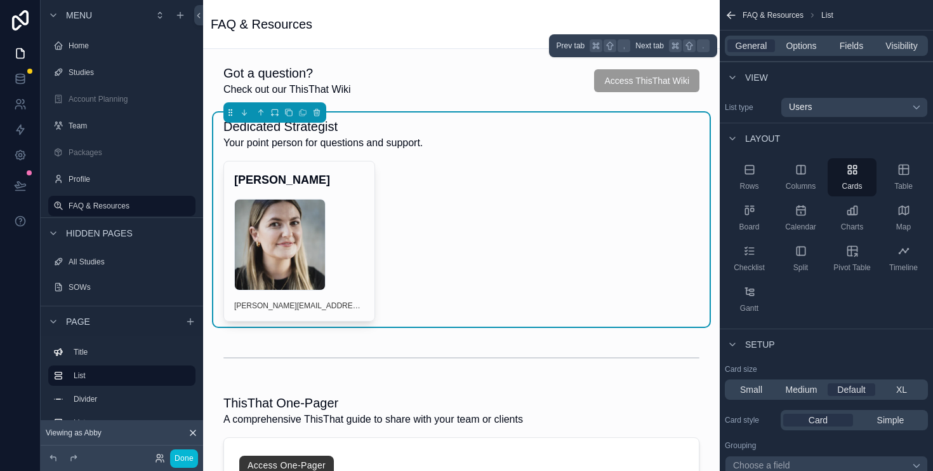
click at [806, 52] on div "General Options Fields Visibility" at bounding box center [826, 46] width 203 height 20
click at [857, 44] on span "Fields" at bounding box center [851, 45] width 23 height 13
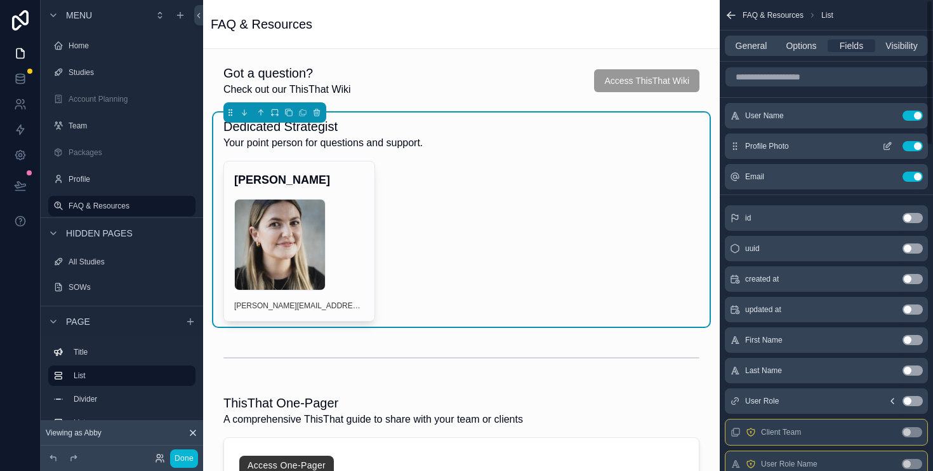
click at [886, 145] on icon "scrollable content" at bounding box center [888, 146] width 10 height 10
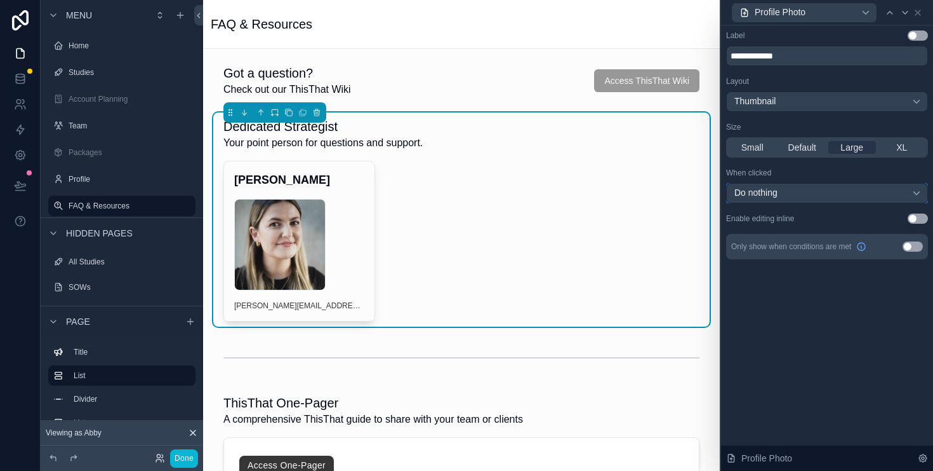
click at [893, 189] on div "Do nothing" at bounding box center [827, 193] width 202 height 20
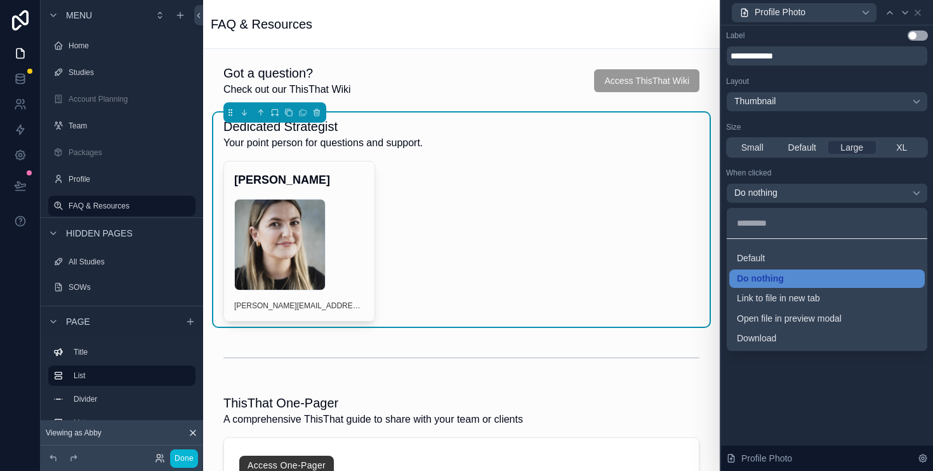
drag, startPoint x: 831, startPoint y: 385, endPoint x: 925, endPoint y: 375, distance: 94.5
click at [835, 385] on div at bounding box center [827, 235] width 212 height 471
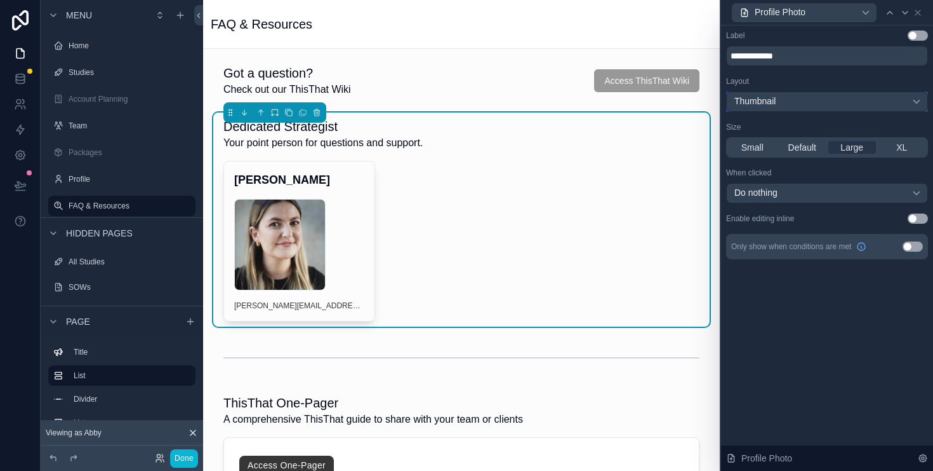
click at [904, 101] on div "Thumbnail" at bounding box center [827, 101] width 202 height 20
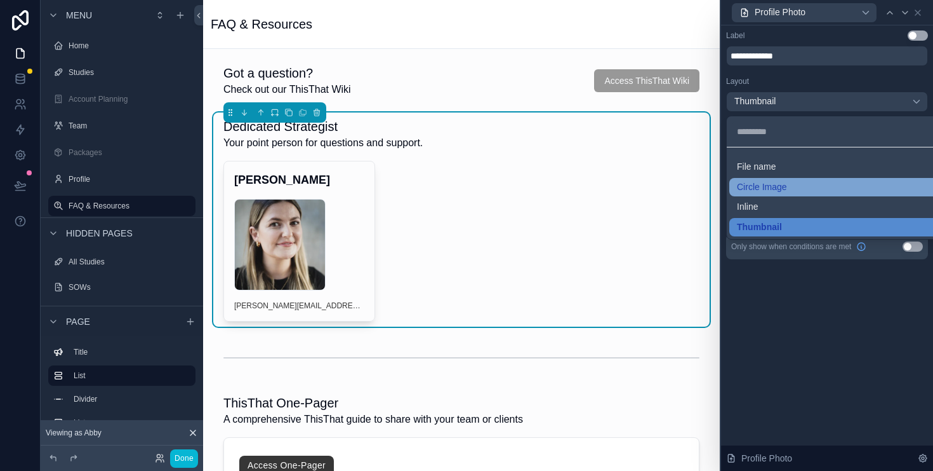
click at [831, 178] on div "Circle Image" at bounding box center [843, 187] width 226 height 19
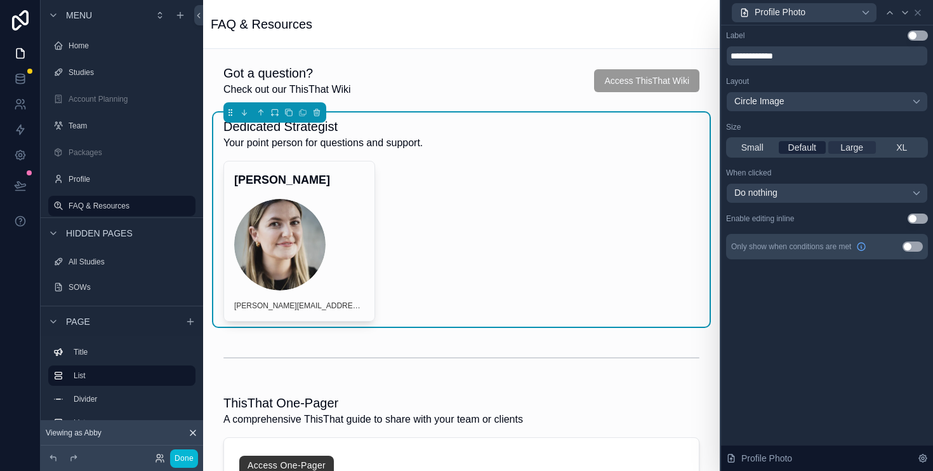
click at [807, 150] on span "Default" at bounding box center [803, 147] width 28 height 13
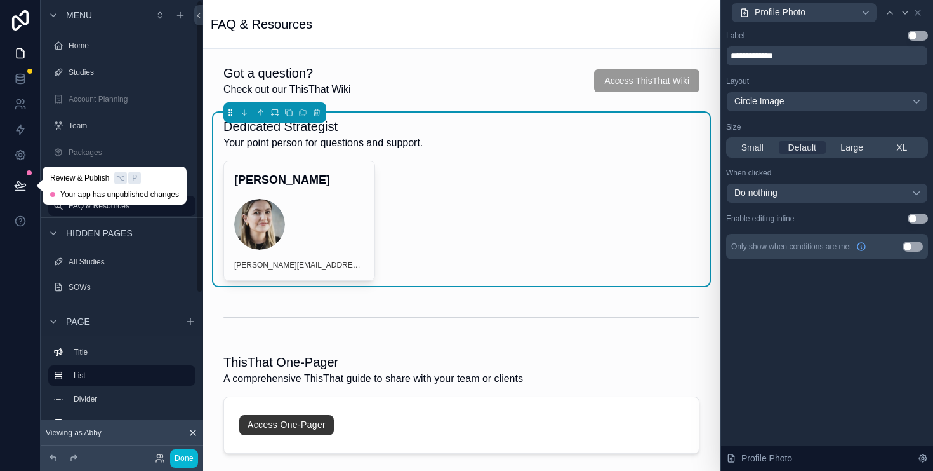
click at [19, 180] on icon at bounding box center [20, 185] width 13 height 13
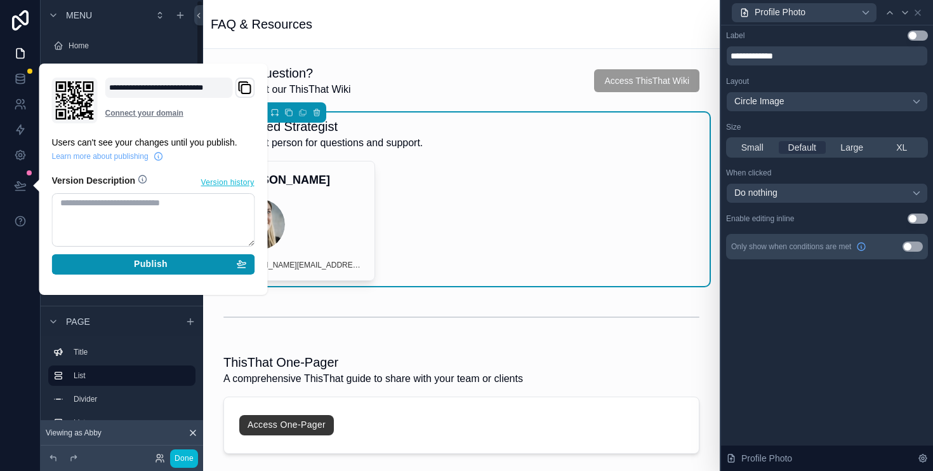
drag, startPoint x: 199, startPoint y: 263, endPoint x: 407, endPoint y: 275, distance: 208.0
click at [203, 263] on div "Publish" at bounding box center [153, 263] width 187 height 11
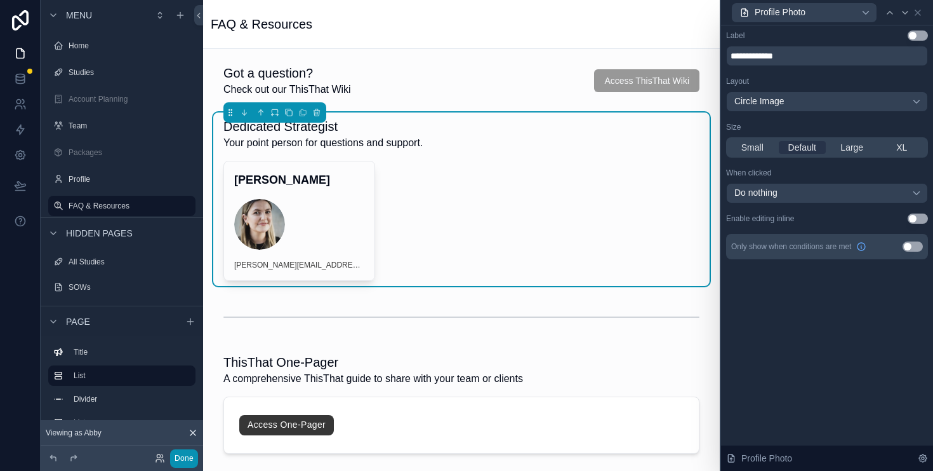
click at [189, 460] on button "Done" at bounding box center [184, 458] width 28 height 18
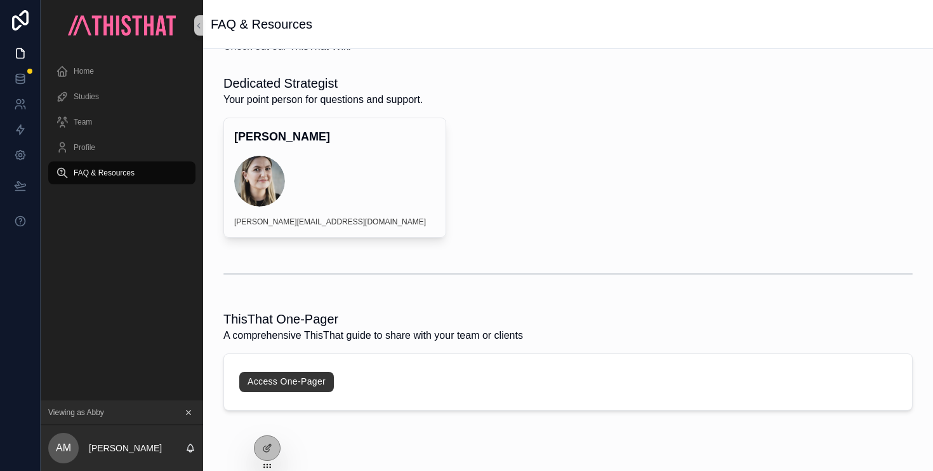
scroll to position [94, 0]
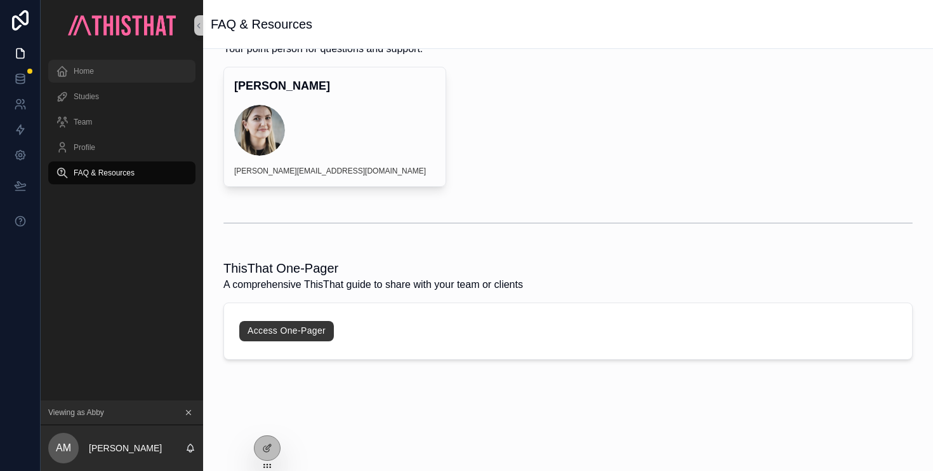
click at [105, 70] on div "Home" at bounding box center [122, 71] width 132 height 20
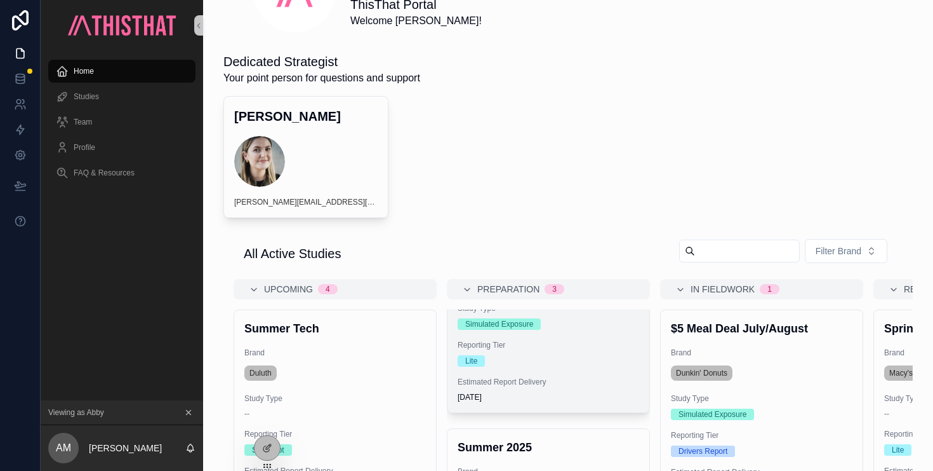
scroll to position [246, 0]
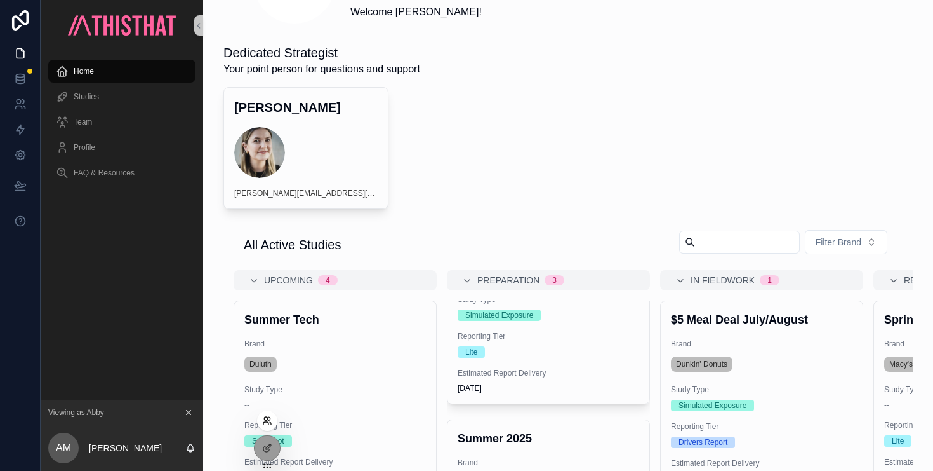
click at [271, 416] on icon at bounding box center [267, 420] width 10 height 10
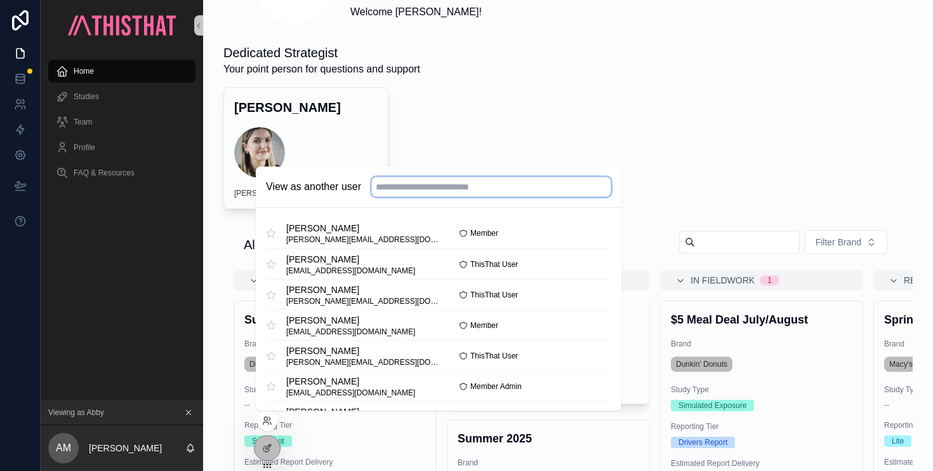
click at [404, 191] on input "text" at bounding box center [491, 187] width 240 height 20
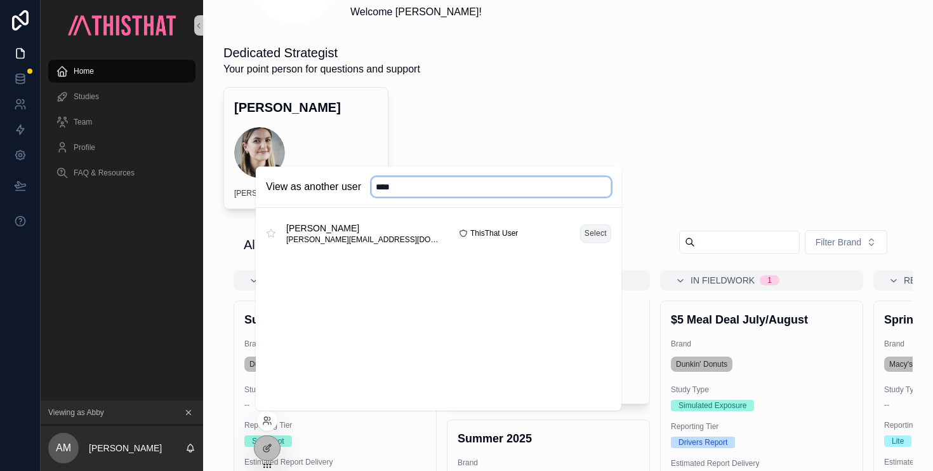
type input "****"
click at [601, 231] on button "Select" at bounding box center [595, 233] width 31 height 18
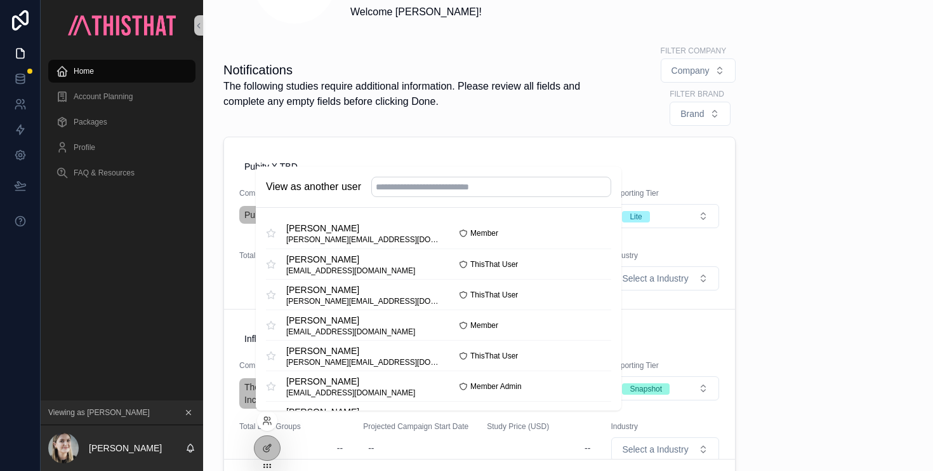
scroll to position [344, 0]
click at [864, 251] on div "ThisThat Portal Welcome [PERSON_NAME]! Notifications The following studies requ…" at bounding box center [568, 414] width 730 height 1320
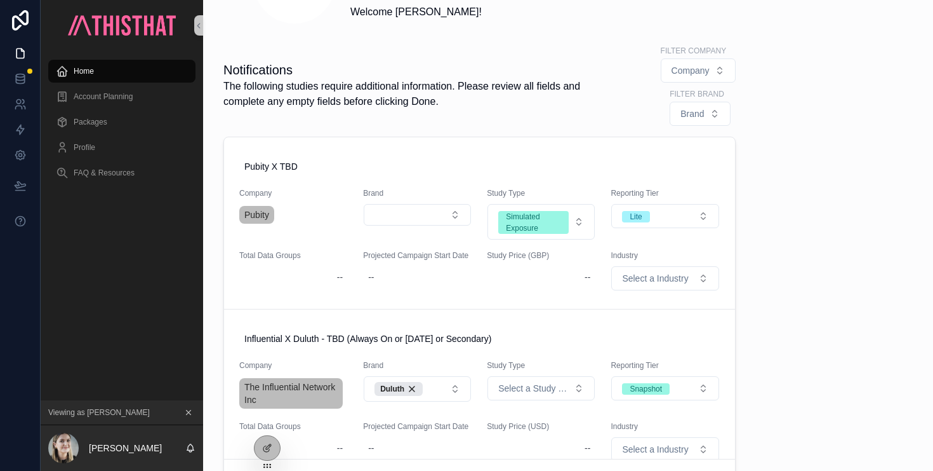
scroll to position [0, 0]
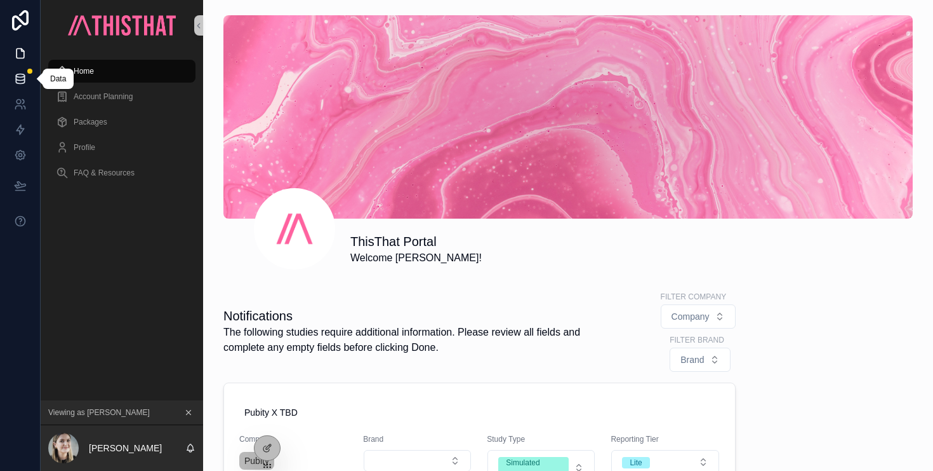
click at [21, 80] on icon at bounding box center [20, 78] width 8 height 5
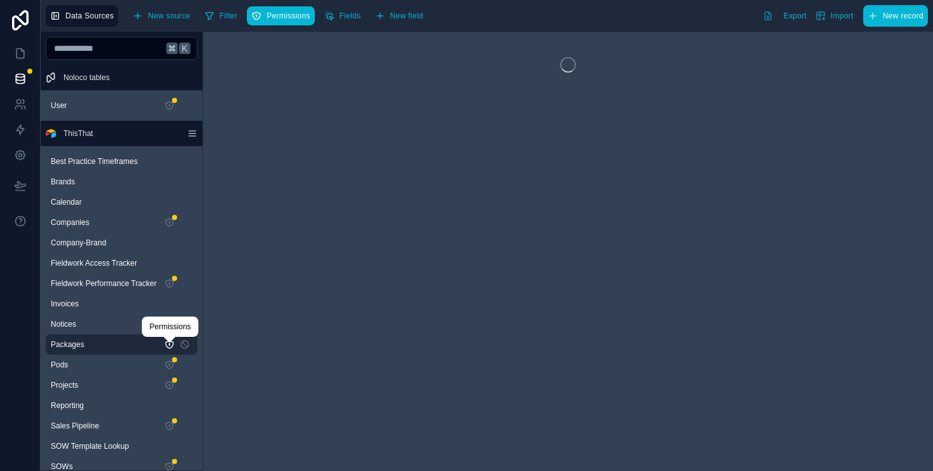
click at [169, 344] on icon "scrollable content" at bounding box center [169, 344] width 1 height 1
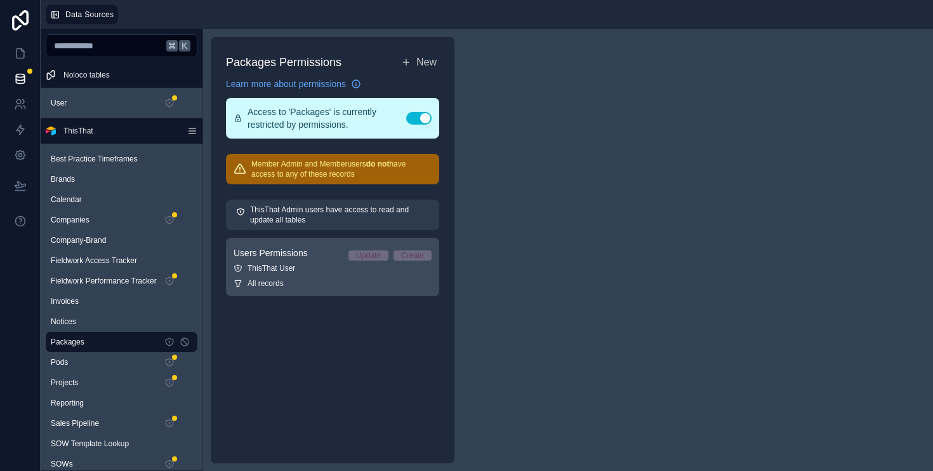
click at [284, 269] on div "ThisThat User" at bounding box center [333, 268] width 198 height 10
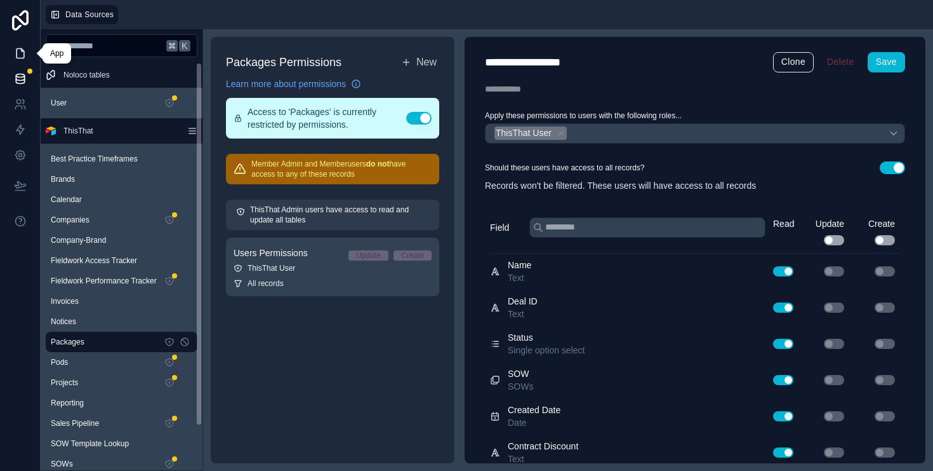
click at [23, 51] on icon at bounding box center [20, 53] width 13 height 13
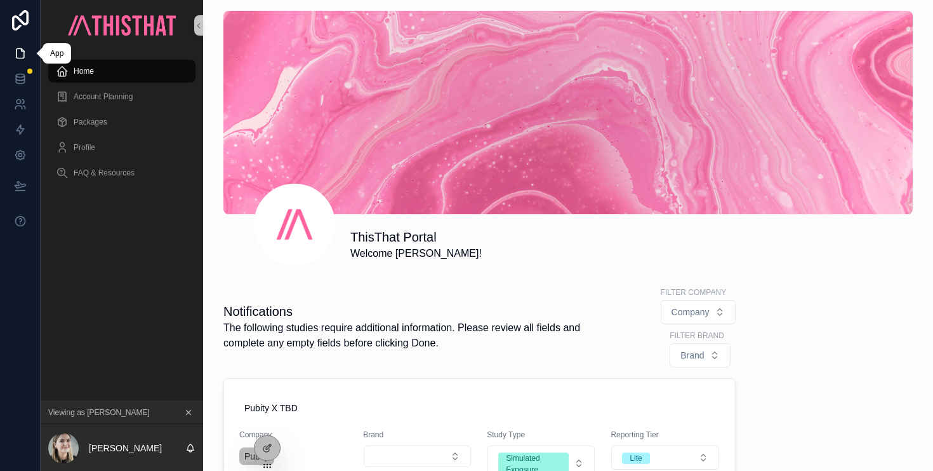
scroll to position [5, 0]
click at [98, 120] on span "Packages" at bounding box center [91, 122] width 34 height 10
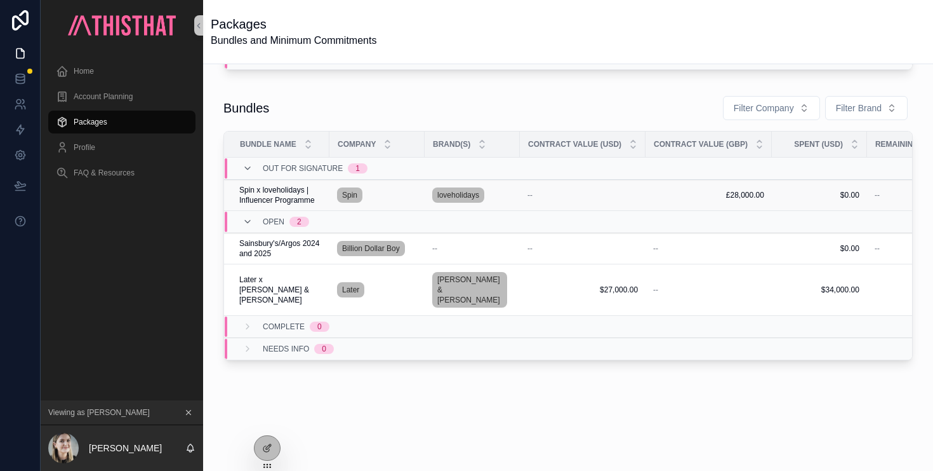
drag, startPoint x: 281, startPoint y: 203, endPoint x: 290, endPoint y: 204, distance: 8.9
click at [281, 205] on span "Spin x loveholidays | Influencer Programme" at bounding box center [280, 195] width 83 height 20
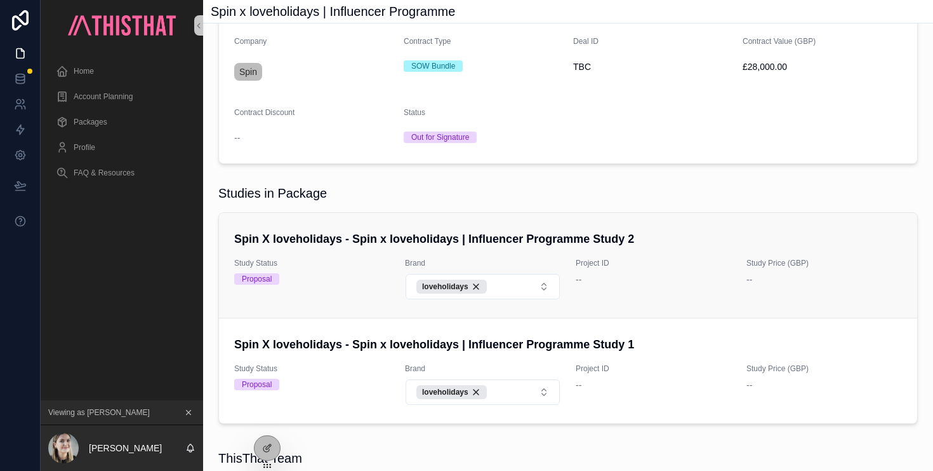
scroll to position [139, 0]
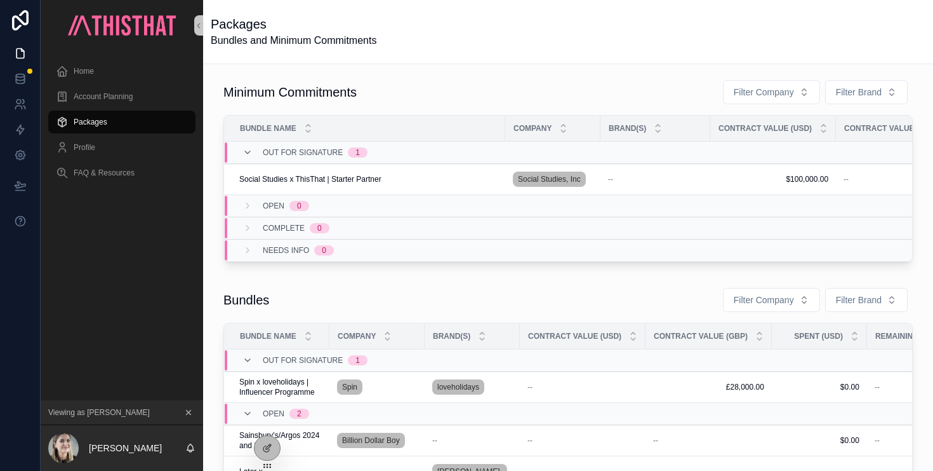
click at [479, 312] on div "Bundles Filter Company Filter Brand" at bounding box center [569, 299] width 690 height 25
click at [391, 171] on td "Social Studies x ThisThat | Starter Partner Social Studies x ThisThat | Starter…" at bounding box center [364, 179] width 281 height 31
click at [360, 175] on span "Social Studies x ThisThat | Starter Partner" at bounding box center [310, 179] width 142 height 10
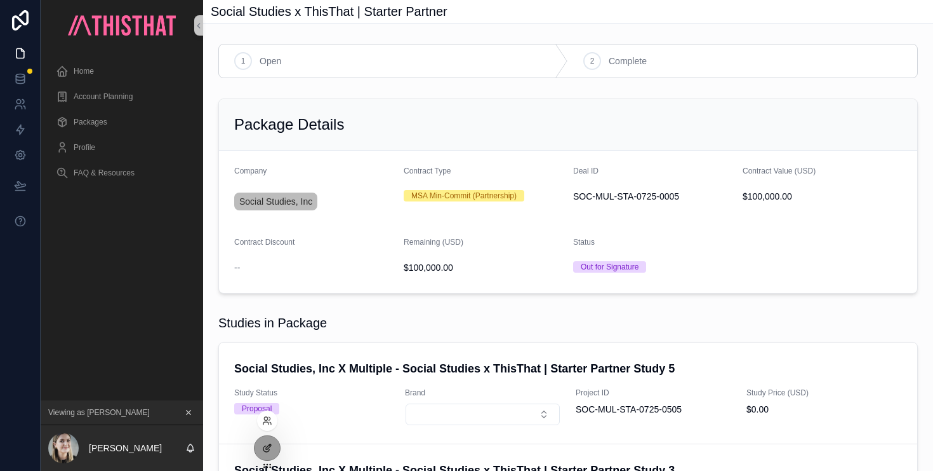
click at [263, 444] on icon at bounding box center [267, 448] width 10 height 10
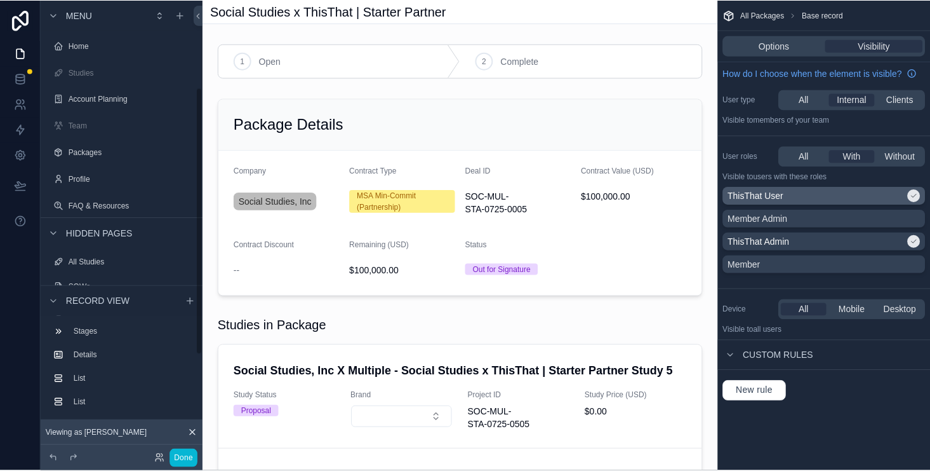
scroll to position [148, 0]
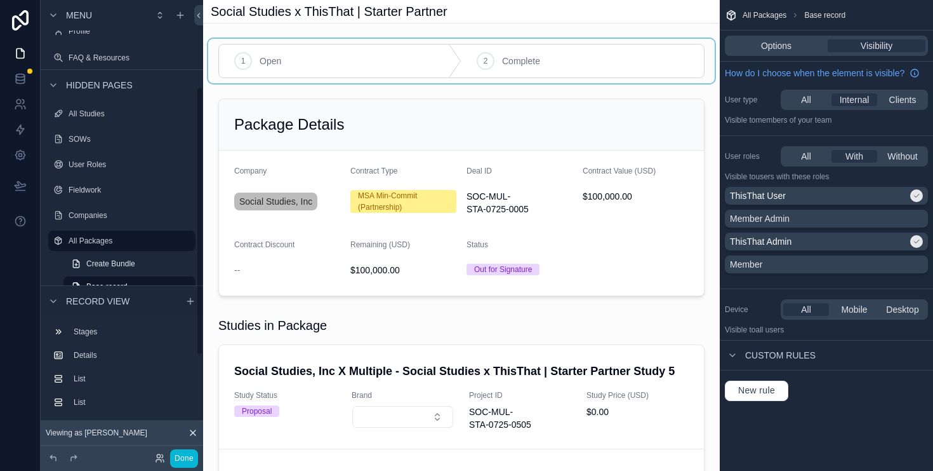
click at [613, 63] on div "scrollable content" at bounding box center [461, 61] width 507 height 44
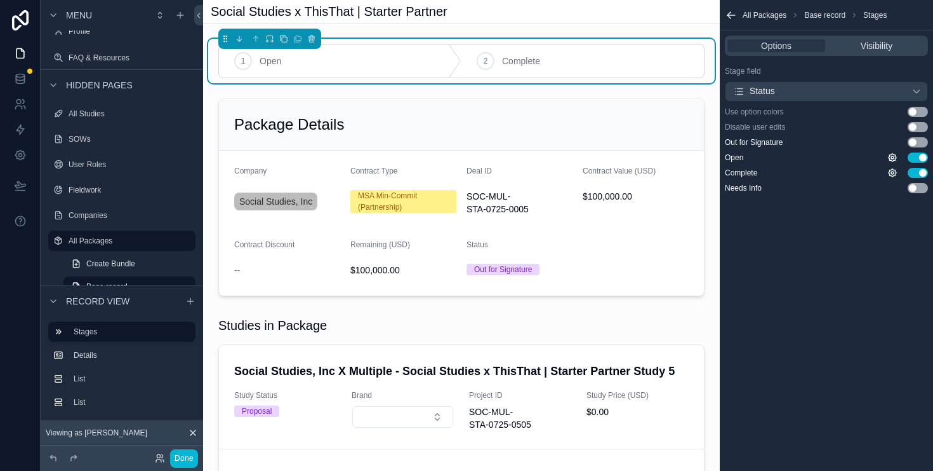
drag, startPoint x: 911, startPoint y: 144, endPoint x: 930, endPoint y: 147, distance: 18.6
click at [912, 144] on button "Use setting" at bounding box center [918, 142] width 20 height 10
click at [892, 140] on icon "scrollable content" at bounding box center [893, 142] width 10 height 10
drag, startPoint x: 847, startPoint y: 369, endPoint x: 852, endPoint y: 359, distance: 10.8
click at [847, 366] on div "All Packages Base record Stages Options Visibility Stage field Status Use optio…" at bounding box center [826, 235] width 213 height 471
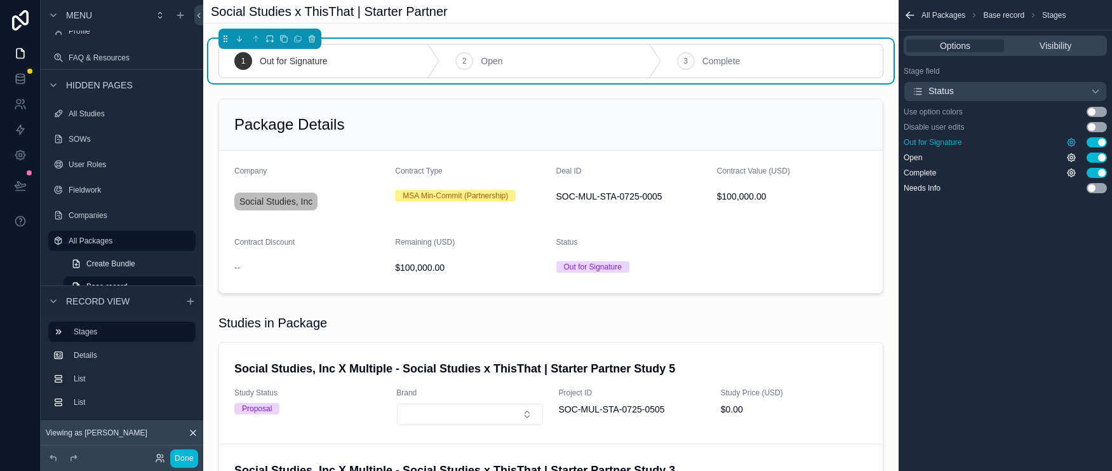
click at [933, 144] on icon "scrollable content" at bounding box center [1071, 142] width 10 height 10
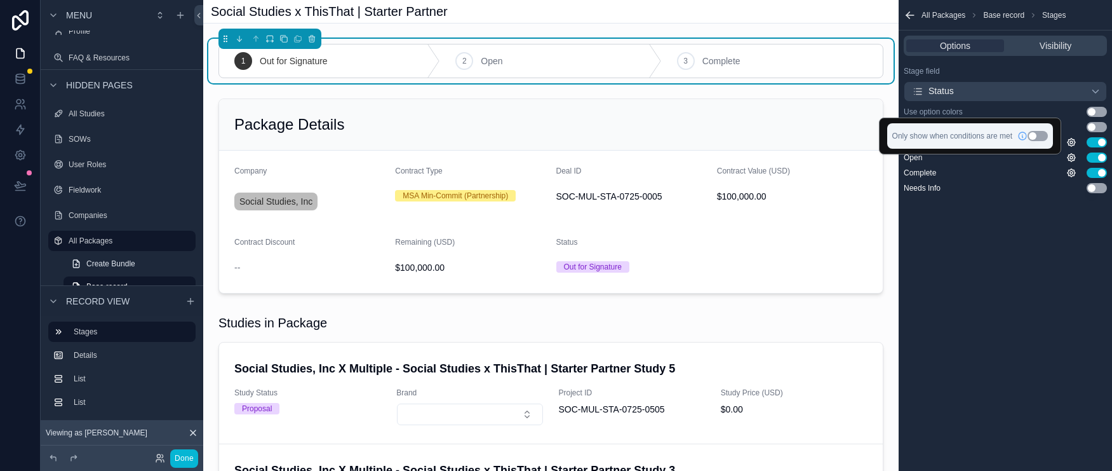
click at [933, 133] on button "Use setting" at bounding box center [1037, 136] width 20 height 10
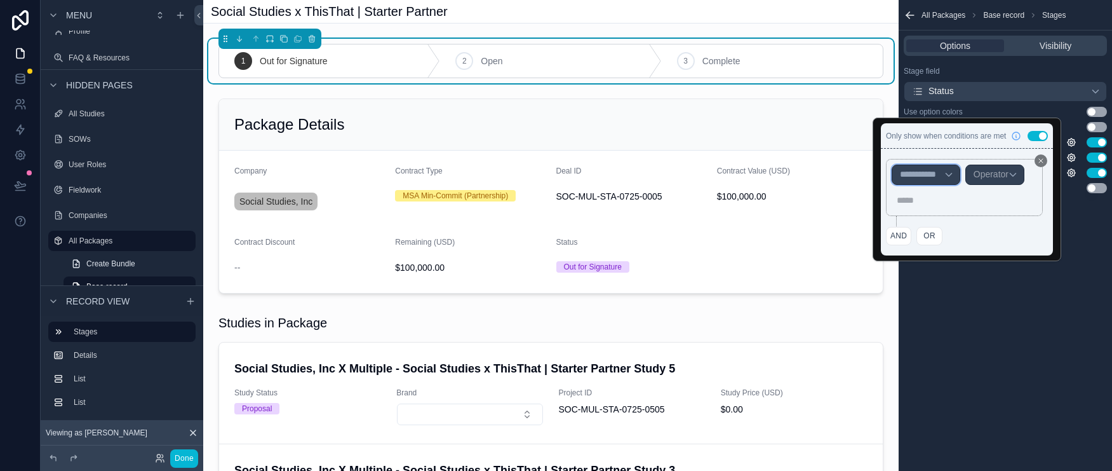
click at [933, 167] on div "**********" at bounding box center [926, 174] width 69 height 20
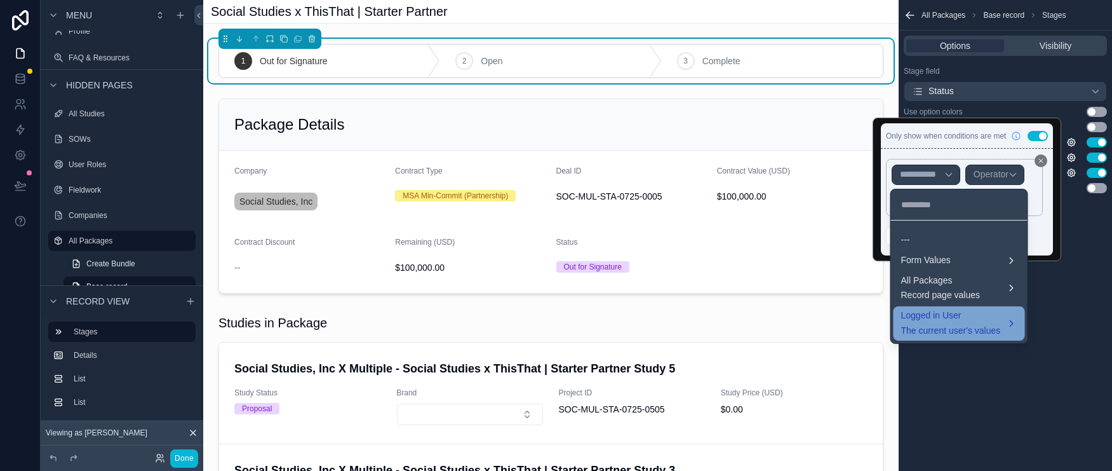
click at [933, 328] on div "Logged in User The current user's values" at bounding box center [959, 323] width 116 height 27
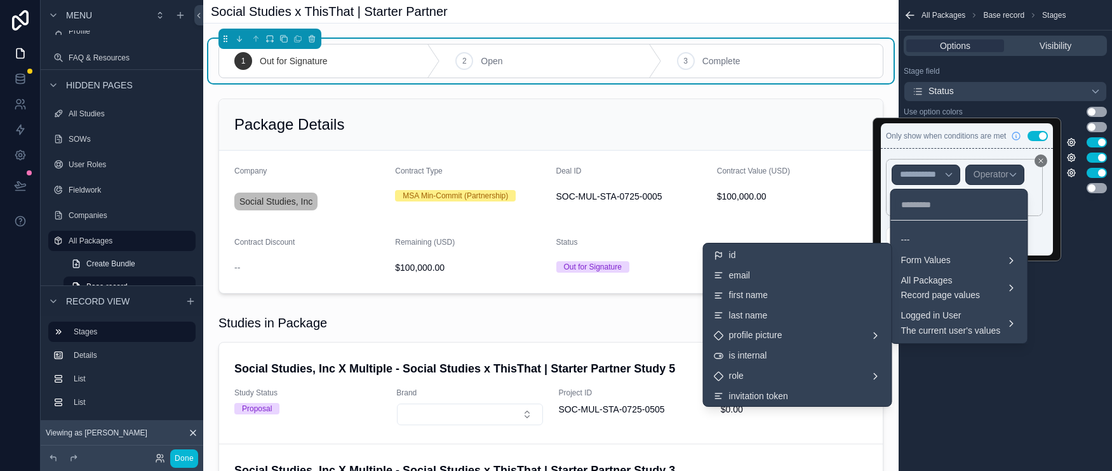
drag, startPoint x: 793, startPoint y: 350, endPoint x: 1015, endPoint y: 250, distance: 243.8
click at [793, 350] on div "is internal" at bounding box center [798, 355] width 168 height 11
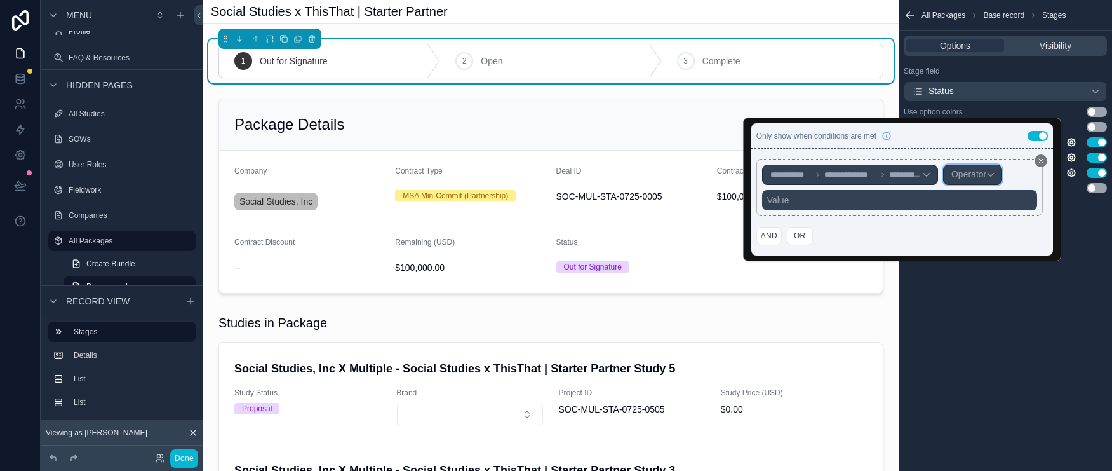
click at [933, 169] on span "Operator" at bounding box center [968, 174] width 35 height 10
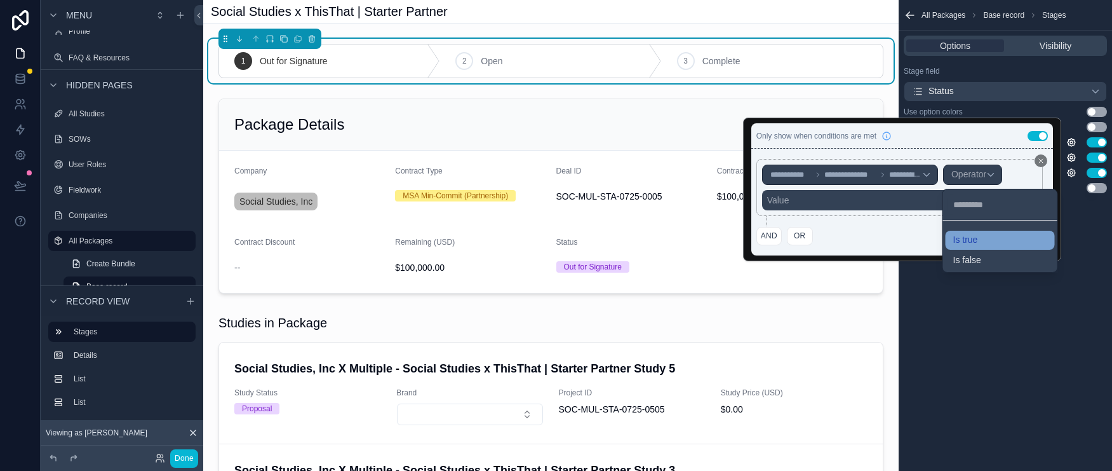
click at [933, 234] on span "Is true" at bounding box center [965, 239] width 25 height 11
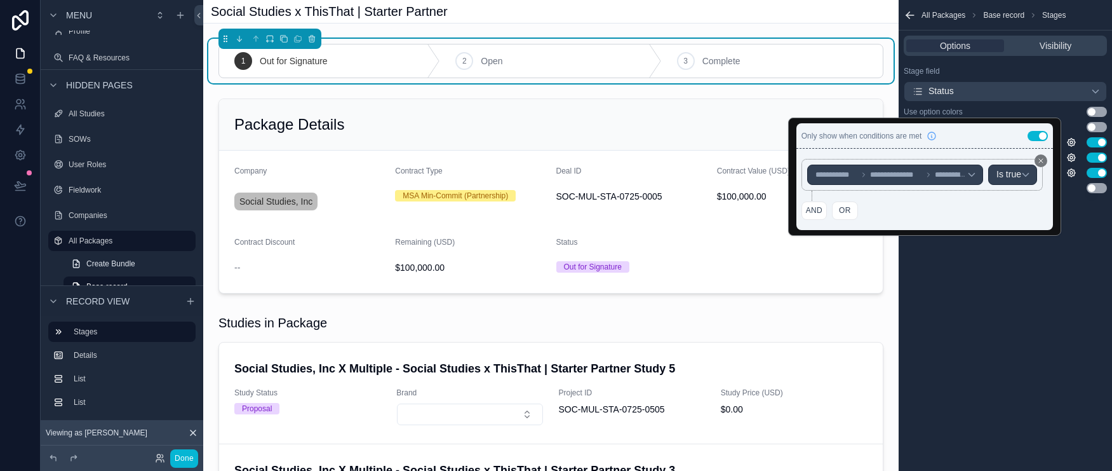
drag, startPoint x: 1071, startPoint y: 384, endPoint x: 1088, endPoint y: 380, distance: 16.8
click at [933, 383] on div "All Packages Base record Stages Options Visibility Stage field Status Use optio…" at bounding box center [1005, 235] width 213 height 471
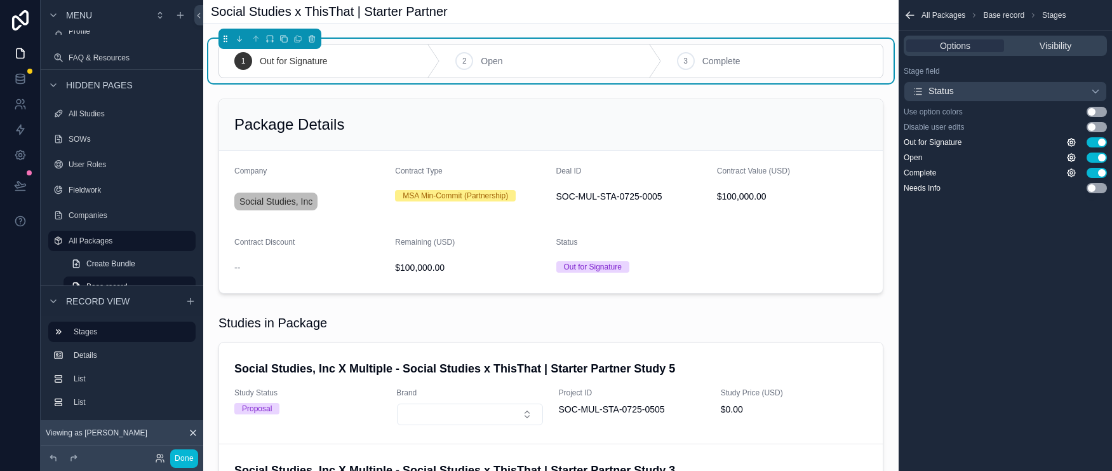
drag, startPoint x: 1096, startPoint y: 189, endPoint x: 1109, endPoint y: 193, distance: 13.9
click at [933, 189] on button "Use setting" at bounding box center [1096, 188] width 20 height 10
click at [933, 187] on icon "scrollable content" at bounding box center [1071, 188] width 10 height 10
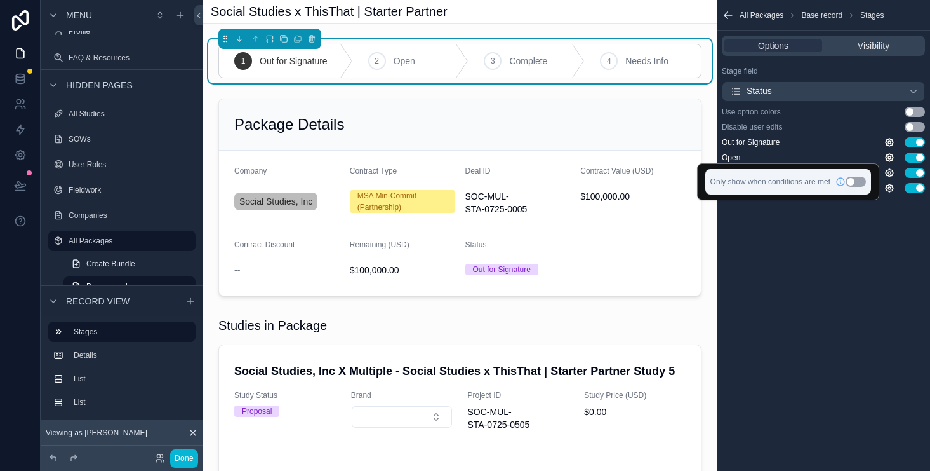
drag, startPoint x: 857, startPoint y: 180, endPoint x: 915, endPoint y: 189, distance: 58.4
click at [859, 180] on button "Use setting" at bounding box center [856, 182] width 20 height 10
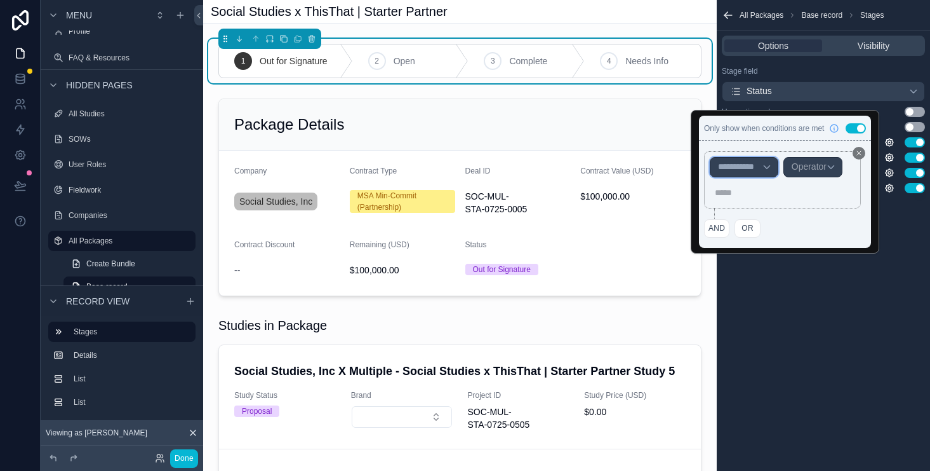
click at [761, 166] on div "**********" at bounding box center [744, 167] width 69 height 20
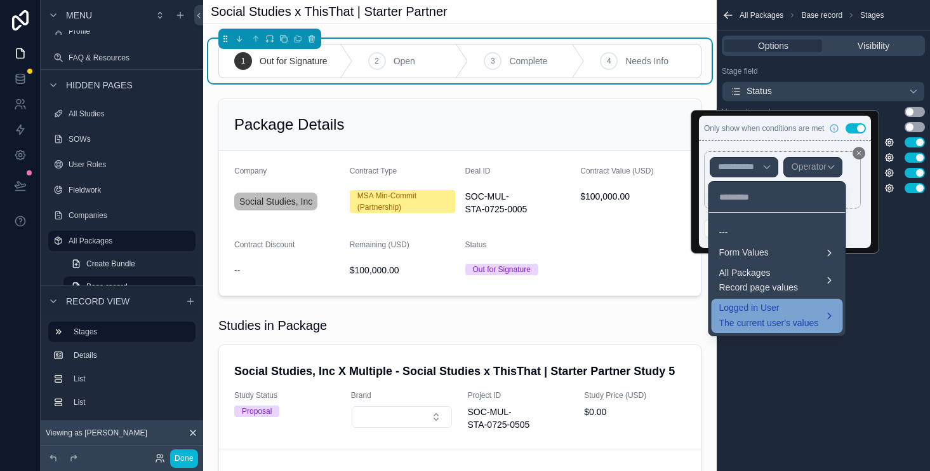
drag, startPoint x: 787, startPoint y: 332, endPoint x: 795, endPoint y: 324, distance: 11.2
click at [787, 330] on div "Logged in User The current user's values" at bounding box center [777, 315] width 131 height 34
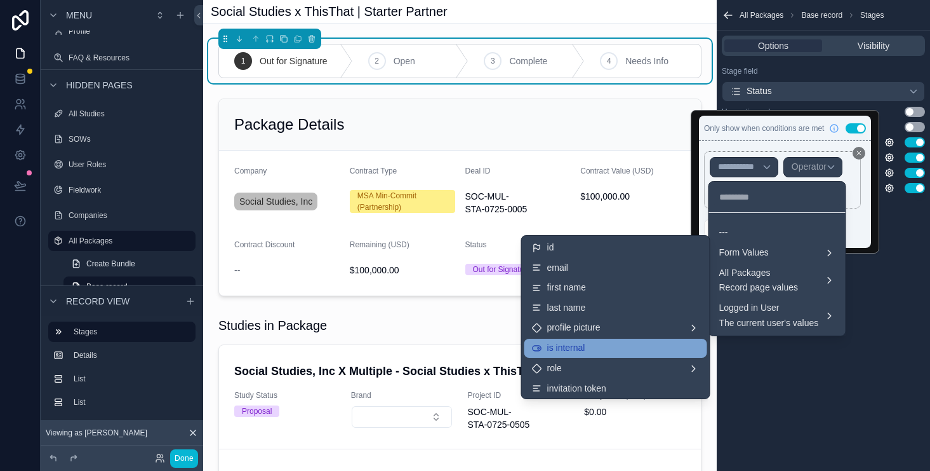
click at [618, 347] on div "is internal" at bounding box center [616, 347] width 168 height 11
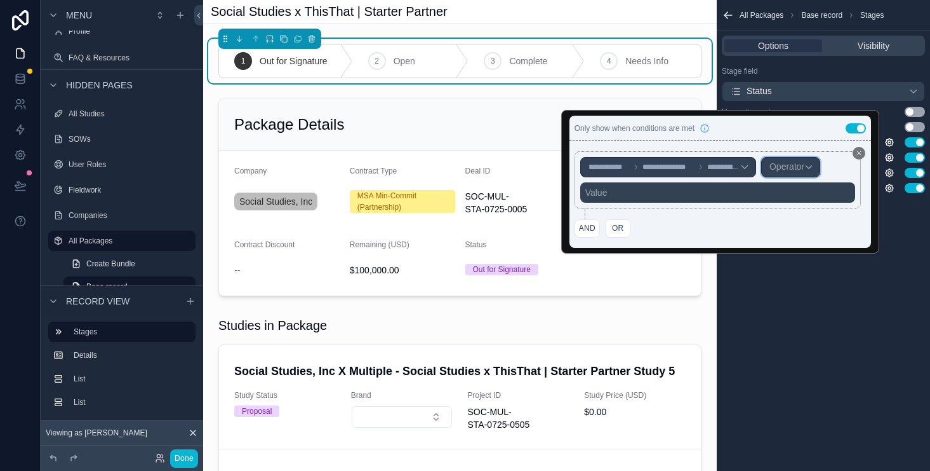
click at [801, 165] on span "Operator" at bounding box center [787, 166] width 35 height 10
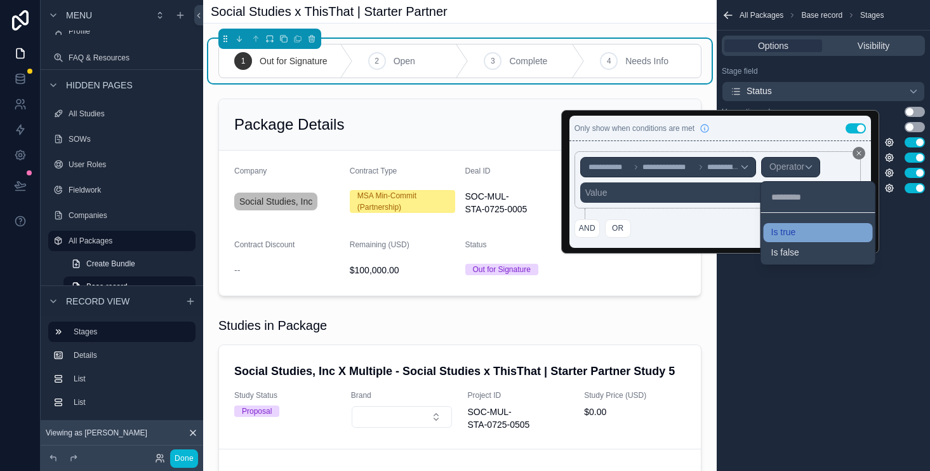
click at [783, 234] on span "Is true" at bounding box center [784, 232] width 25 height 11
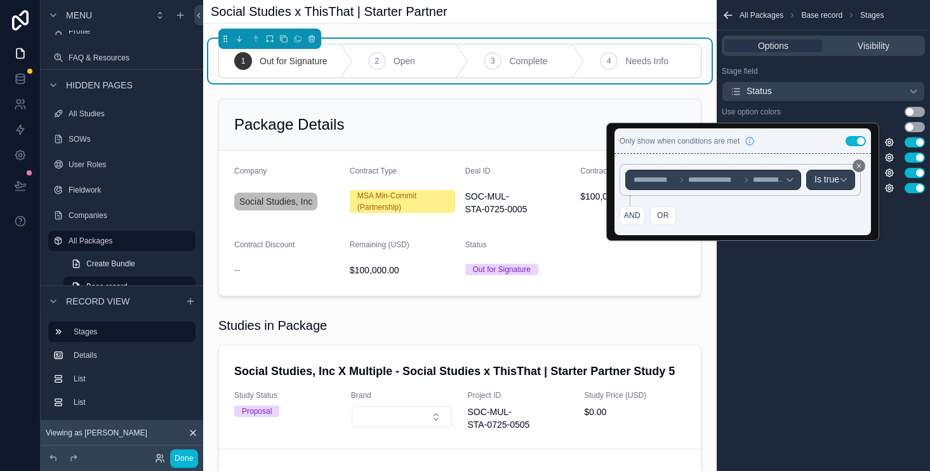
drag, startPoint x: 819, startPoint y: 320, endPoint x: 860, endPoint y: 321, distance: 41.3
click at [822, 317] on div "All Packages Base record Stages Options Visibility Stage field Status Use optio…" at bounding box center [823, 235] width 213 height 471
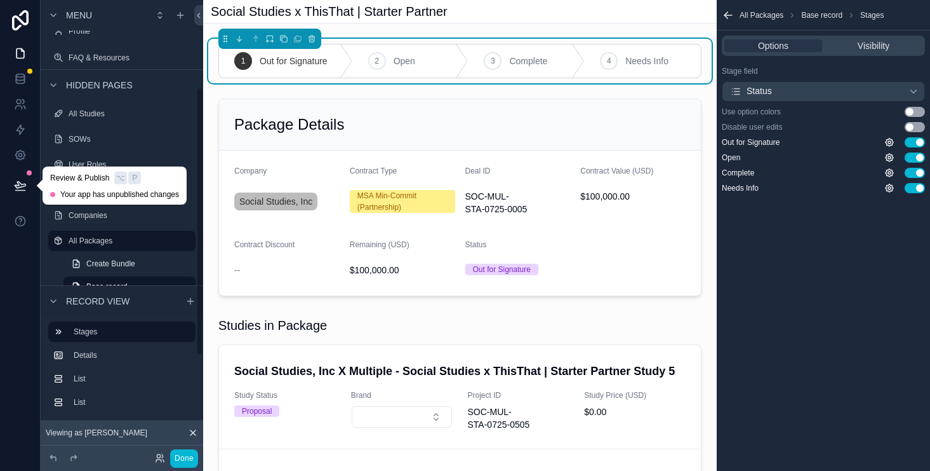
click at [22, 185] on icon at bounding box center [20, 185] width 13 height 13
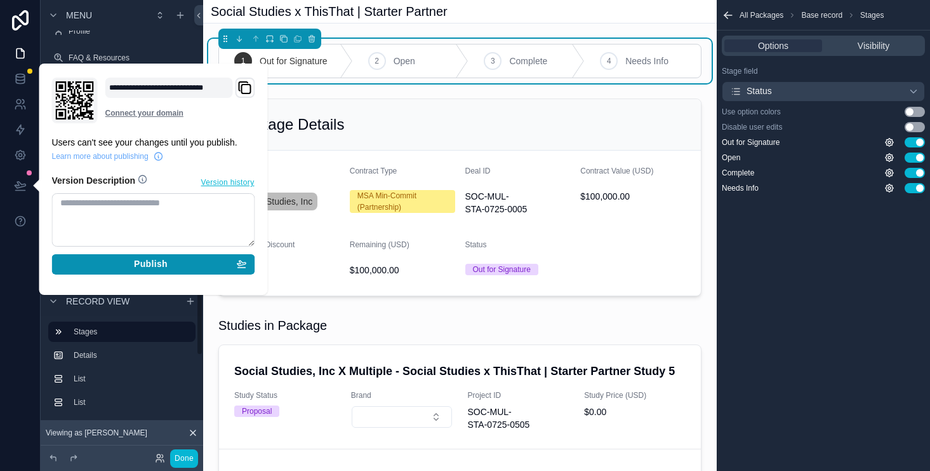
click at [146, 259] on span "Publish" at bounding box center [151, 263] width 34 height 11
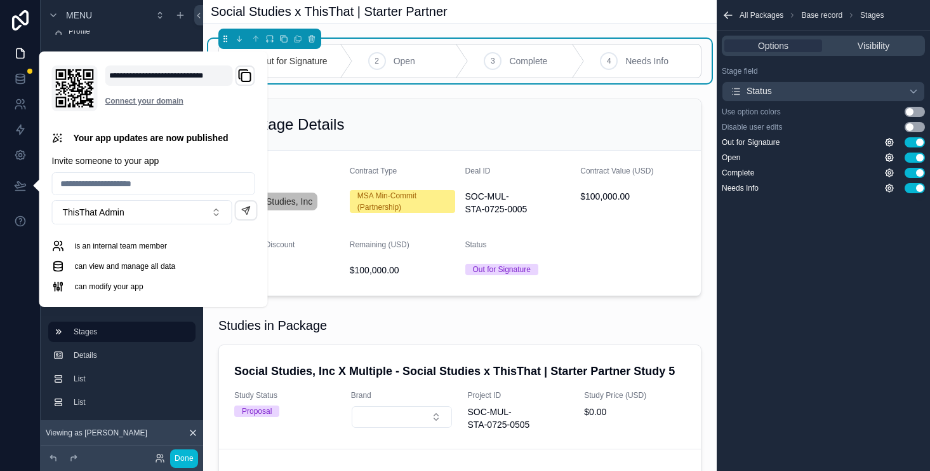
click at [867, 312] on div "All Packages Base record Stages Options Visibility Stage field Status Use optio…" at bounding box center [823, 235] width 213 height 471
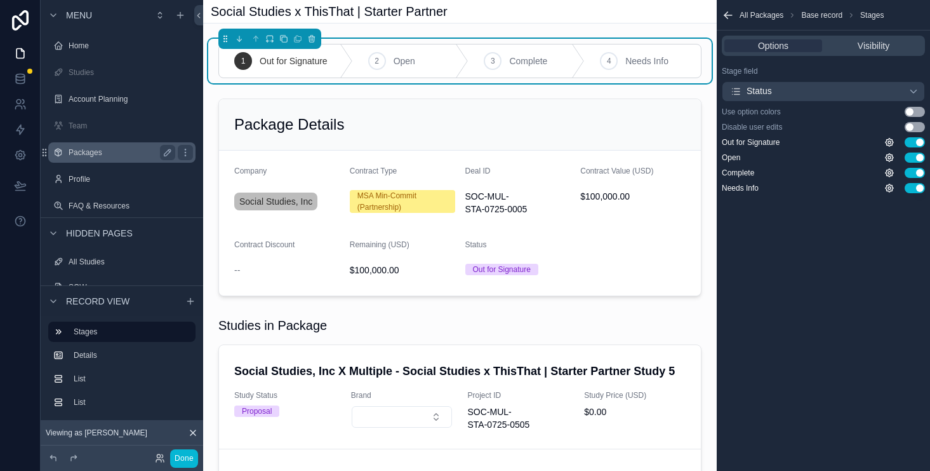
click at [119, 157] on div "Packages" at bounding box center [122, 152] width 107 height 15
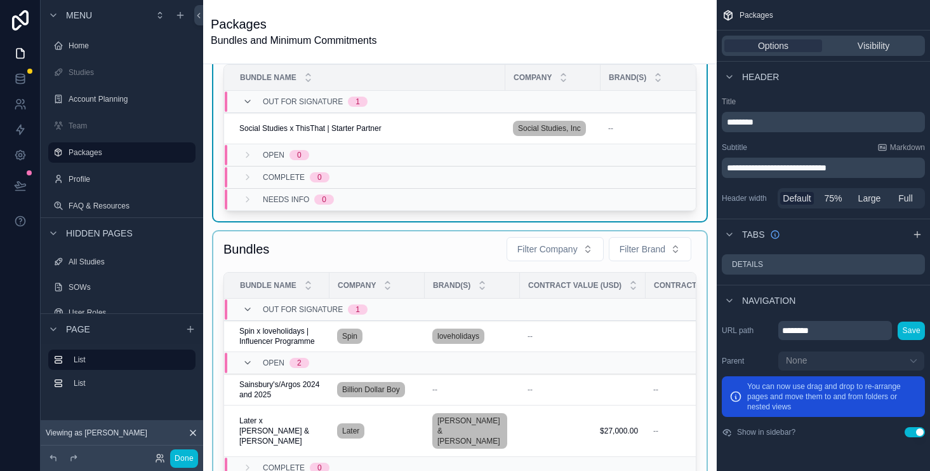
scroll to position [58, 0]
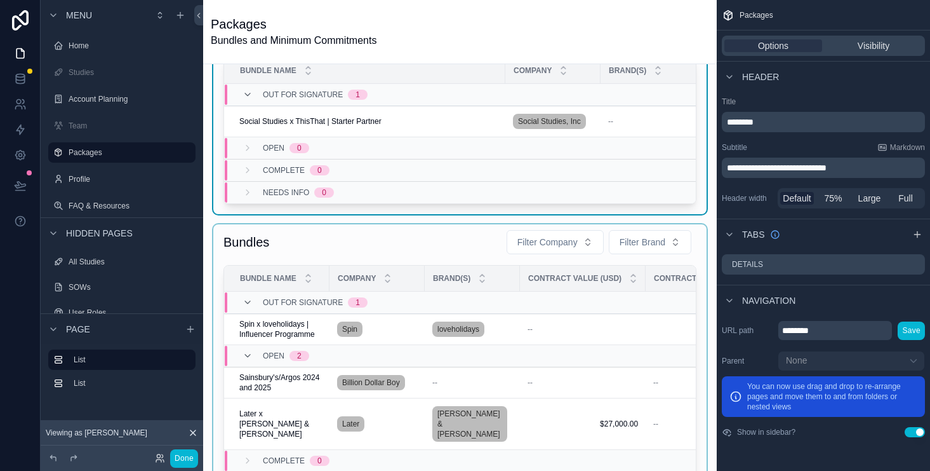
click at [277, 333] on div "scrollable content" at bounding box center [459, 364] width 493 height 280
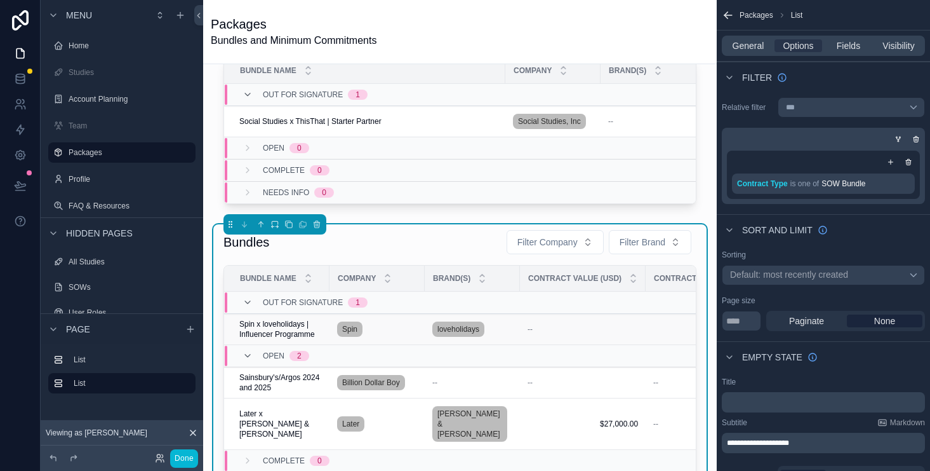
click at [264, 338] on span "Spin x loveholidays | Influencer Programme" at bounding box center [280, 329] width 83 height 20
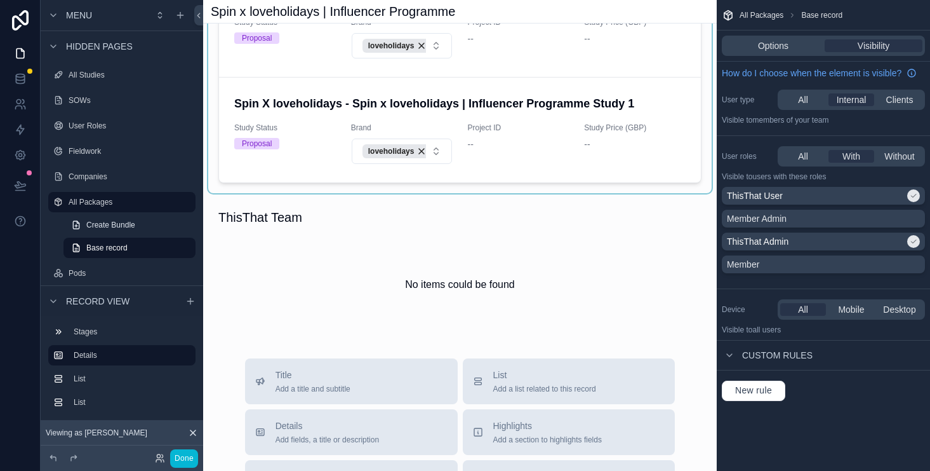
scroll to position [151, 0]
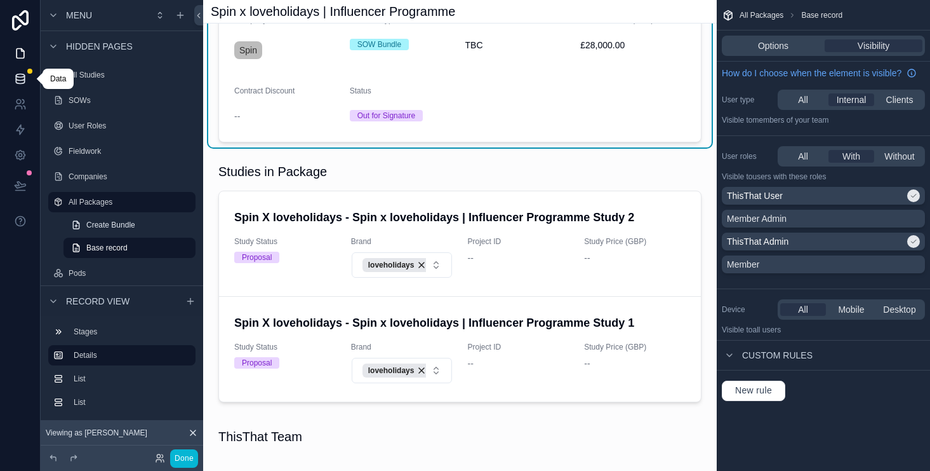
click at [20, 81] on icon at bounding box center [20, 78] width 8 height 5
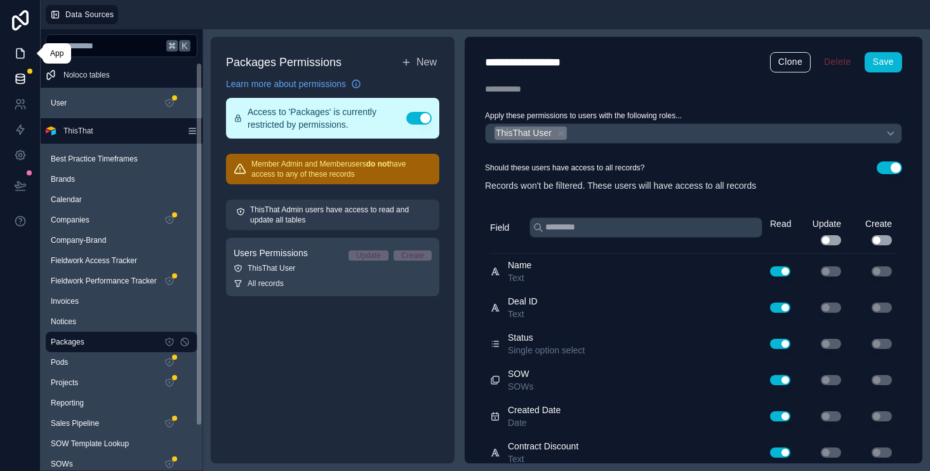
click at [23, 54] on icon at bounding box center [21, 54] width 8 height 10
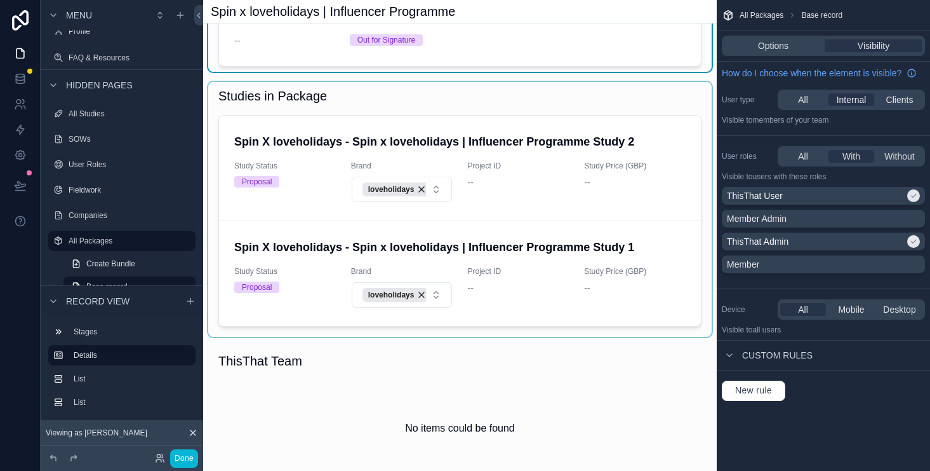
scroll to position [276, 0]
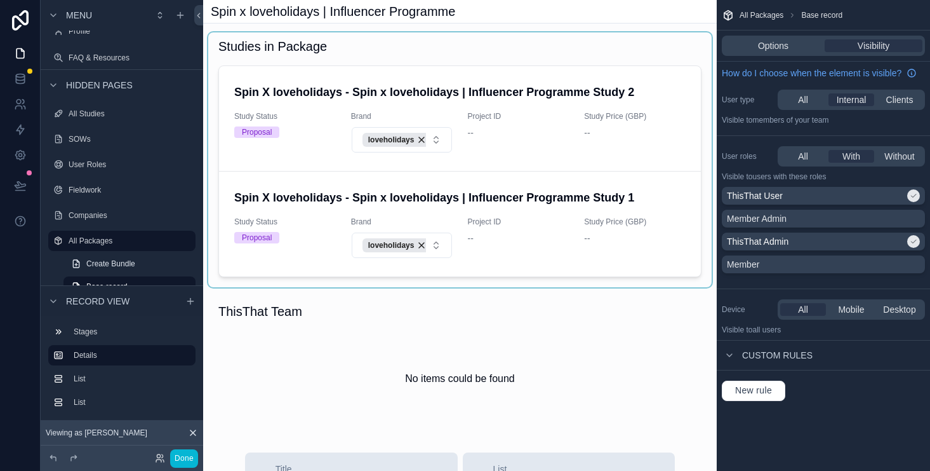
click at [472, 241] on div "scrollable content" at bounding box center [460, 159] width 504 height 255
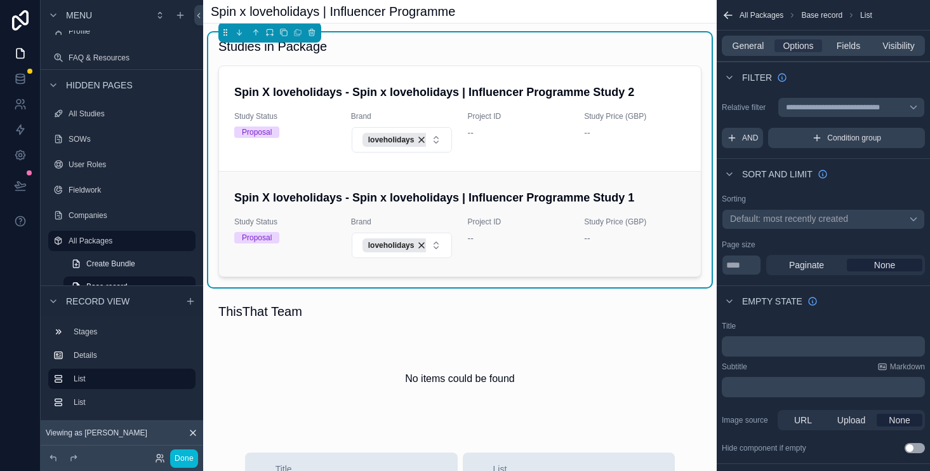
click at [471, 237] on div "--" at bounding box center [519, 238] width 102 height 13
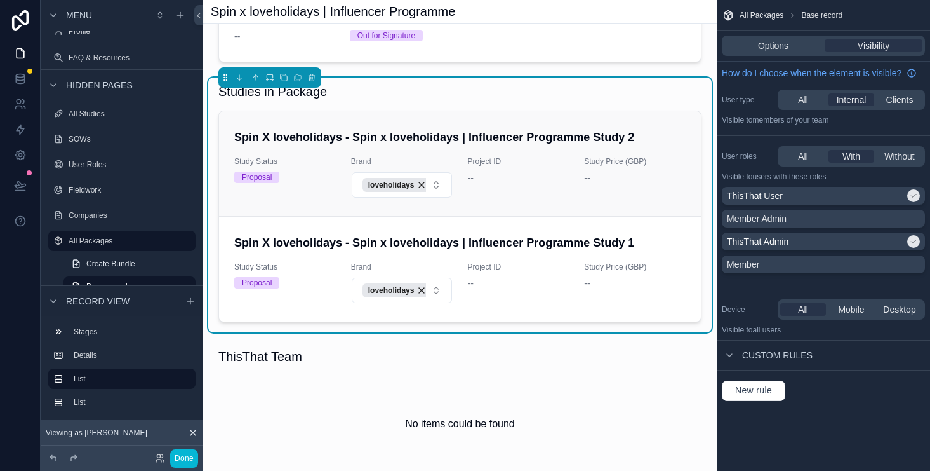
scroll to position [241, 0]
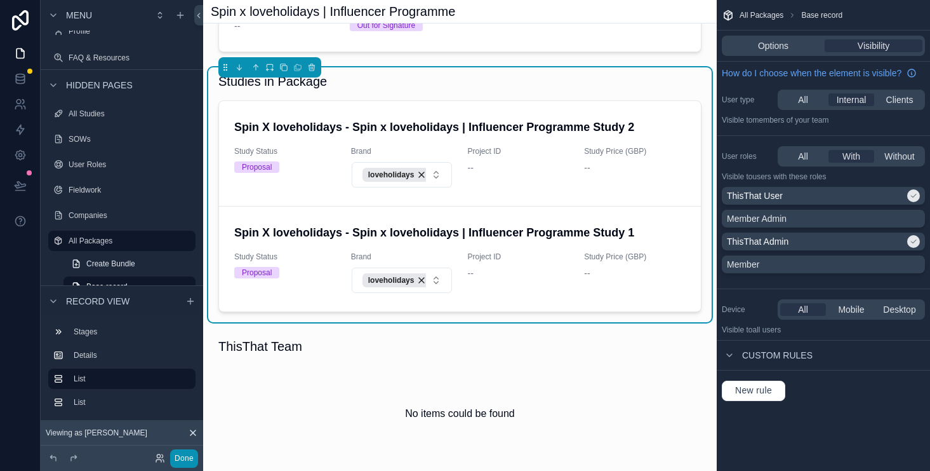
click at [179, 457] on button "Done" at bounding box center [184, 458] width 28 height 18
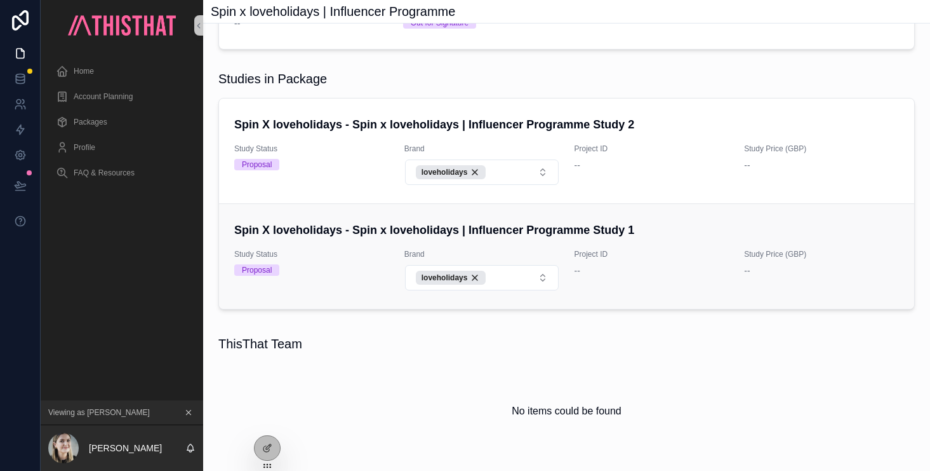
scroll to position [34, 0]
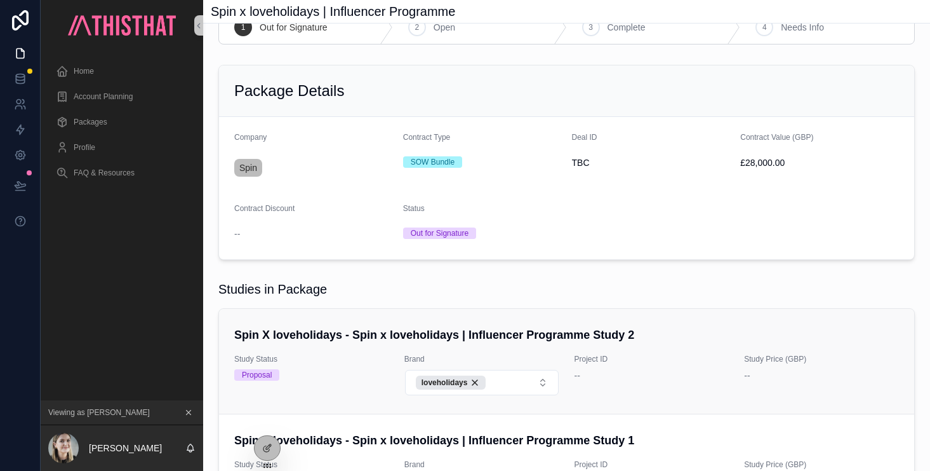
click at [643, 344] on div "Spin X loveholidays - Spin x loveholidays | Influencer Programme Study 2 Study …" at bounding box center [566, 360] width 665 height 69
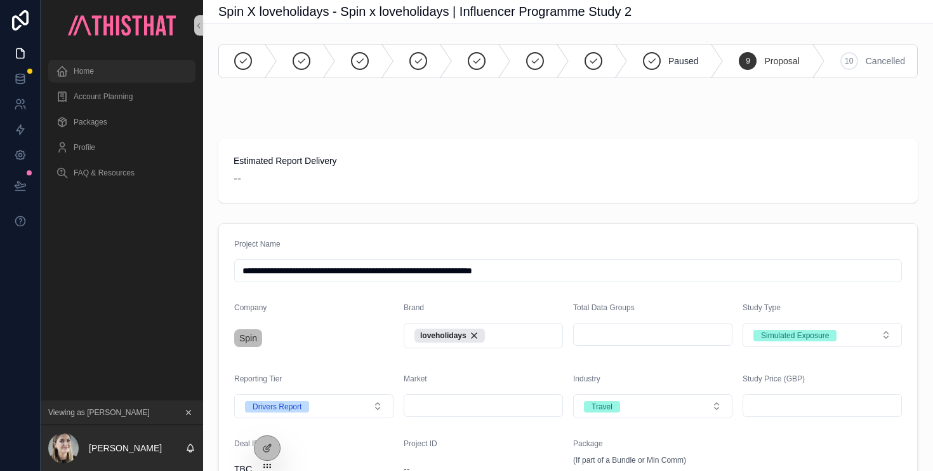
click at [110, 76] on div "Home" at bounding box center [122, 71] width 132 height 20
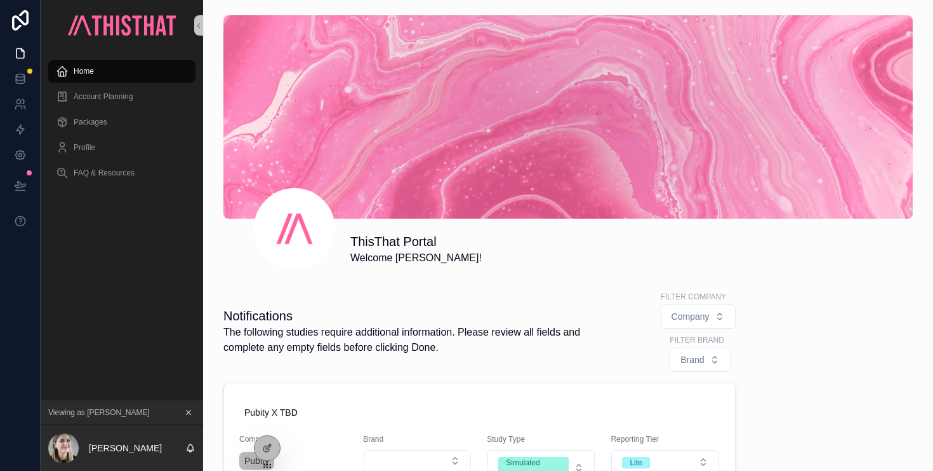
scroll to position [8, 0]
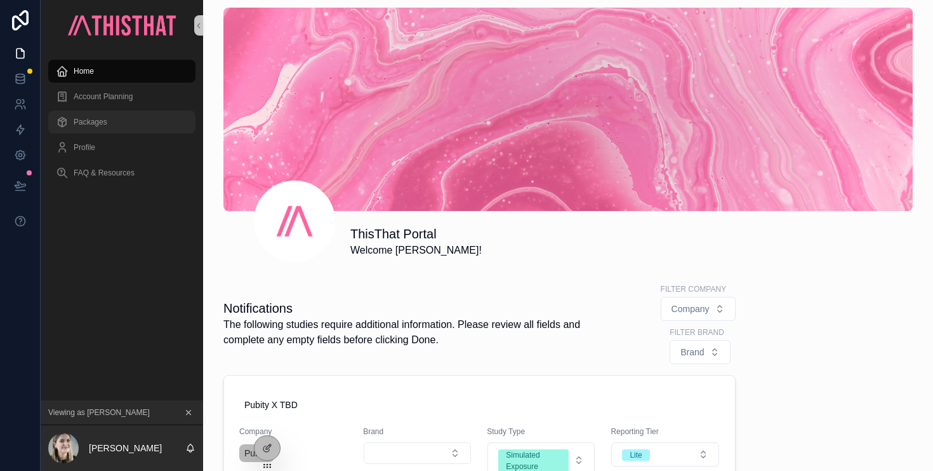
click at [93, 125] on span "Packages" at bounding box center [91, 122] width 34 height 10
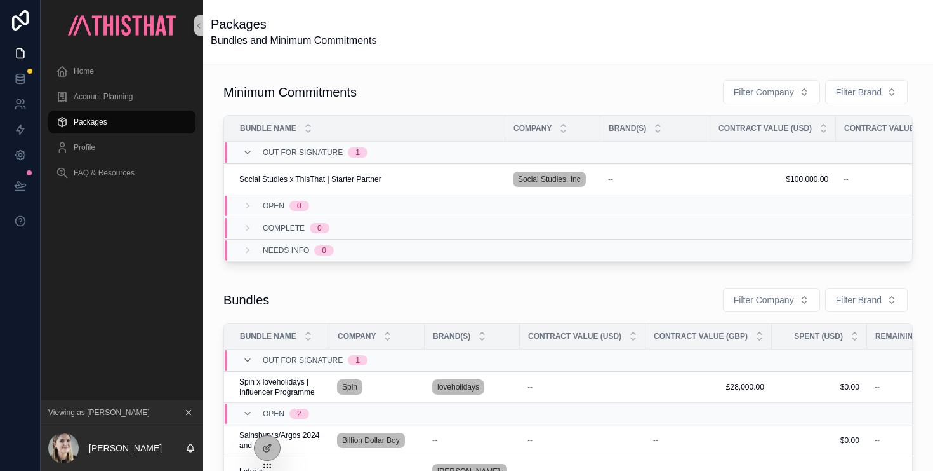
scroll to position [22, 0]
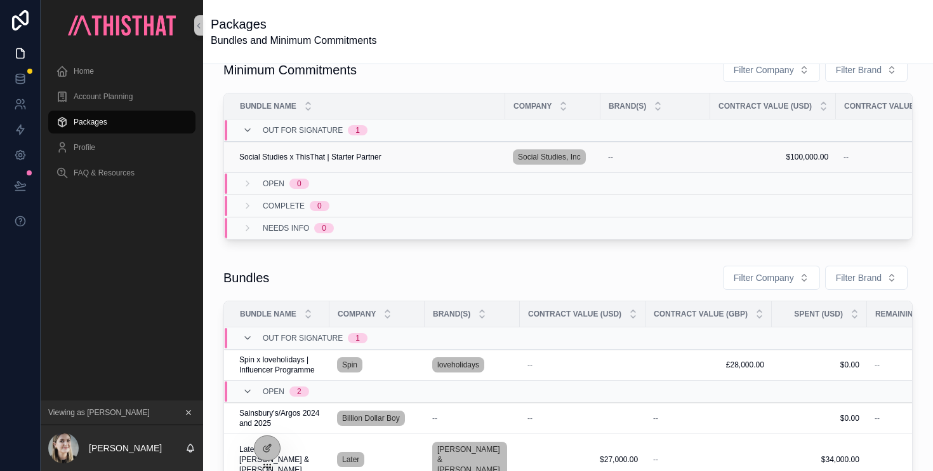
click at [332, 156] on span "Social Studies x ThisThat | Starter Partner" at bounding box center [310, 157] width 142 height 10
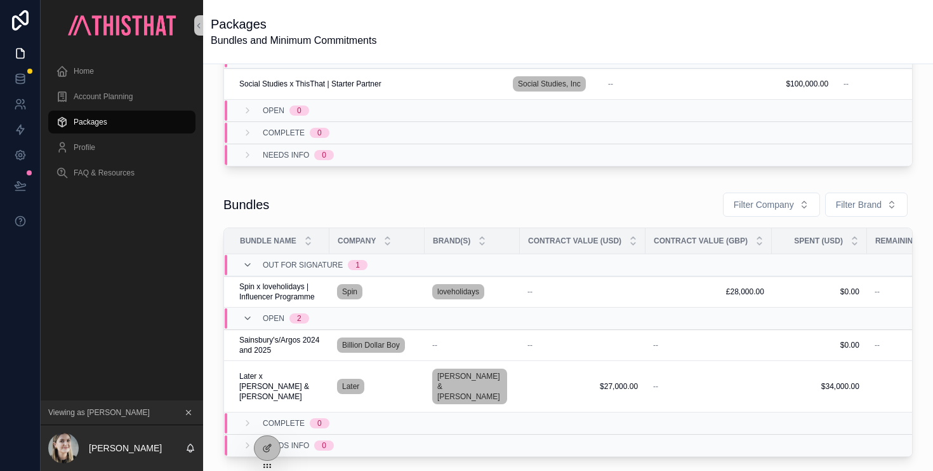
scroll to position [176, 0]
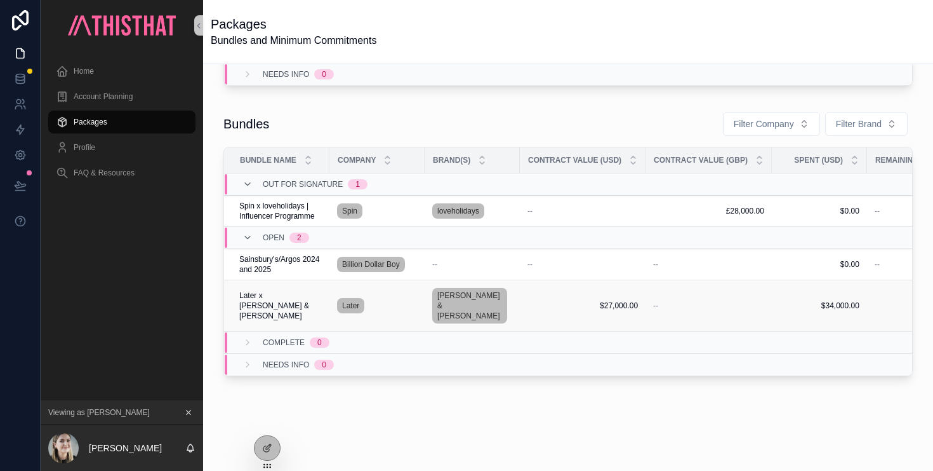
click at [276, 300] on span "Later x [PERSON_NAME] & [PERSON_NAME]" at bounding box center [280, 305] width 83 height 30
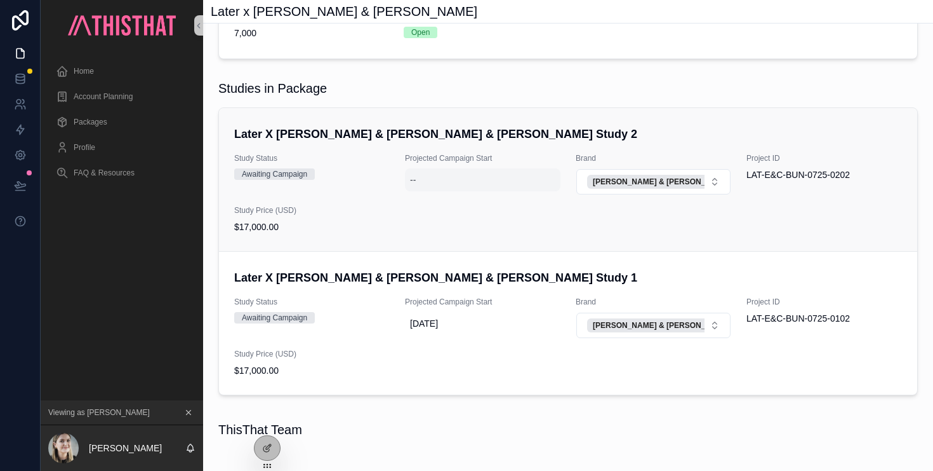
scroll to position [236, 0]
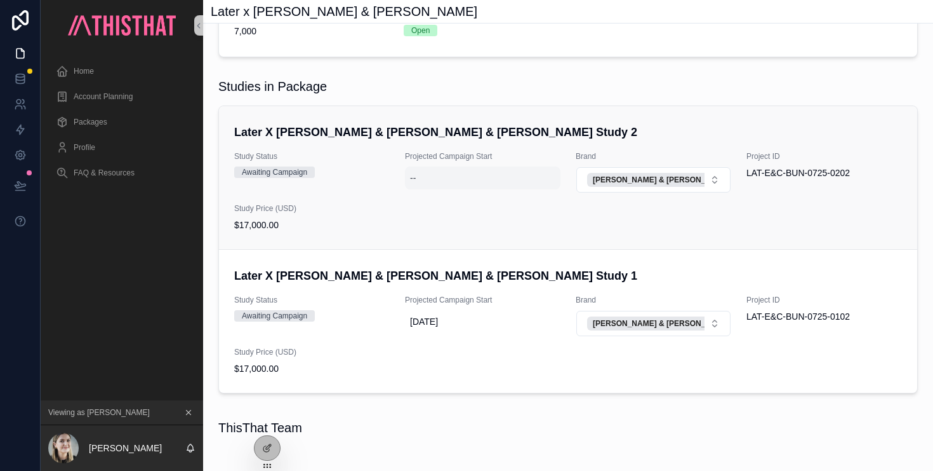
click at [412, 180] on div "--" at bounding box center [413, 177] width 6 height 13
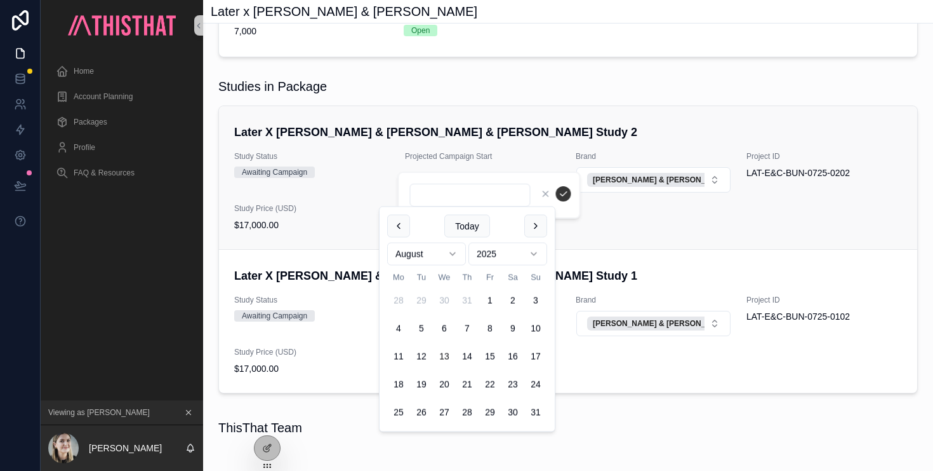
click at [441, 135] on h4 "Later X [PERSON_NAME] & [PERSON_NAME] & [PERSON_NAME] Study 2" at bounding box center [568, 132] width 668 height 17
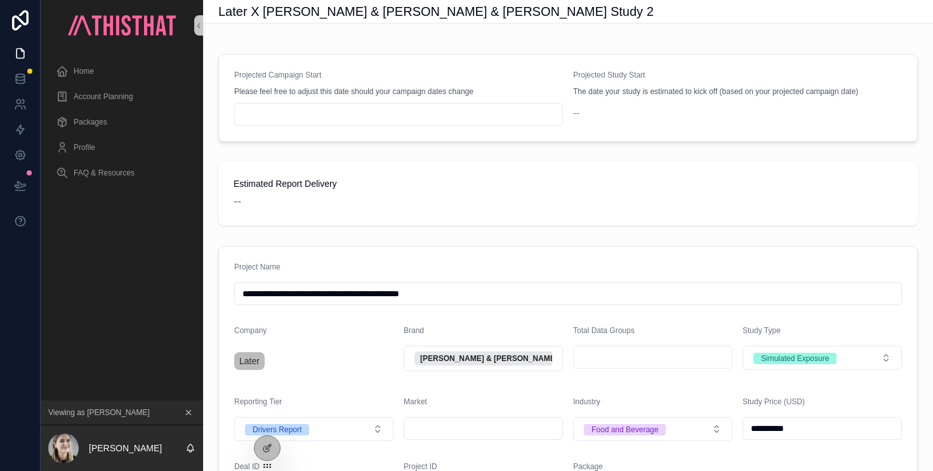
scroll to position [151, 0]
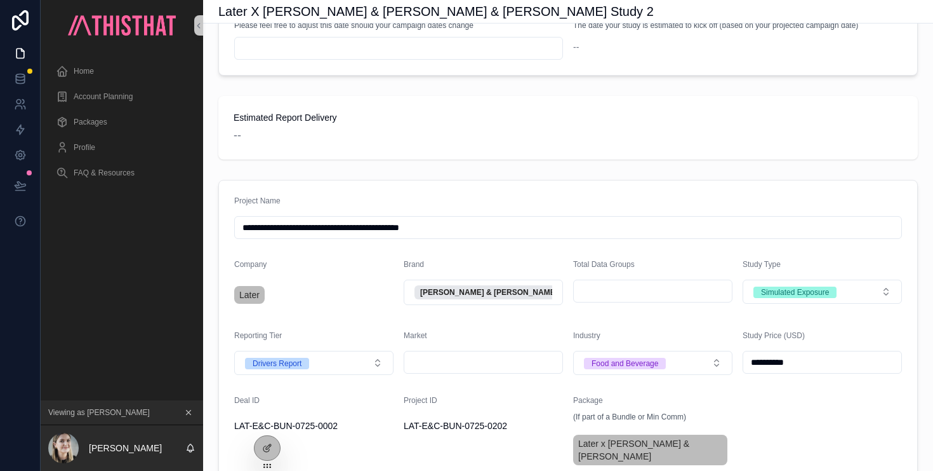
drag, startPoint x: 480, startPoint y: 244, endPoint x: 351, endPoint y: 232, distance: 130.0
click at [351, 232] on input "**********" at bounding box center [568, 227] width 667 height 18
click at [607, 174] on div "**********" at bounding box center [568, 455] width 730 height 1135
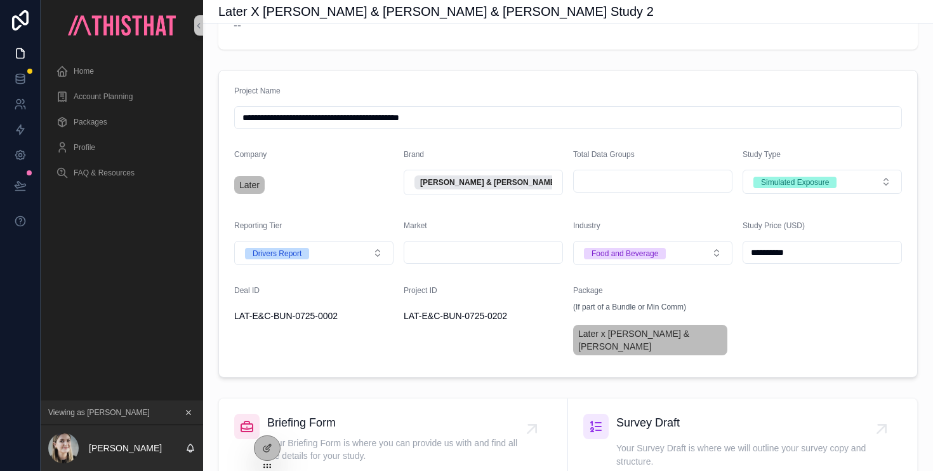
scroll to position [260, 0]
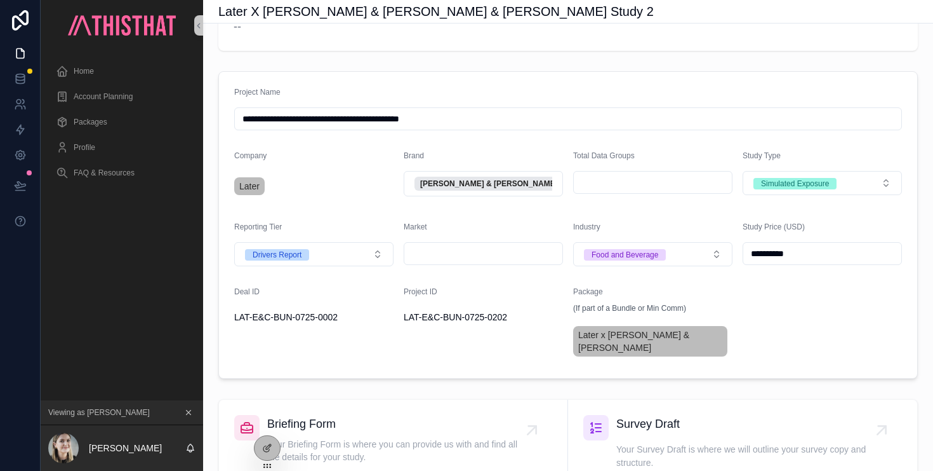
click at [458, 70] on div "**********" at bounding box center [568, 346] width 730 height 1135
click at [107, 117] on div "Packages" at bounding box center [122, 122] width 132 height 20
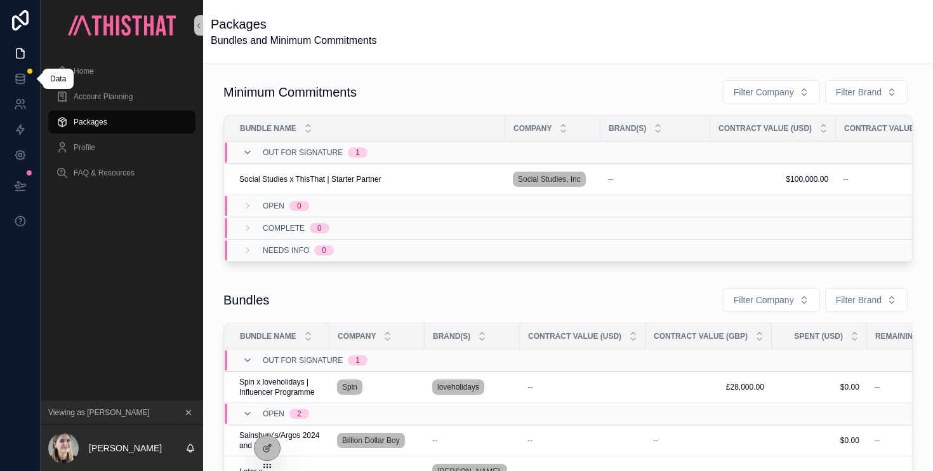
drag, startPoint x: 24, startPoint y: 75, endPoint x: 32, endPoint y: 60, distance: 16.8
click at [25, 75] on icon at bounding box center [20, 78] width 13 height 13
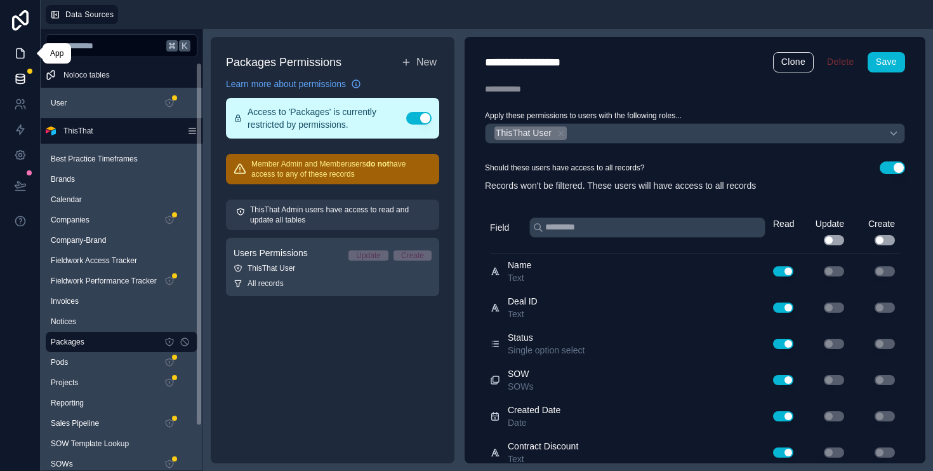
click at [28, 57] on link at bounding box center [20, 53] width 40 height 25
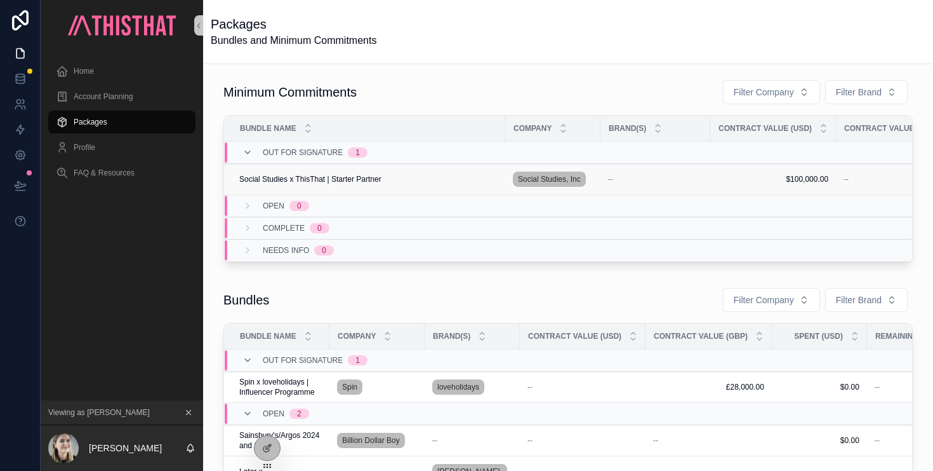
click at [386, 178] on div "Social Studies x ThisThat | Starter Partner Social Studies x ThisThat | Starter…" at bounding box center [368, 179] width 258 height 10
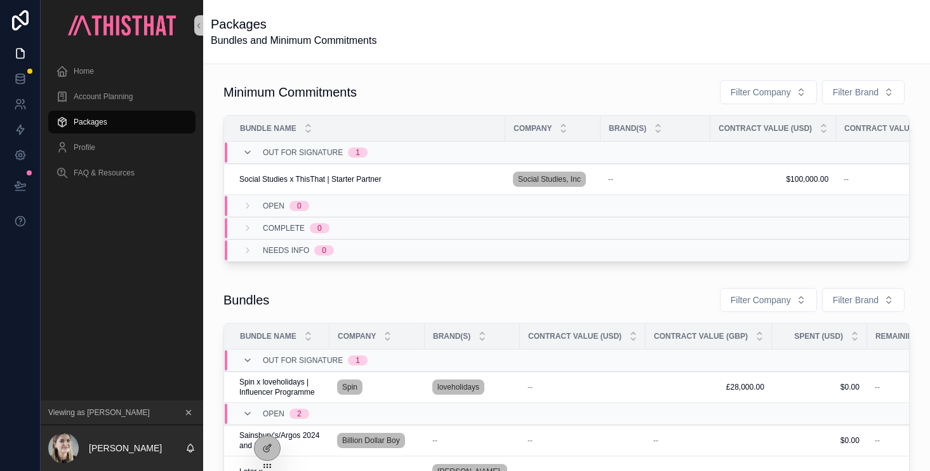
click at [430, 84] on div "Minimum Commitments Filter Company Filter Brand" at bounding box center [567, 91] width 686 height 25
drag, startPoint x: 272, startPoint y: 442, endPoint x: 450, endPoint y: 346, distance: 202.0
click at [272, 442] on div at bounding box center [267, 448] width 25 height 24
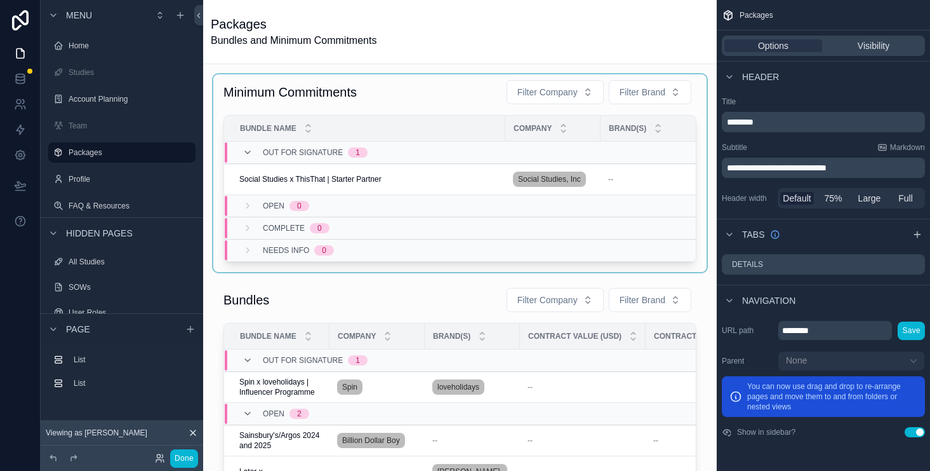
click at [324, 100] on div "scrollable content" at bounding box center [459, 172] width 493 height 197
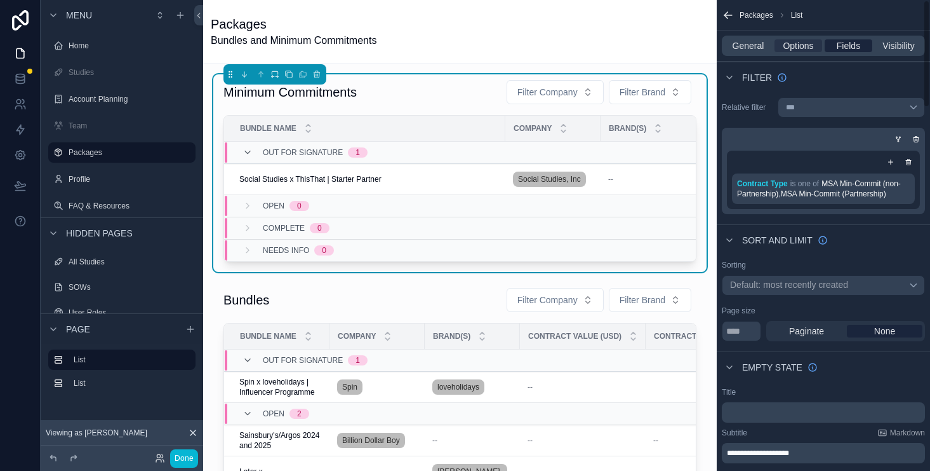
click at [843, 43] on span "Fields" at bounding box center [848, 45] width 23 height 13
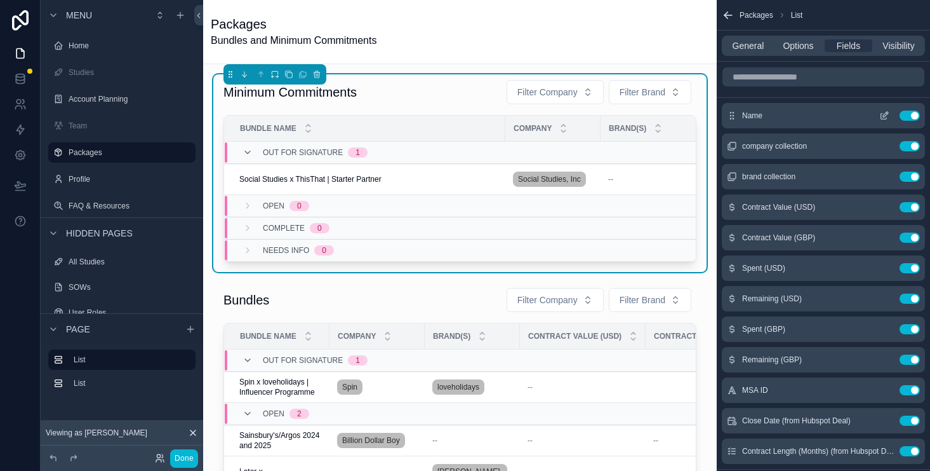
click at [885, 116] on icon "scrollable content" at bounding box center [885, 114] width 5 height 5
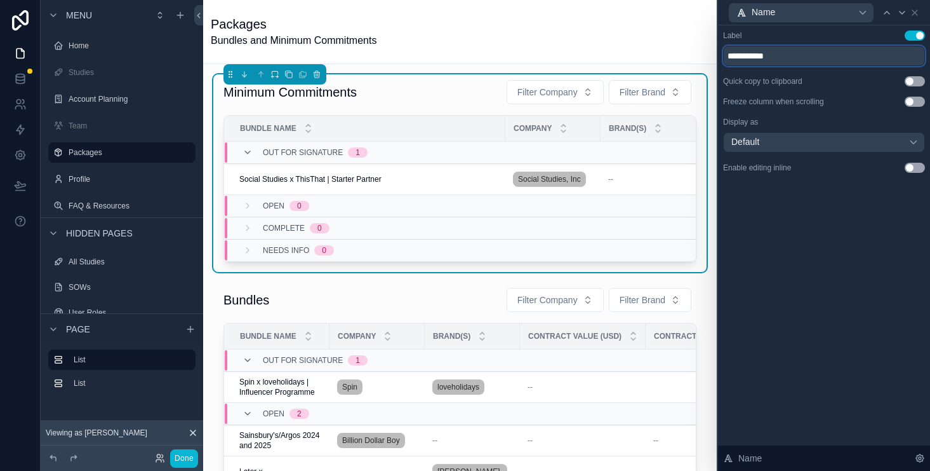
click at [799, 64] on input "**********" at bounding box center [824, 56] width 202 height 20
click at [798, 64] on input "**********" at bounding box center [824, 56] width 202 height 20
click at [792, 58] on input "**********" at bounding box center [824, 56] width 202 height 20
click at [794, 58] on input "**********" at bounding box center [824, 56] width 202 height 20
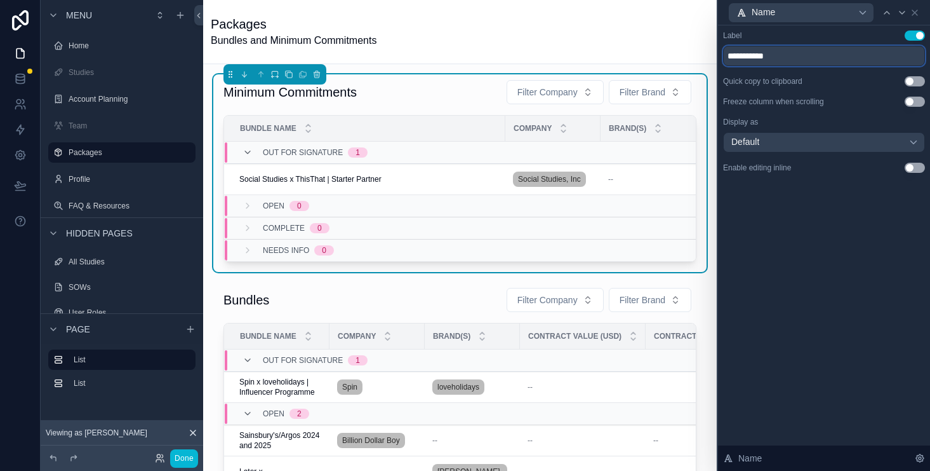
click at [796, 58] on input "**********" at bounding box center [824, 56] width 202 height 20
click at [839, 64] on input "**********" at bounding box center [824, 56] width 202 height 20
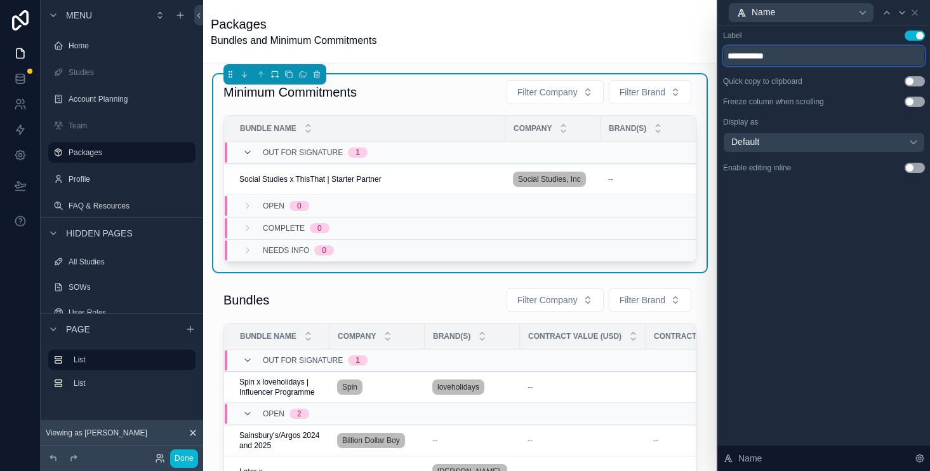
drag, startPoint x: 825, startPoint y: 58, endPoint x: 652, endPoint y: 53, distance: 172.8
click at [652, 53] on div "Menu Home Studies Account Planning Team Packages Profile FAQ & Resources Hidden…" at bounding box center [465, 235] width 930 height 471
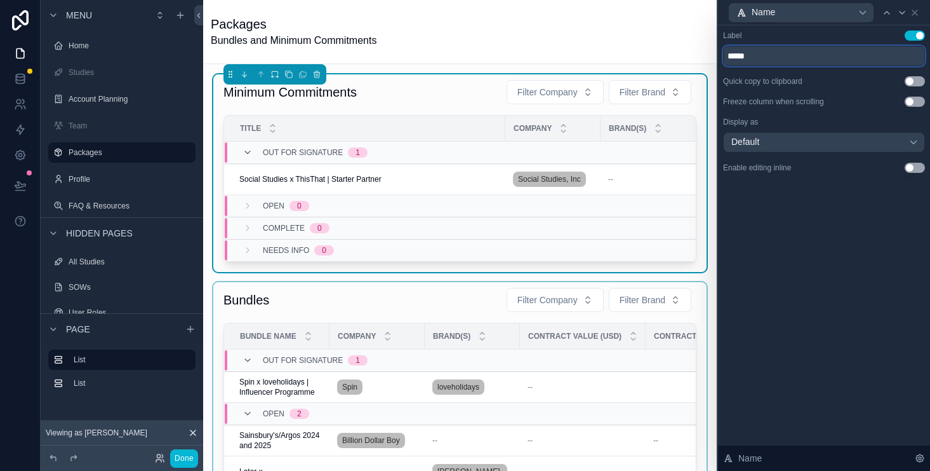
type input "*****"
click at [330, 311] on div "scrollable content" at bounding box center [459, 422] width 493 height 280
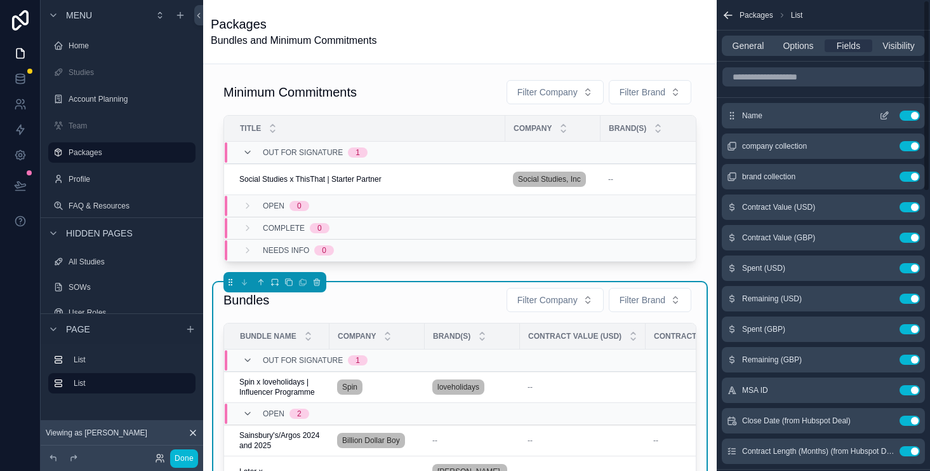
click at [886, 115] on icon "scrollable content" at bounding box center [884, 115] width 10 height 10
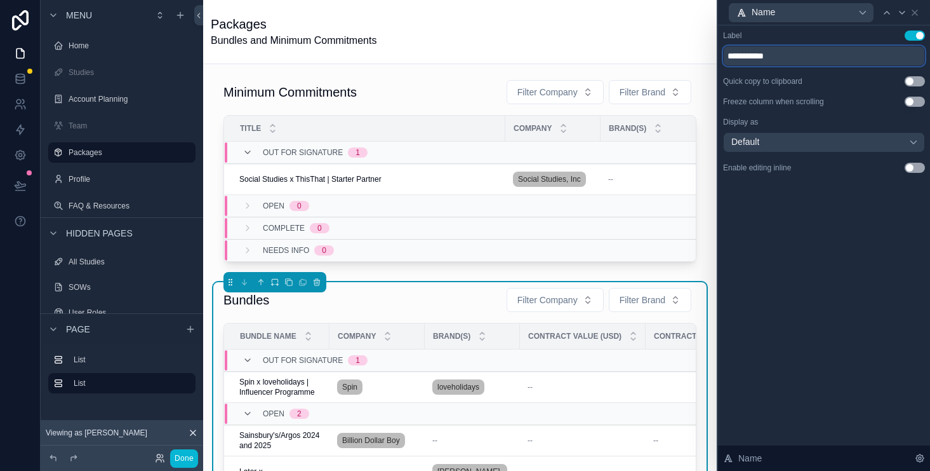
drag, startPoint x: 693, startPoint y: 59, endPoint x: 678, endPoint y: 59, distance: 14.6
click at [678, 59] on div "Menu Home Studies Account Planning Team Packages Profile FAQ & Resources Hidden…" at bounding box center [465, 235] width 930 height 471
type input "*****"
click at [690, 46] on div "Packages Bundles and Minimum Commitments" at bounding box center [460, 31] width 498 height 33
click at [587, 29] on div "Packages Bundles and Minimum Commitments" at bounding box center [460, 31] width 498 height 33
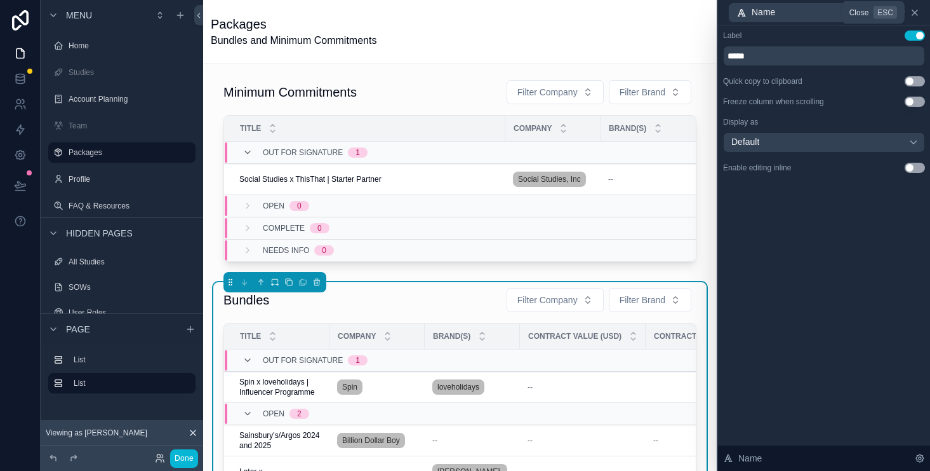
click at [919, 15] on icon at bounding box center [915, 13] width 10 height 10
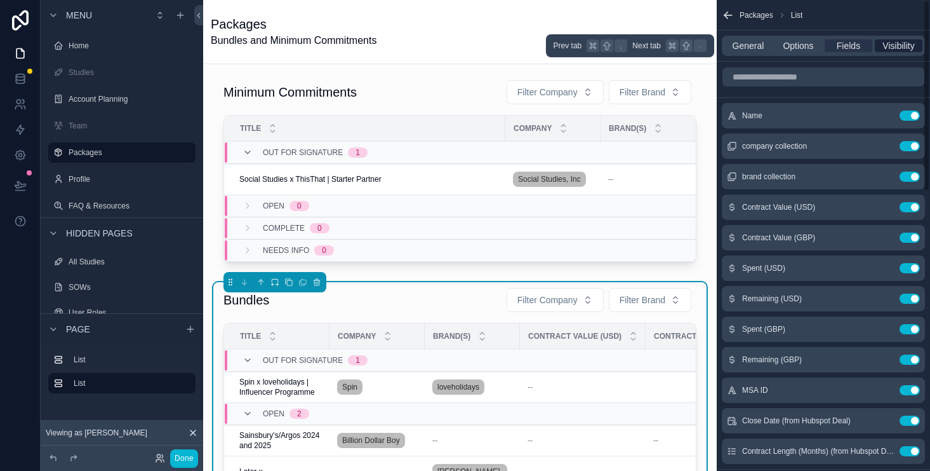
click at [894, 40] on span "Visibility" at bounding box center [899, 45] width 32 height 13
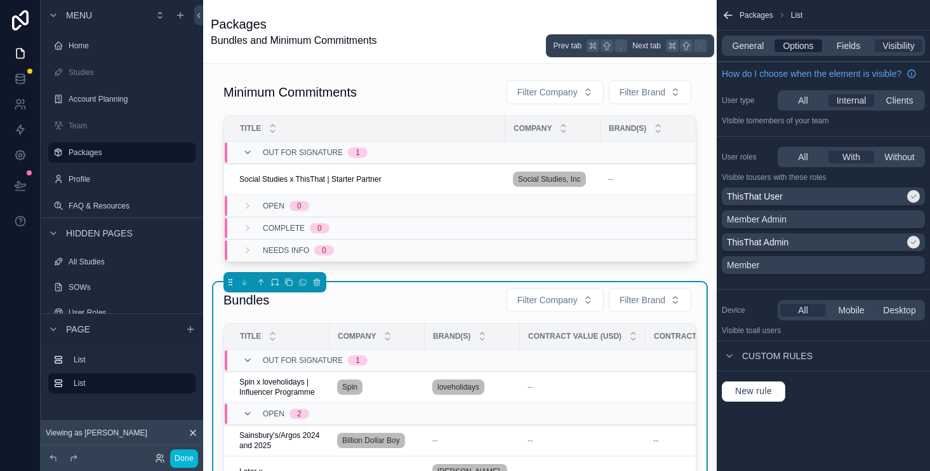
click at [807, 44] on span "Options" at bounding box center [798, 45] width 30 height 13
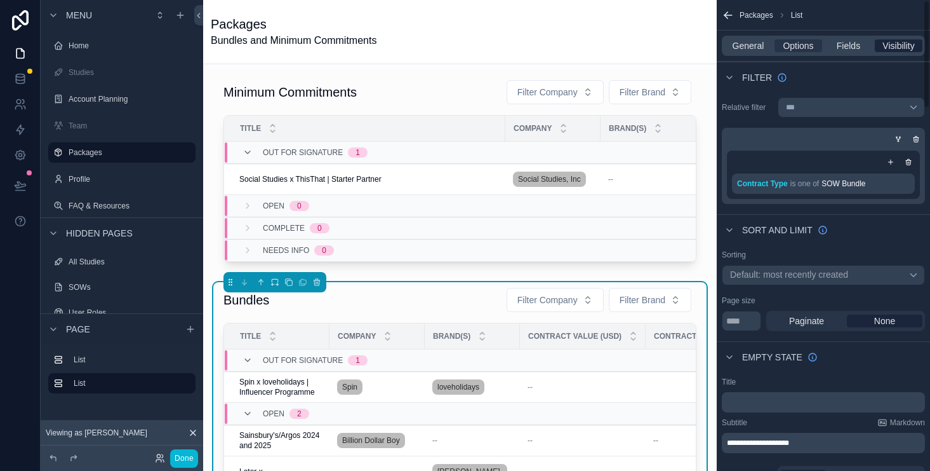
drag, startPoint x: 742, startPoint y: 46, endPoint x: 909, endPoint y: 44, distance: 166.4
click at [747, 44] on span "General" at bounding box center [749, 45] width 32 height 13
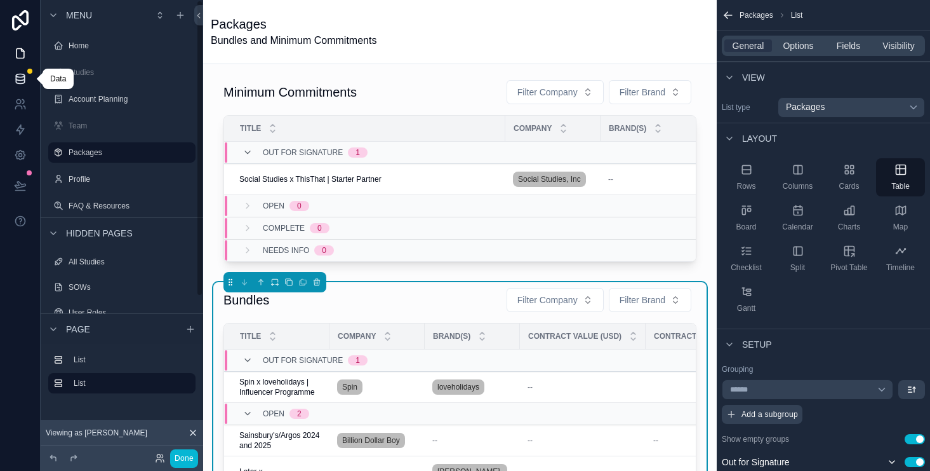
click at [18, 80] on icon at bounding box center [20, 78] width 8 height 5
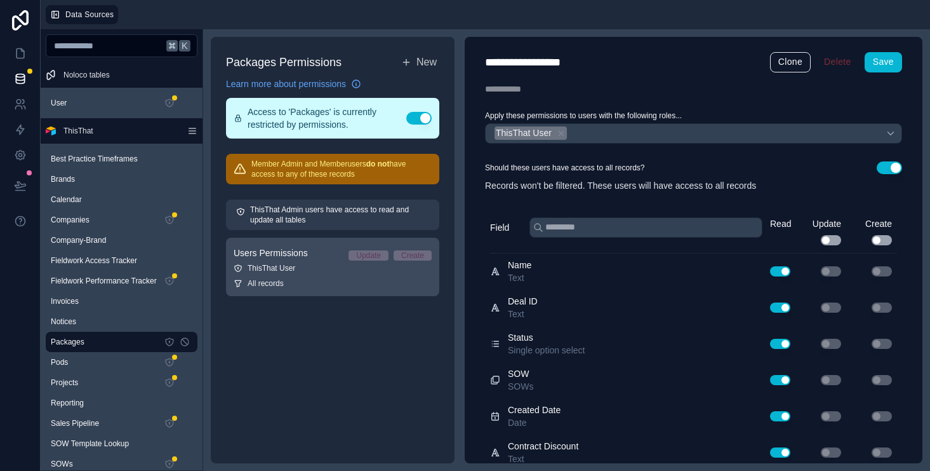
click at [293, 260] on link "Users Permissions Update Create ThisThat User All records" at bounding box center [332, 266] width 213 height 58
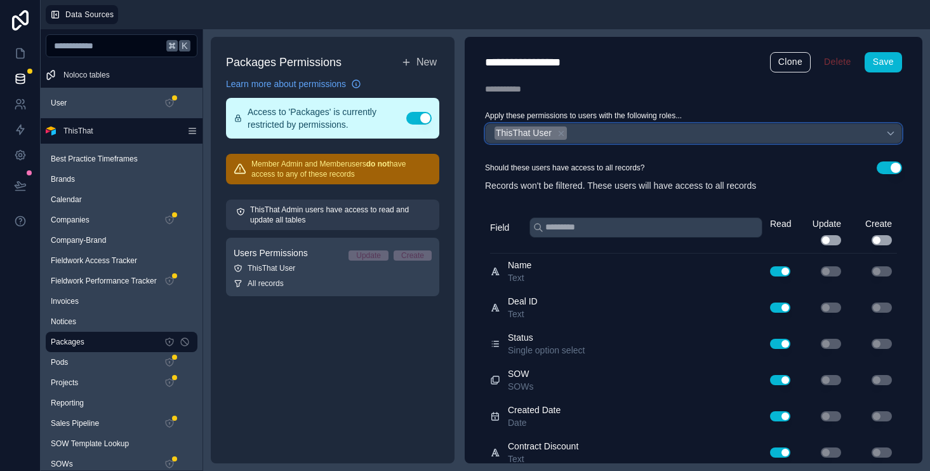
click at [617, 139] on div "ThisThat User" at bounding box center [693, 133] width 417 height 20
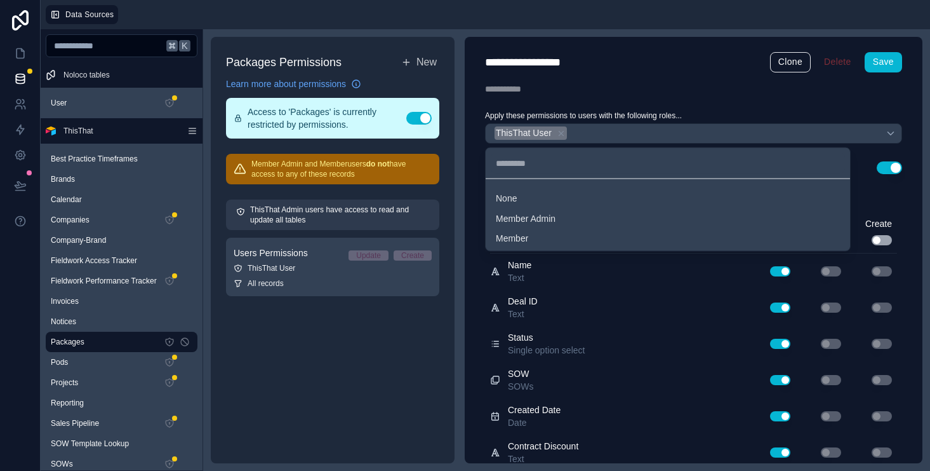
drag, startPoint x: 658, startPoint y: 82, endPoint x: 704, endPoint y: 77, distance: 45.9
click at [661, 81] on div at bounding box center [465, 235] width 930 height 471
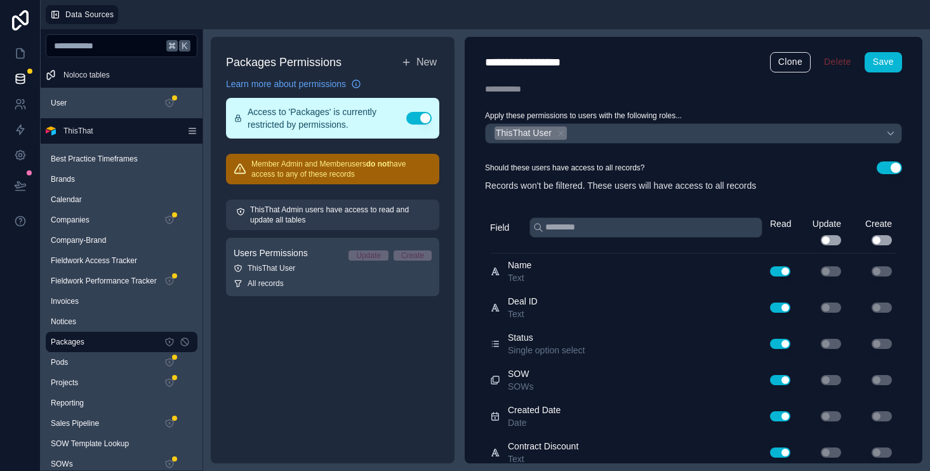
click at [885, 164] on button "Use setting" at bounding box center [889, 167] width 25 height 13
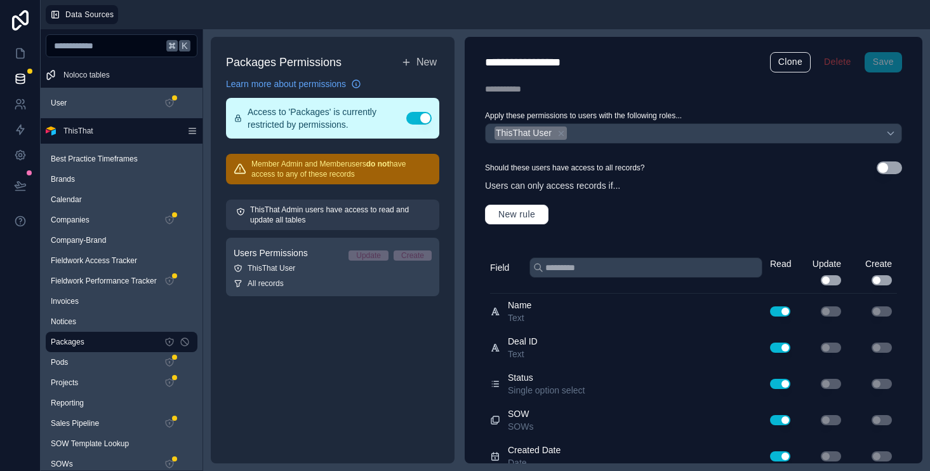
click at [695, 165] on div "Should these users have access to all records? Use setting" at bounding box center [693, 167] width 417 height 13
click at [883, 166] on button "Use setting" at bounding box center [889, 167] width 25 height 13
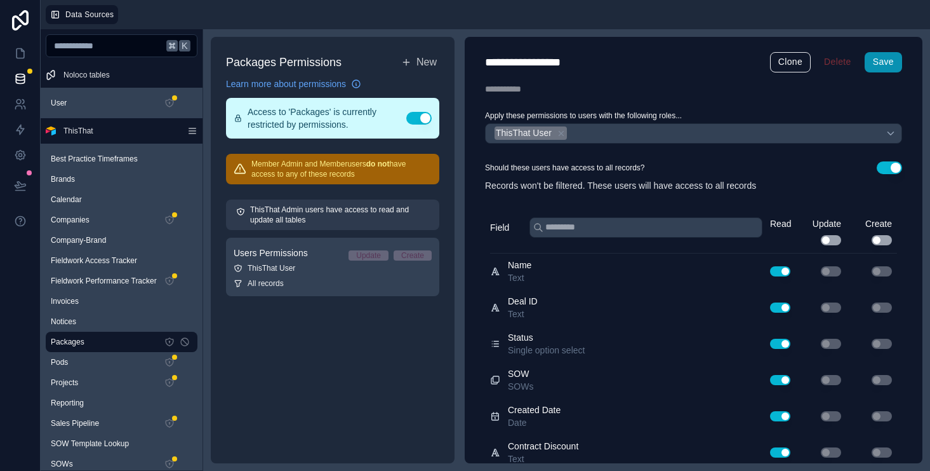
click at [888, 63] on button "Save" at bounding box center [883, 62] width 37 height 20
drag, startPoint x: 269, startPoint y: 165, endPoint x: 392, endPoint y: 170, distance: 123.3
click at [392, 170] on p "Member Admin and Member users do not have access to any of these records" at bounding box center [341, 169] width 180 height 20
click at [23, 48] on icon at bounding box center [20, 53] width 13 height 13
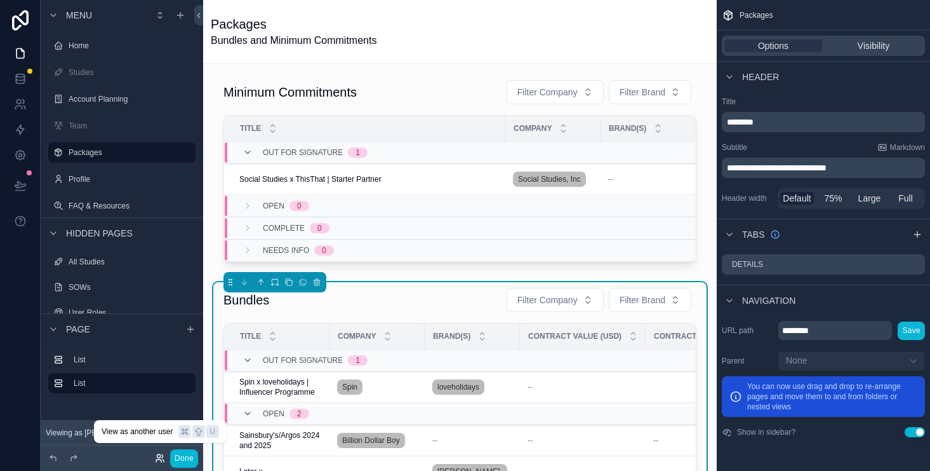
click at [162, 458] on icon at bounding box center [160, 458] width 10 height 10
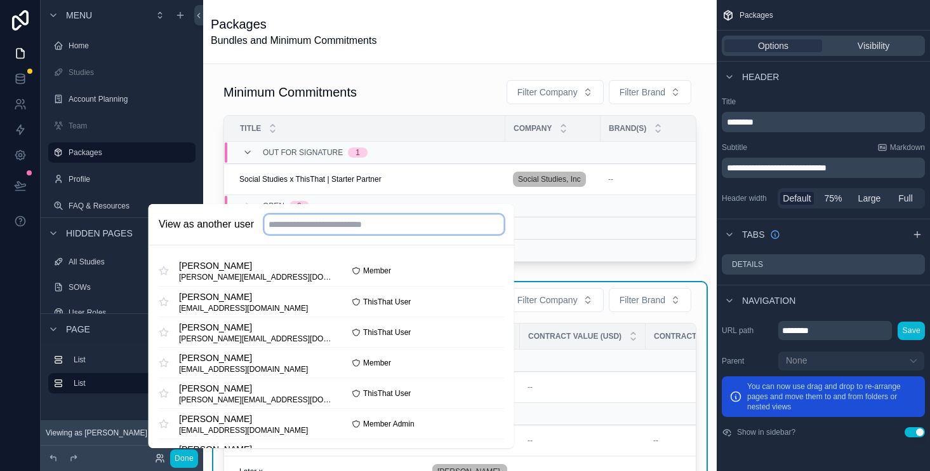
click at [354, 225] on input "text" at bounding box center [384, 224] width 240 height 20
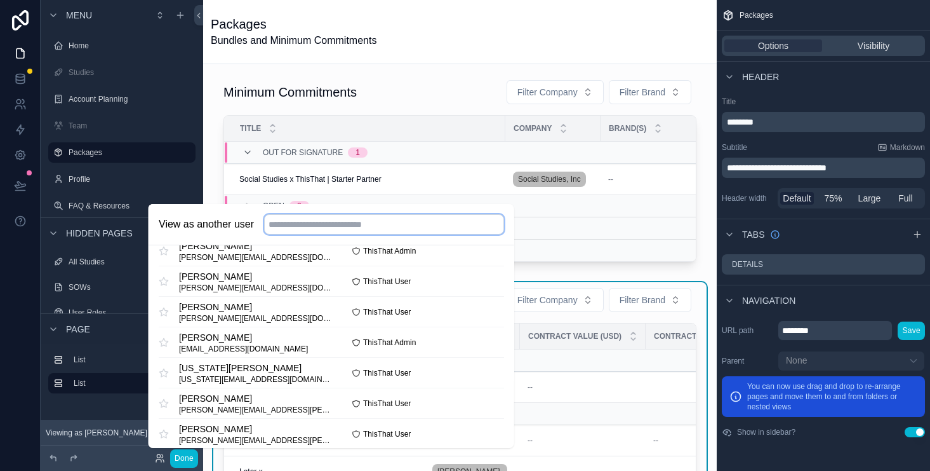
scroll to position [702, 0]
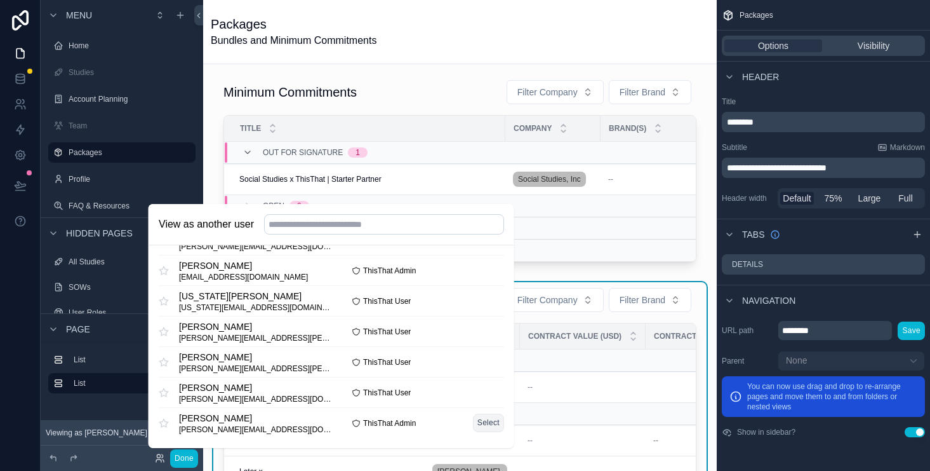
click at [476, 420] on button "Select" at bounding box center [487, 422] width 31 height 18
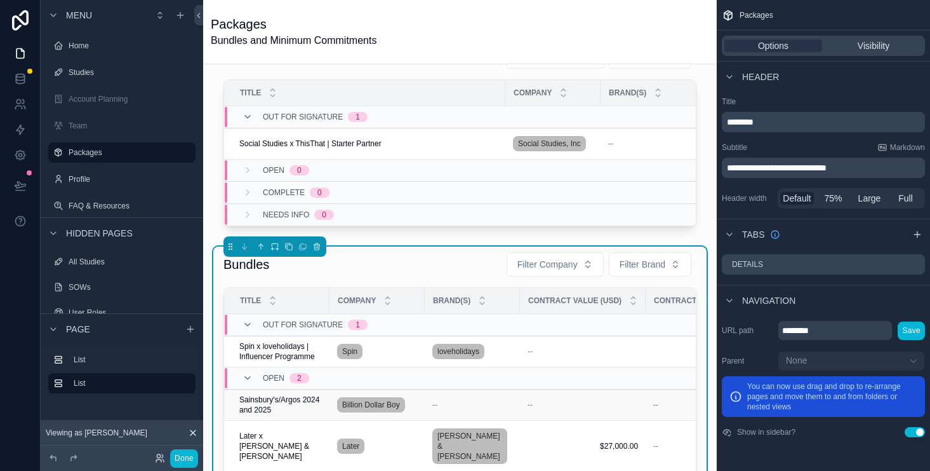
scroll to position [196, 0]
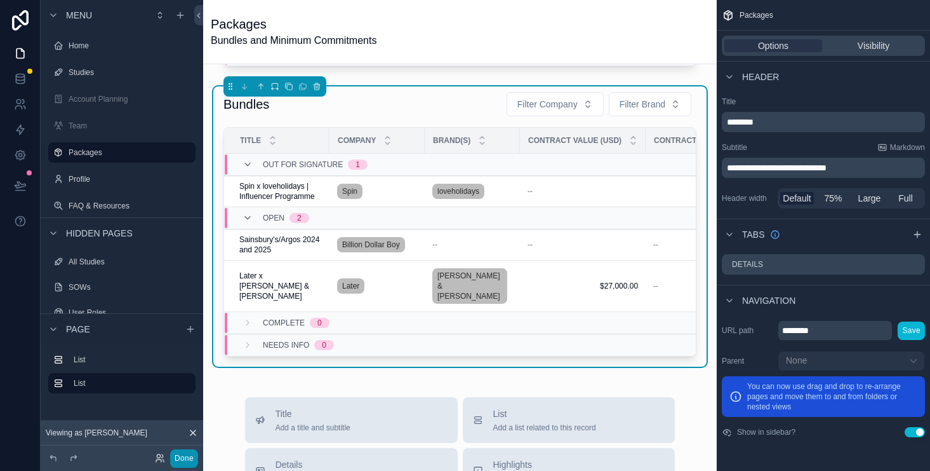
click at [194, 455] on button "Done" at bounding box center [184, 458] width 28 height 18
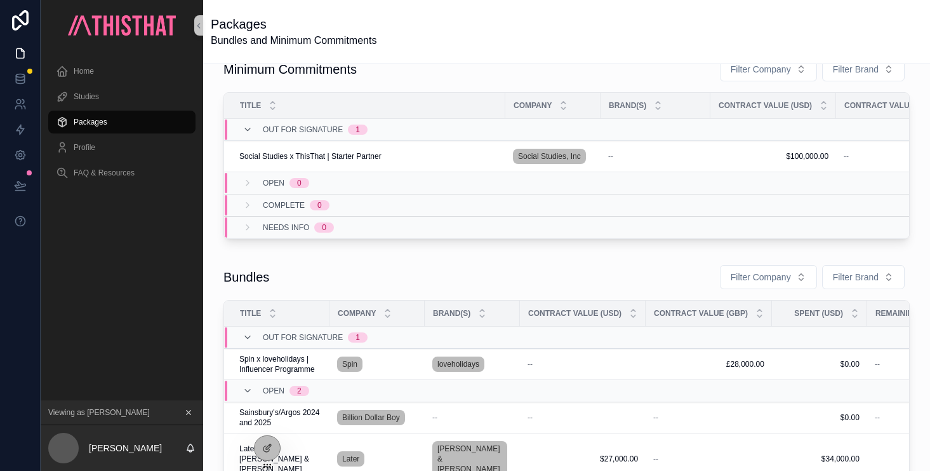
scroll to position [0, 0]
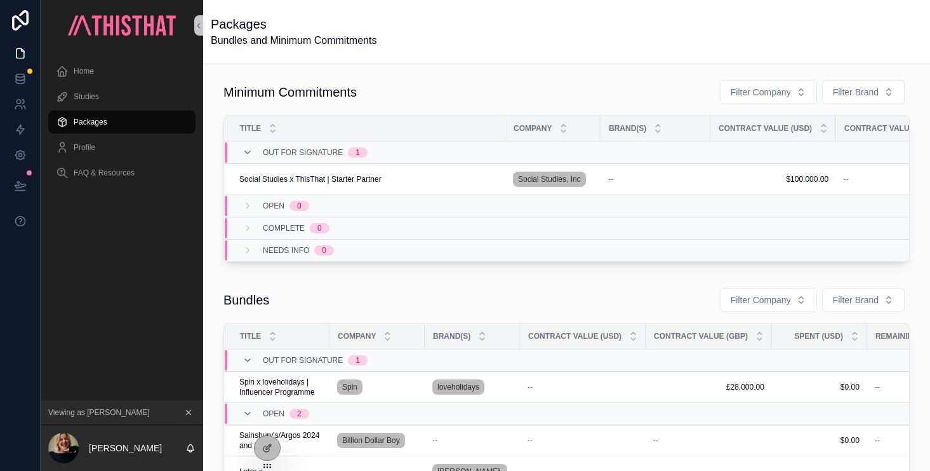
click at [490, 297] on div "Bundles Filter Company Filter Brand" at bounding box center [567, 299] width 686 height 25
click at [269, 448] on icon at bounding box center [267, 448] width 10 height 10
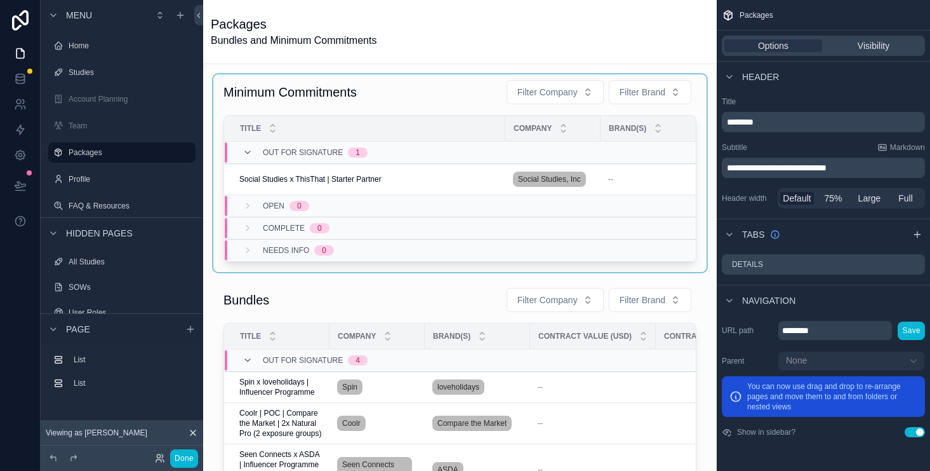
click at [455, 92] on div "scrollable content" at bounding box center [459, 172] width 493 height 197
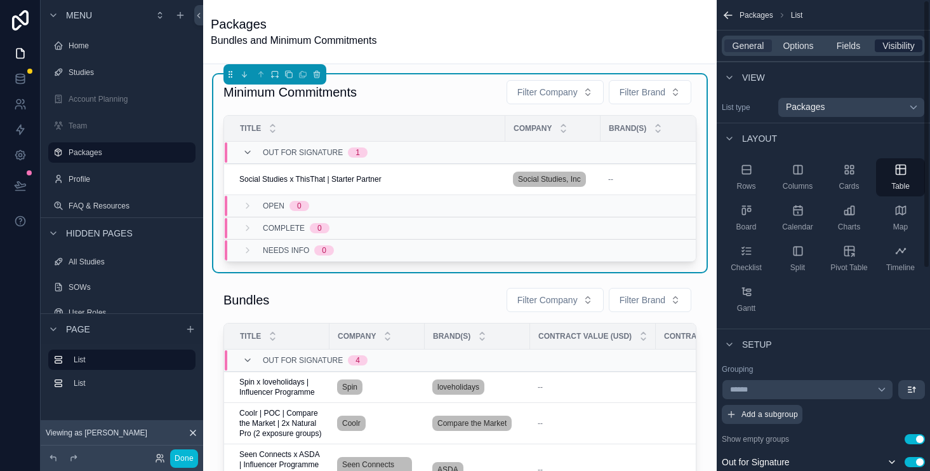
drag, startPoint x: 798, startPoint y: 48, endPoint x: 894, endPoint y: 50, distance: 96.5
click at [798, 48] on span "Options" at bounding box center [798, 45] width 30 height 13
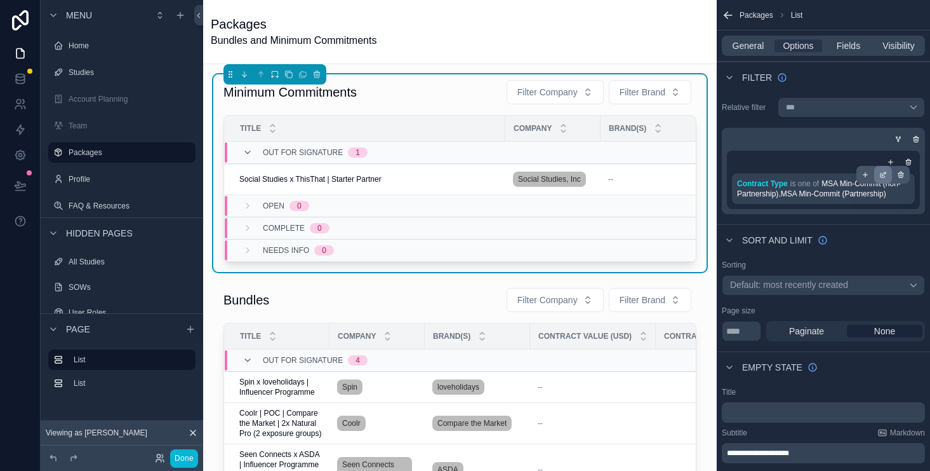
drag, startPoint x: 872, startPoint y: 178, endPoint x: 879, endPoint y: 178, distance: 7.0
click at [873, 178] on div "scrollable content" at bounding box center [866, 175] width 18 height 18
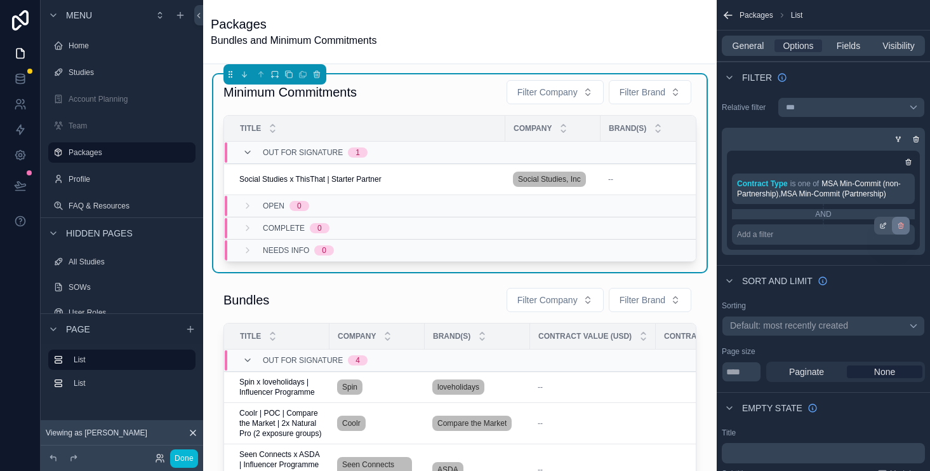
click at [900, 225] on icon "scrollable content" at bounding box center [901, 226] width 8 height 8
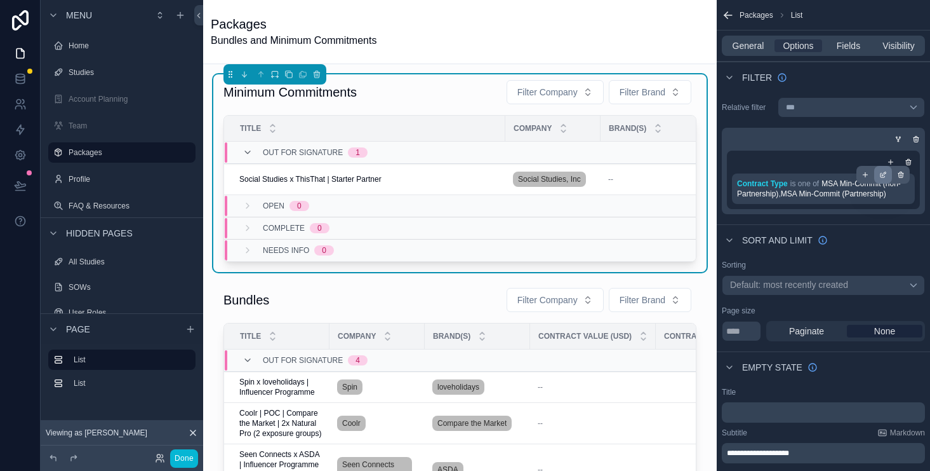
click at [884, 171] on icon "scrollable content" at bounding box center [883, 175] width 8 height 8
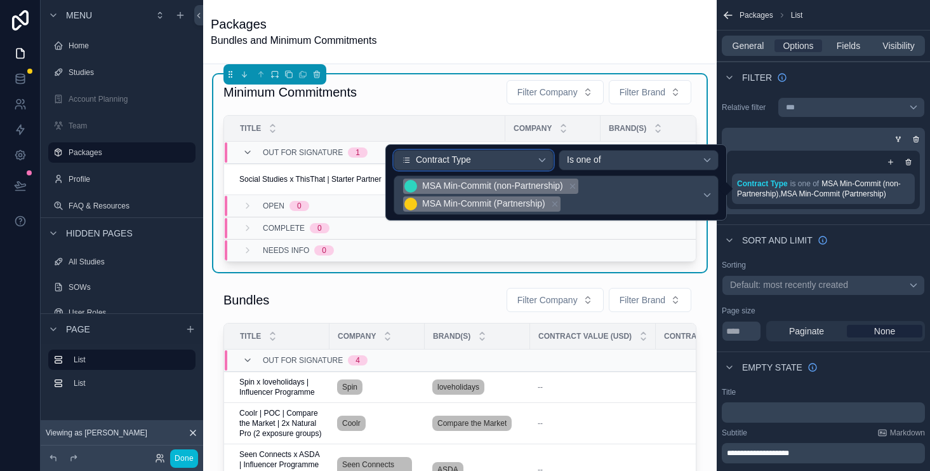
click at [542, 159] on div "Contract Type" at bounding box center [474, 160] width 160 height 20
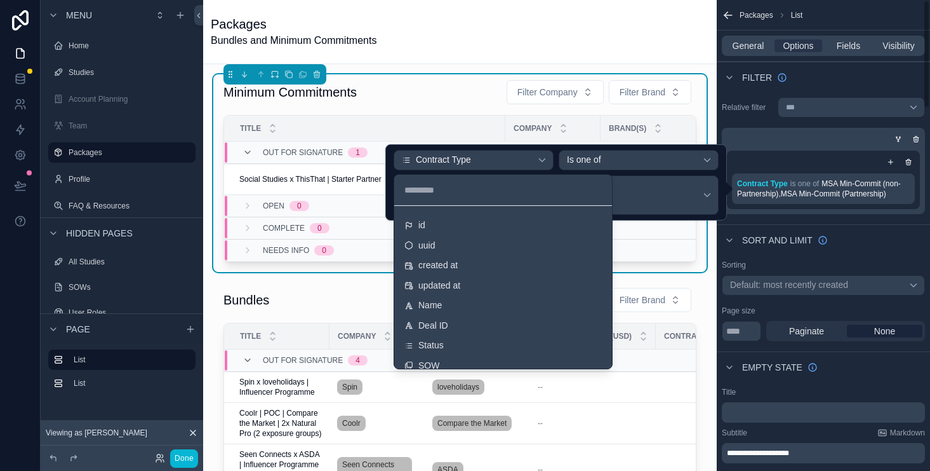
drag, startPoint x: 717, startPoint y: 174, endPoint x: 736, endPoint y: 173, distance: 19.1
click at [718, 173] on div at bounding box center [556, 182] width 342 height 76
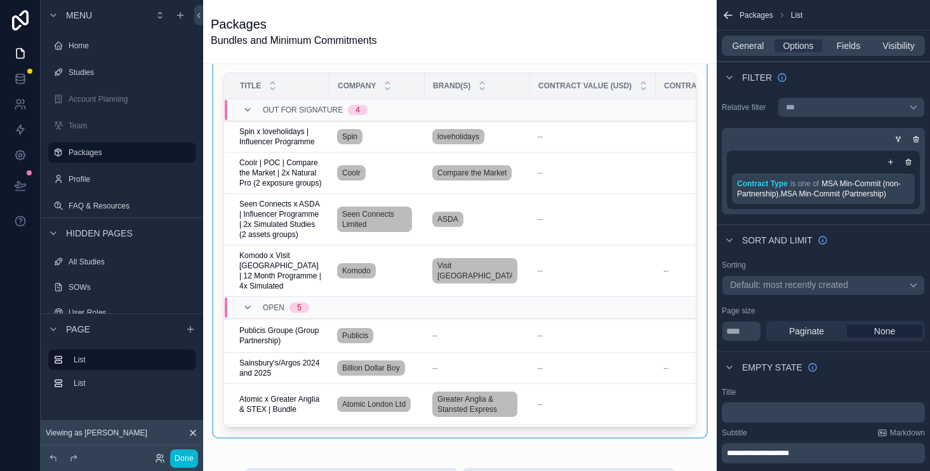
scroll to position [286, 0]
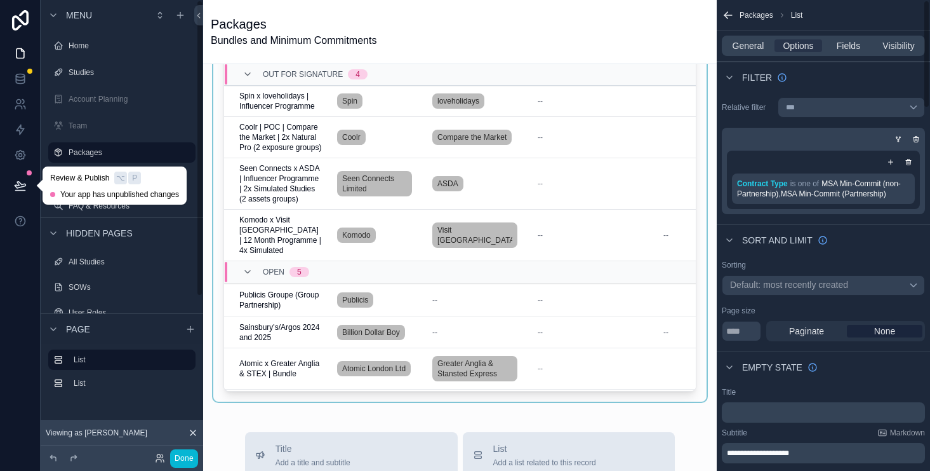
click at [28, 185] on button at bounding box center [20, 186] width 28 height 36
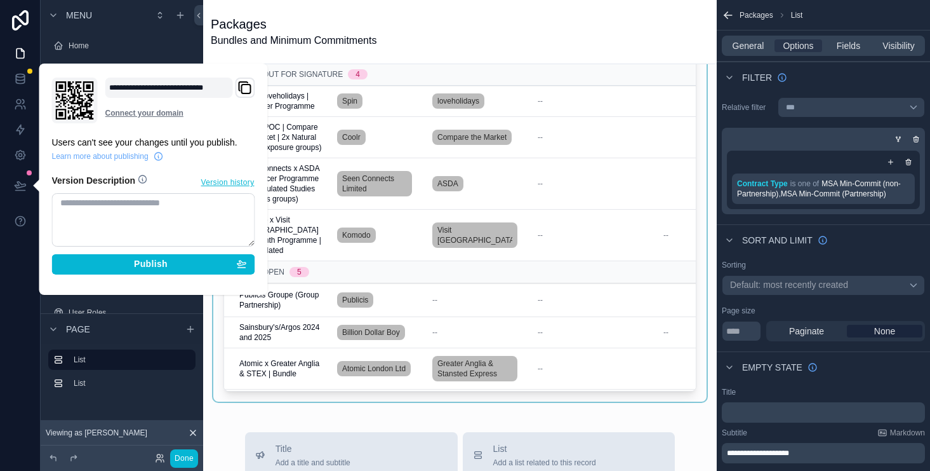
click at [256, 263] on div "**********" at bounding box center [153, 178] width 213 height 203
drag, startPoint x: 241, startPoint y: 263, endPoint x: 316, endPoint y: 273, distance: 76.2
click at [242, 263] on icon "button" at bounding box center [241, 263] width 10 height 10
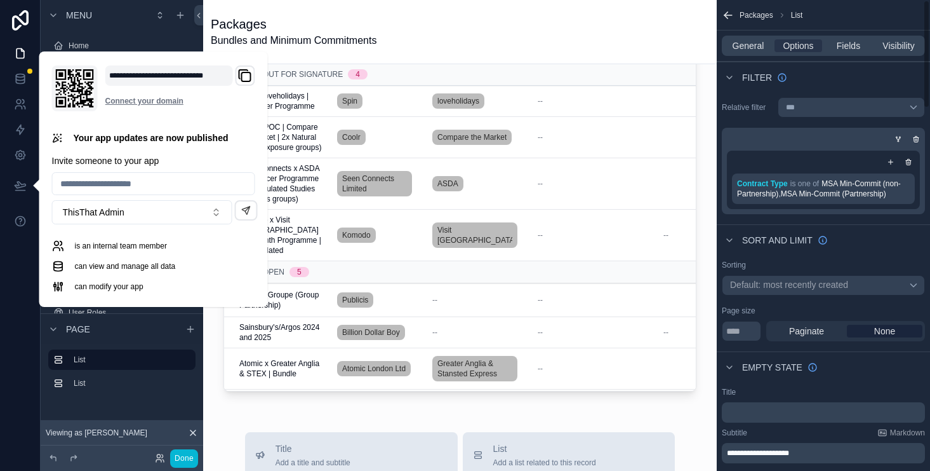
click at [701, 415] on div "Minimum Commitments Filter Company Filter Brand Title Company Brand(s) Contract…" at bounding box center [460, 381] width 514 height 1207
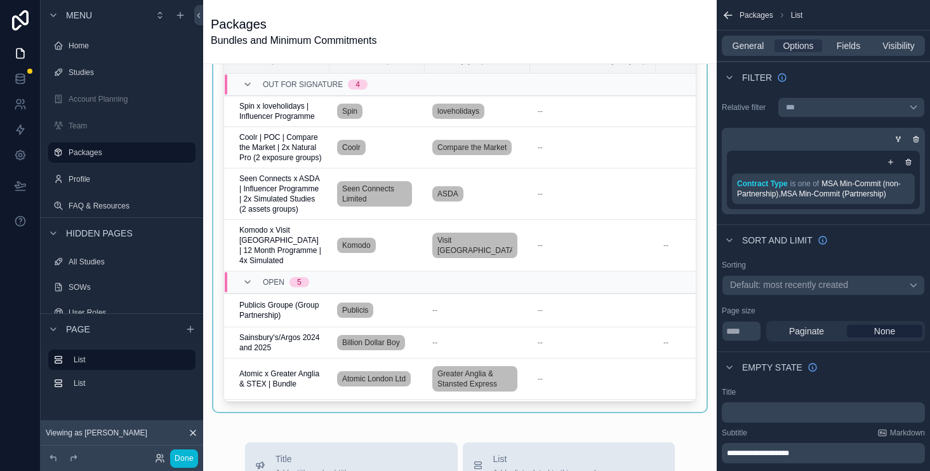
scroll to position [275, 0]
drag, startPoint x: 683, startPoint y: 222, endPoint x: 691, endPoint y: 227, distance: 9.5
click at [667, 375] on div "scrollable content" at bounding box center [459, 209] width 493 height 405
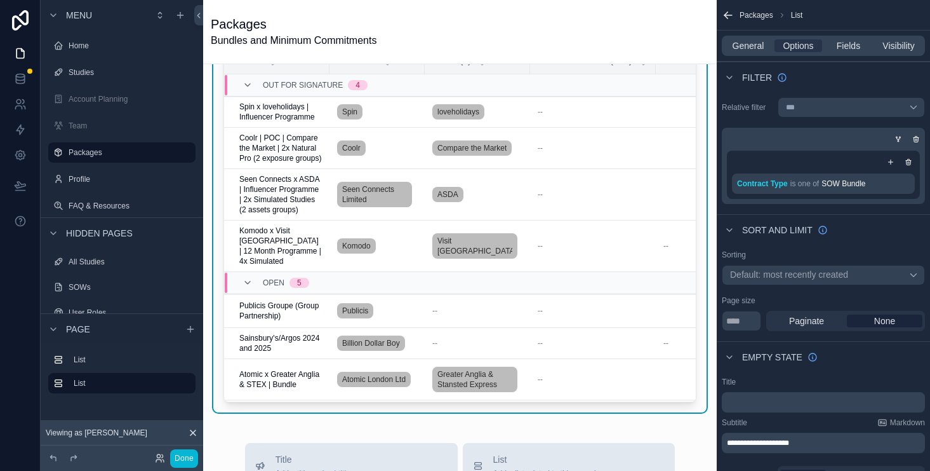
scroll to position [124, 0]
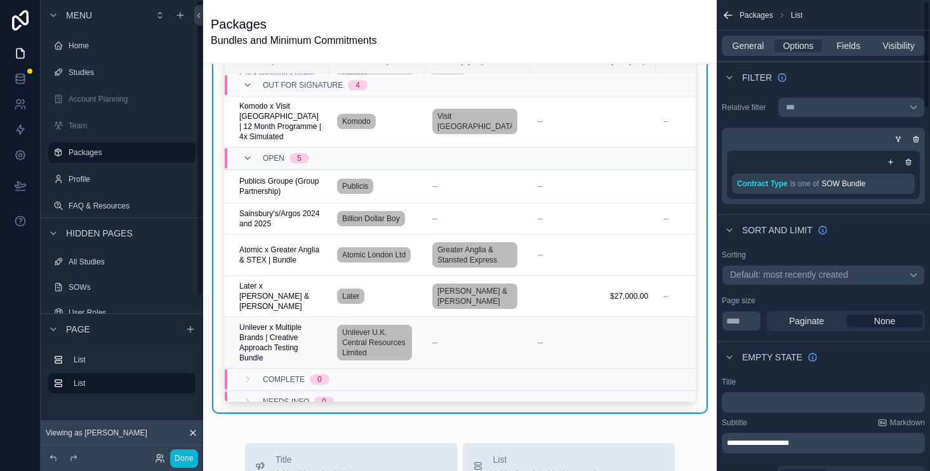
click at [265, 337] on span "Unilever x Multiple Brands | Creative Approach Testing Bundle" at bounding box center [280, 342] width 83 height 41
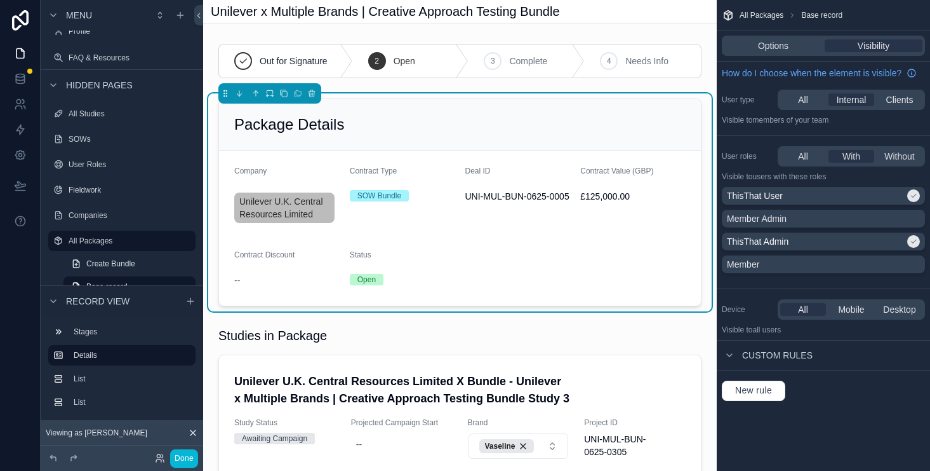
click at [650, 146] on div "Package Details" at bounding box center [460, 124] width 482 height 51
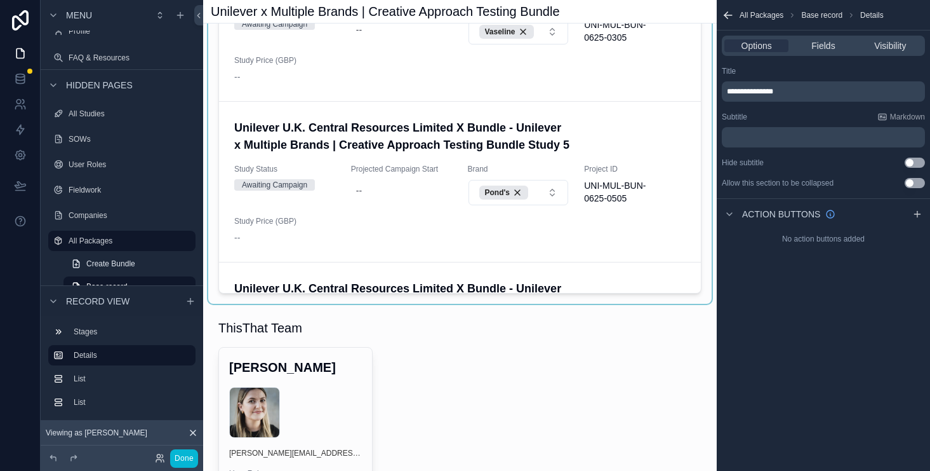
scroll to position [420, 0]
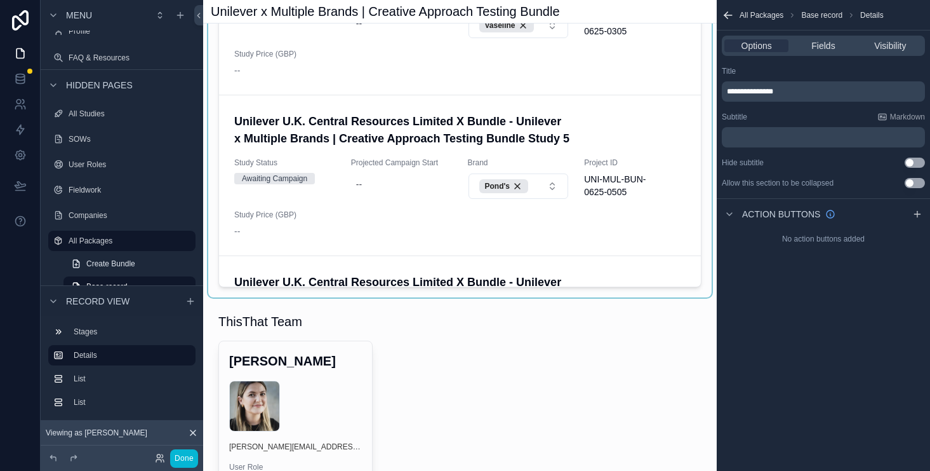
click at [699, 232] on div "scrollable content" at bounding box center [460, 99] width 504 height 396
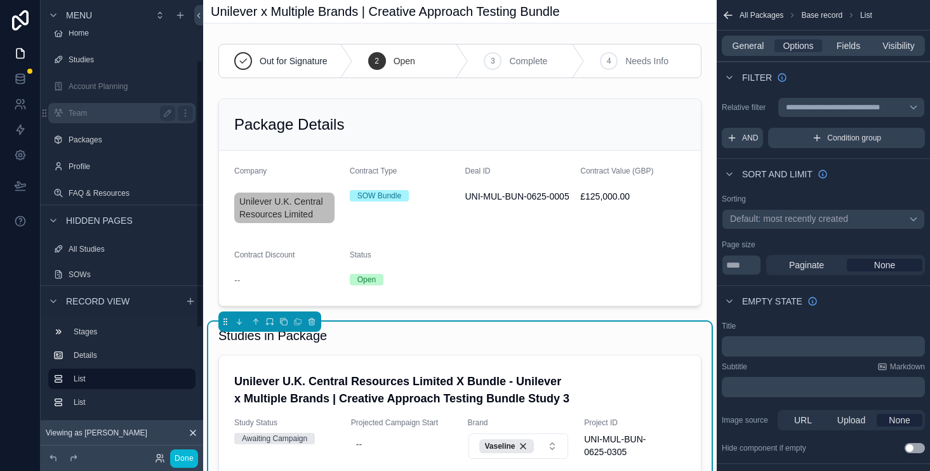
scroll to position [0, 0]
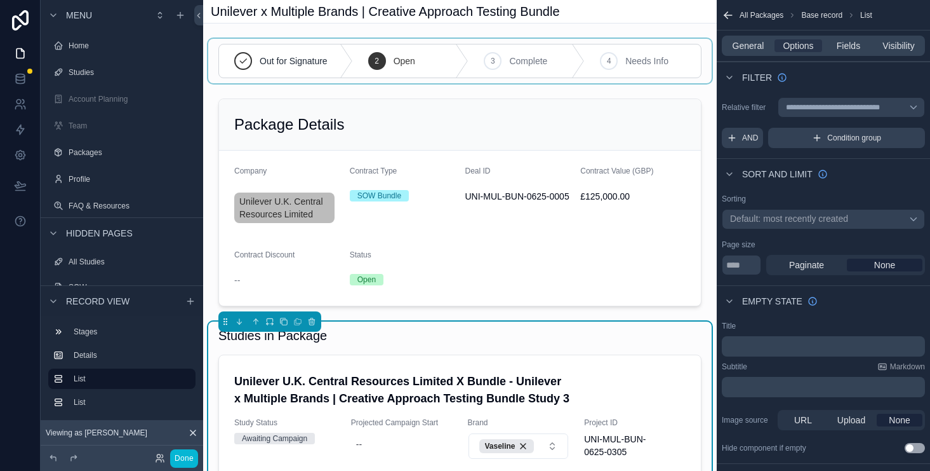
click at [652, 41] on div "scrollable content" at bounding box center [460, 61] width 504 height 44
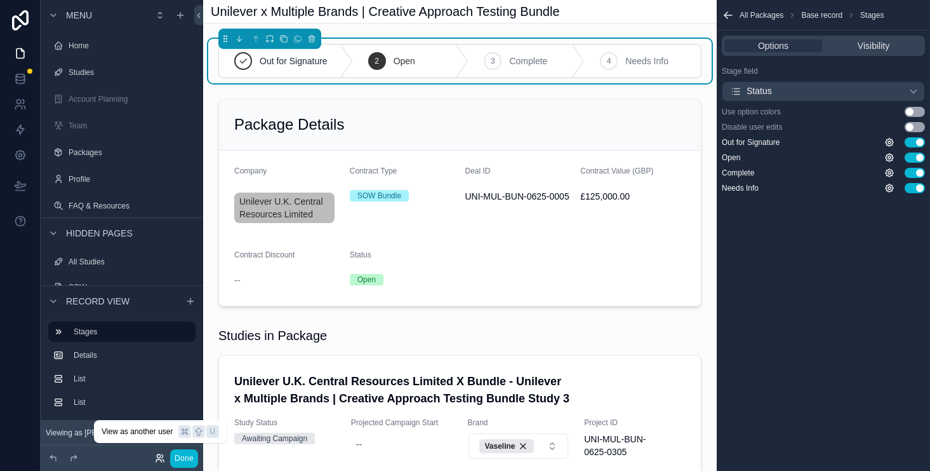
click at [159, 460] on icon at bounding box center [160, 458] width 10 height 10
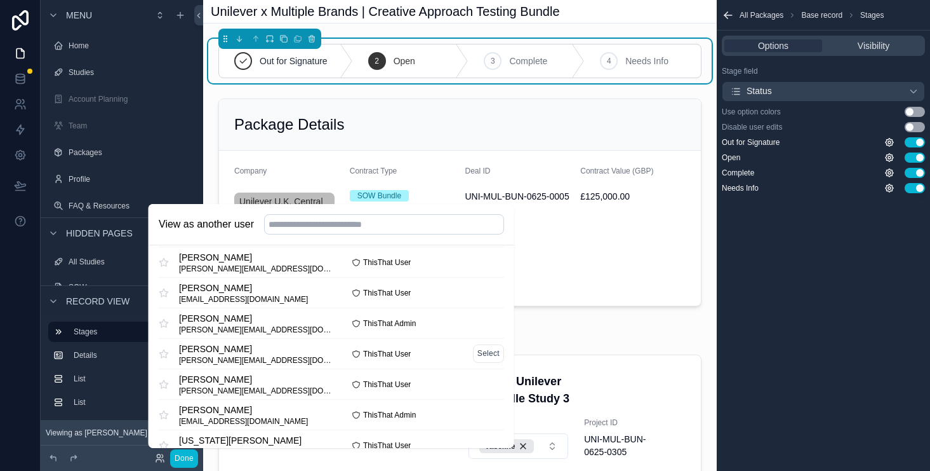
scroll to position [561, 0]
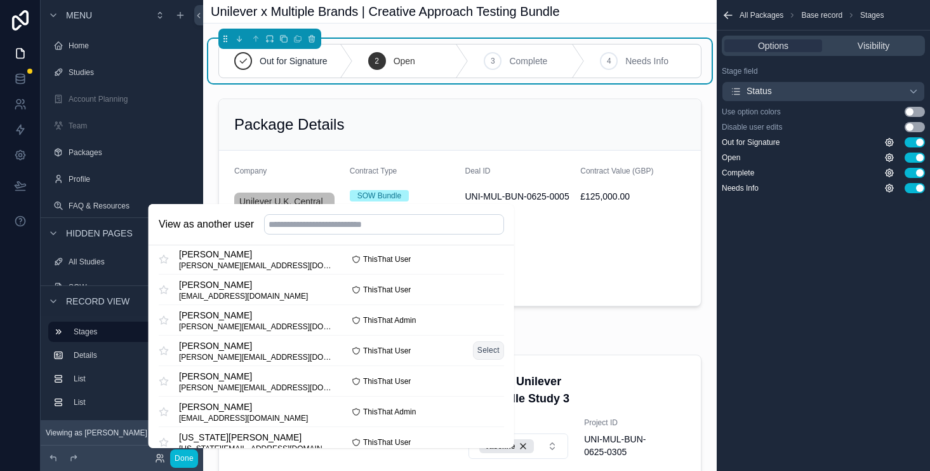
click at [478, 347] on button "Select" at bounding box center [487, 350] width 31 height 18
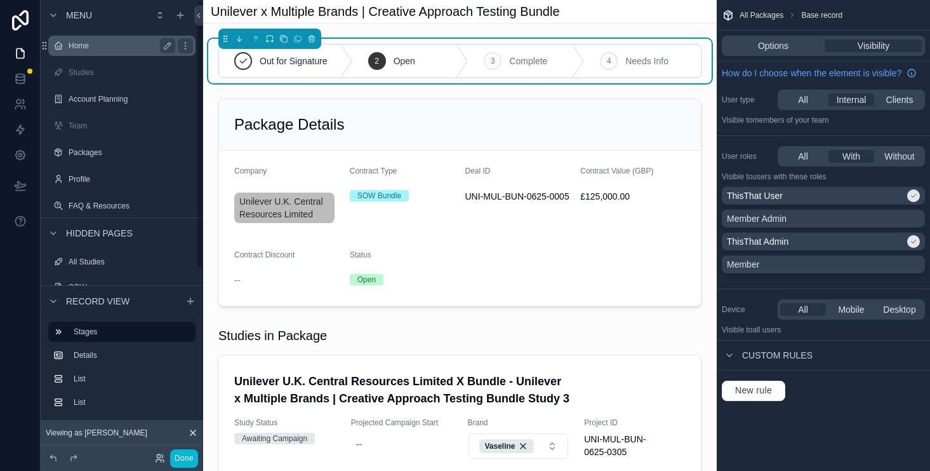
click at [97, 51] on div "Home" at bounding box center [122, 45] width 107 height 15
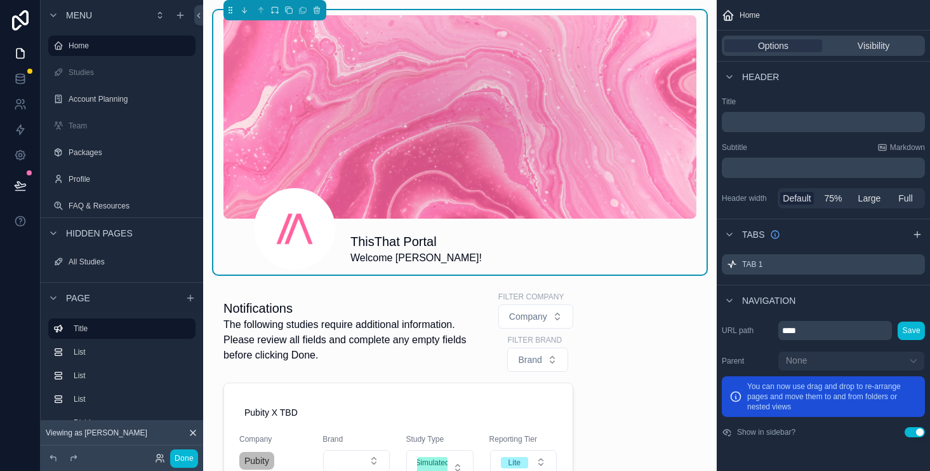
click at [18, 180] on icon at bounding box center [20, 185] width 13 height 13
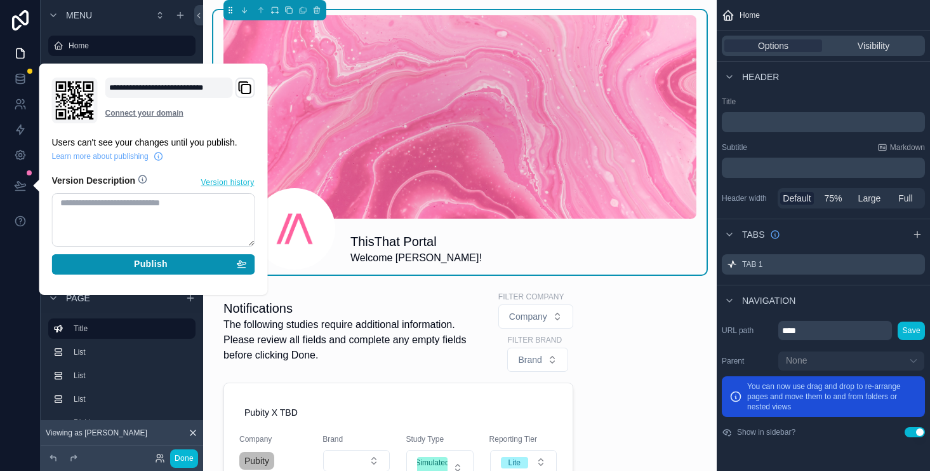
drag, startPoint x: 192, startPoint y: 265, endPoint x: 413, endPoint y: 91, distance: 281.6
click at [192, 265] on div "Publish" at bounding box center [153, 263] width 187 height 11
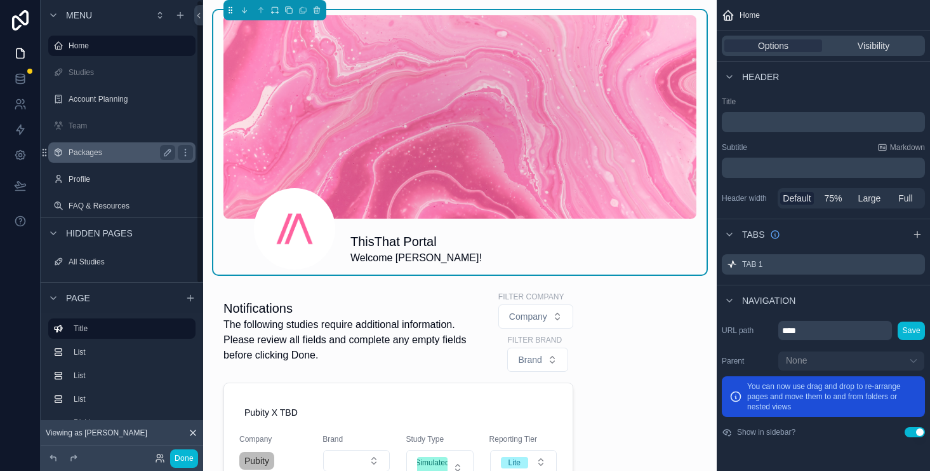
click at [90, 154] on label "Packages" at bounding box center [120, 152] width 102 height 10
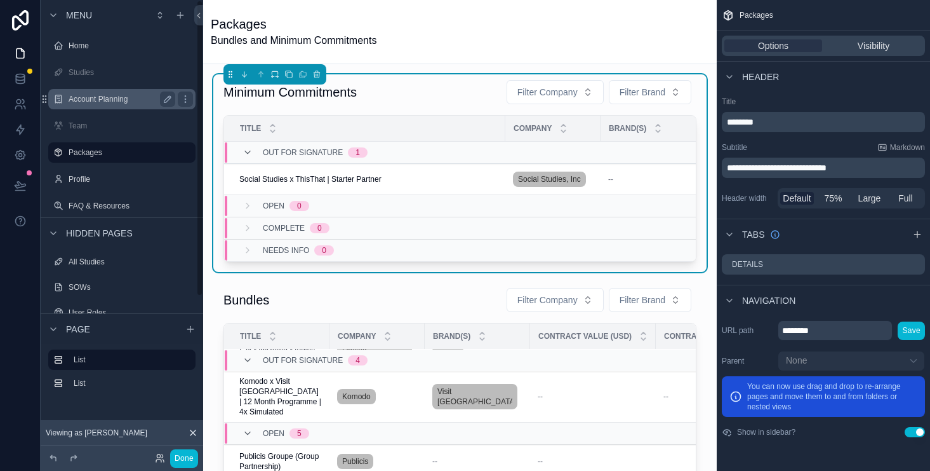
click at [102, 94] on label "Account Planning" at bounding box center [120, 99] width 102 height 10
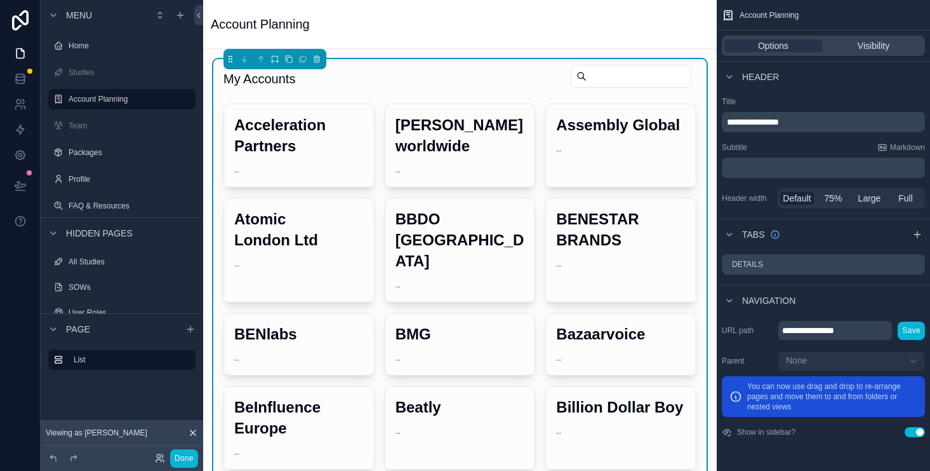
click at [633, 76] on input "scrollable content" at bounding box center [639, 76] width 104 height 18
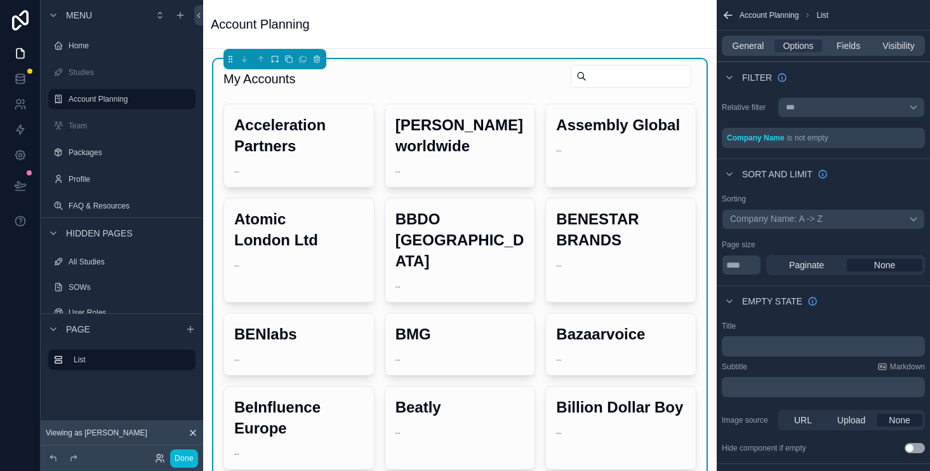
click at [616, 79] on input "scrollable content" at bounding box center [639, 76] width 104 height 18
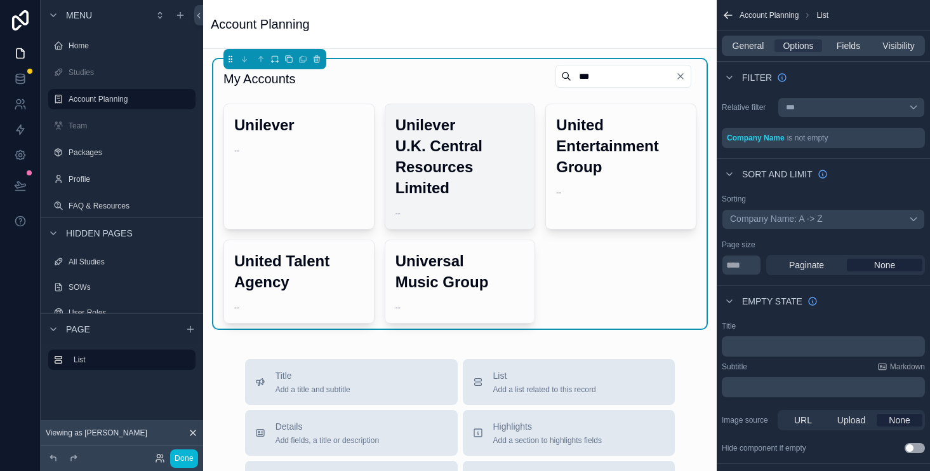
type input "***"
click at [483, 181] on h2 "Unilever U.K. Central Resources Limited" at bounding box center [461, 156] width 130 height 84
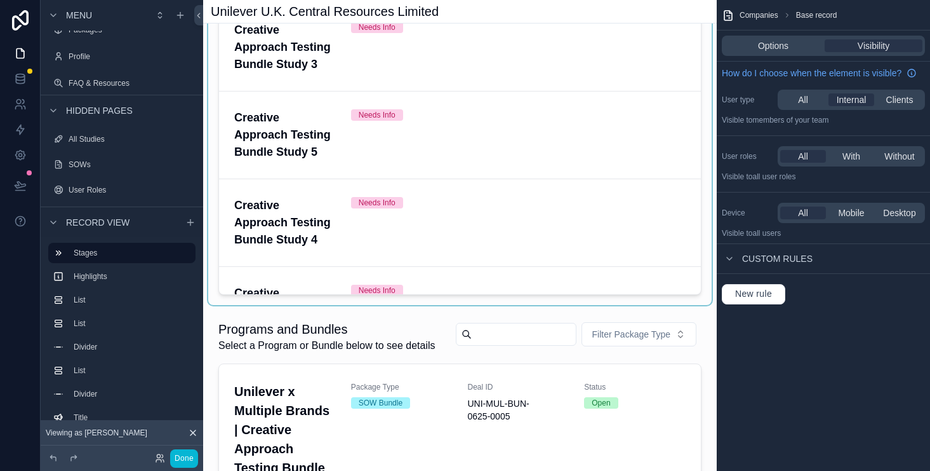
scroll to position [398, 0]
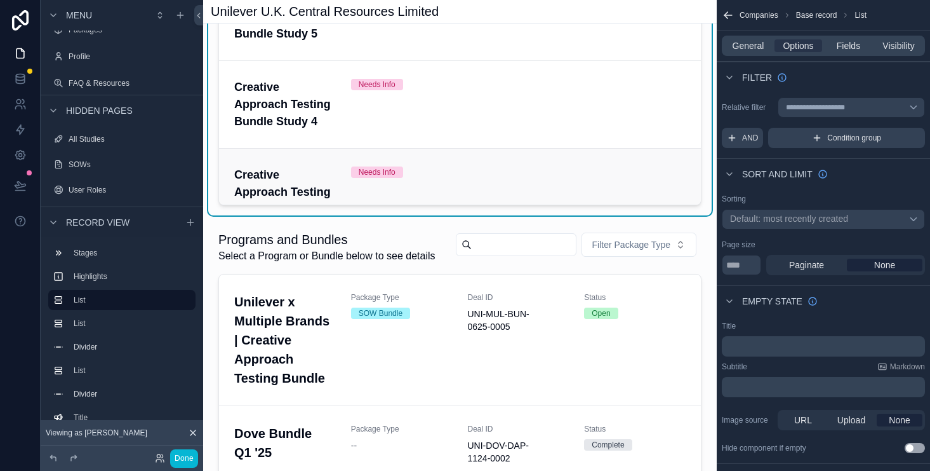
scroll to position [97, 0]
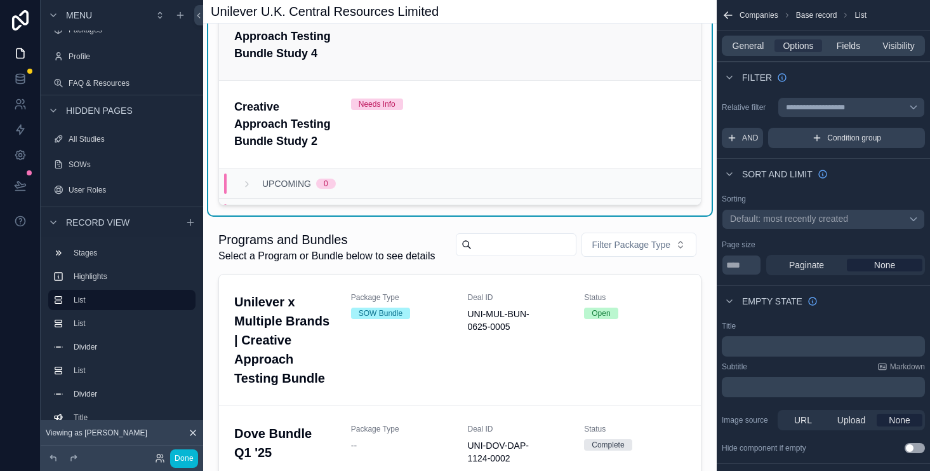
click at [449, 58] on div "Needs Info" at bounding box center [518, 36] width 335 height 51
